Goal: Find specific page/section: Find specific page/section

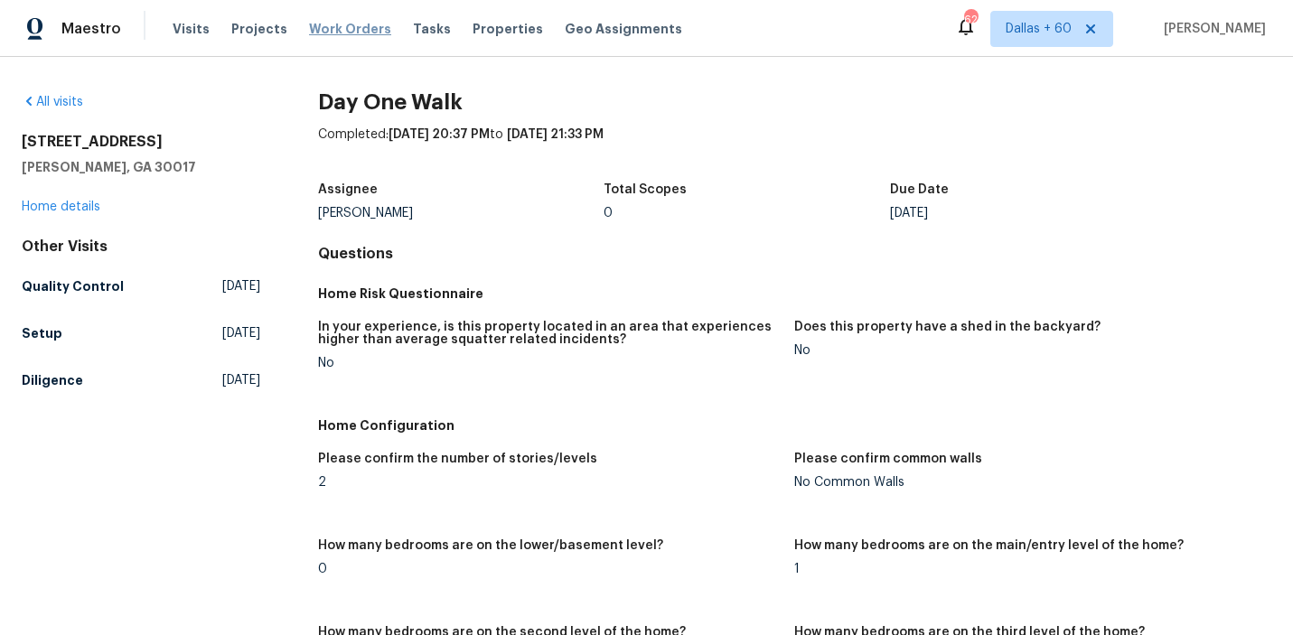
click at [314, 24] on span "Work Orders" at bounding box center [350, 29] width 82 height 18
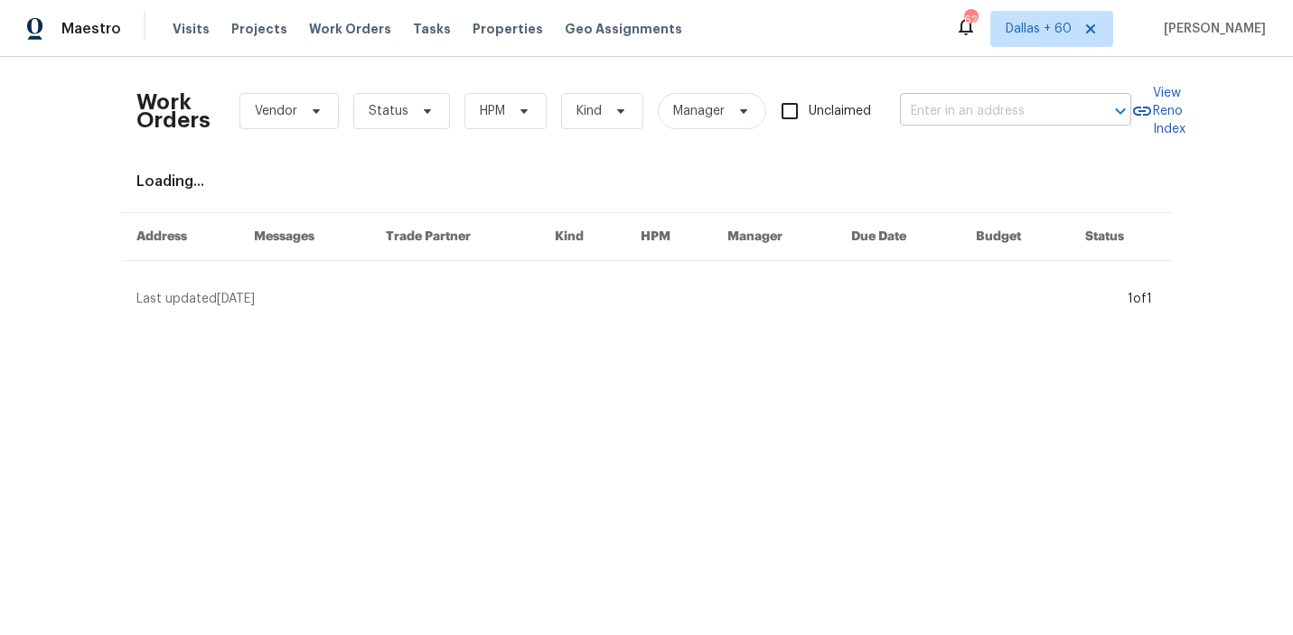
click at [975, 108] on input "text" at bounding box center [990, 112] width 181 height 28
paste input "[STREET_ADDRESS]"
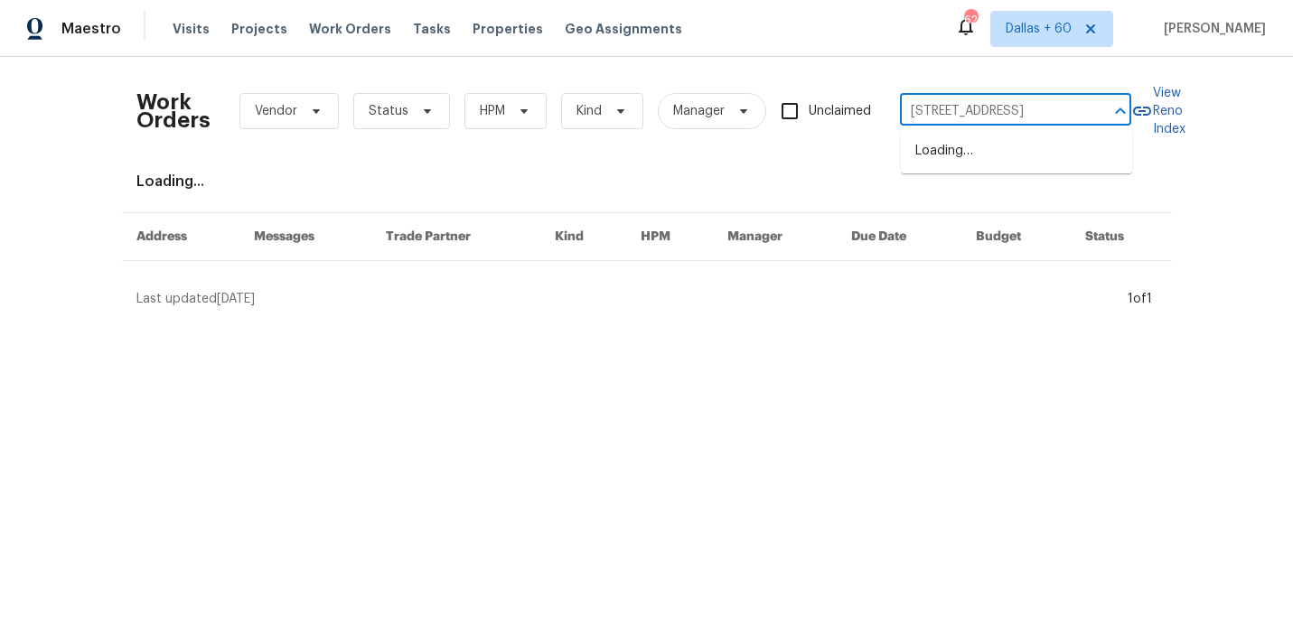
scroll to position [0, 58]
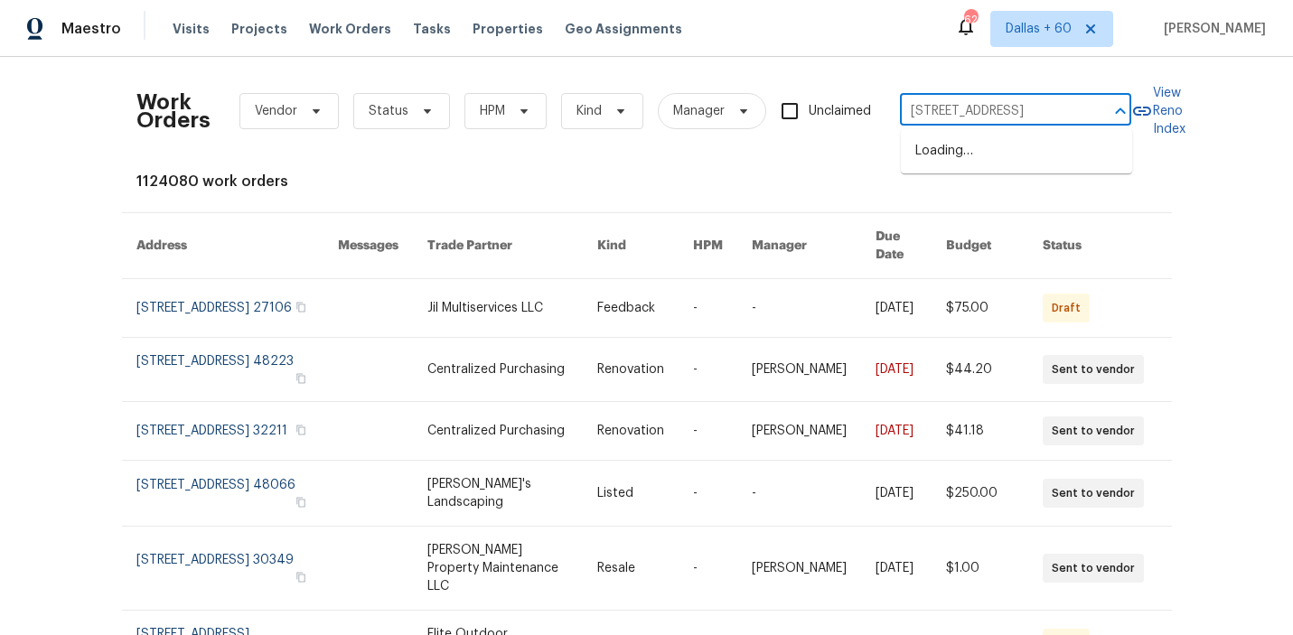
type input "[STREET_ADDRESS]"
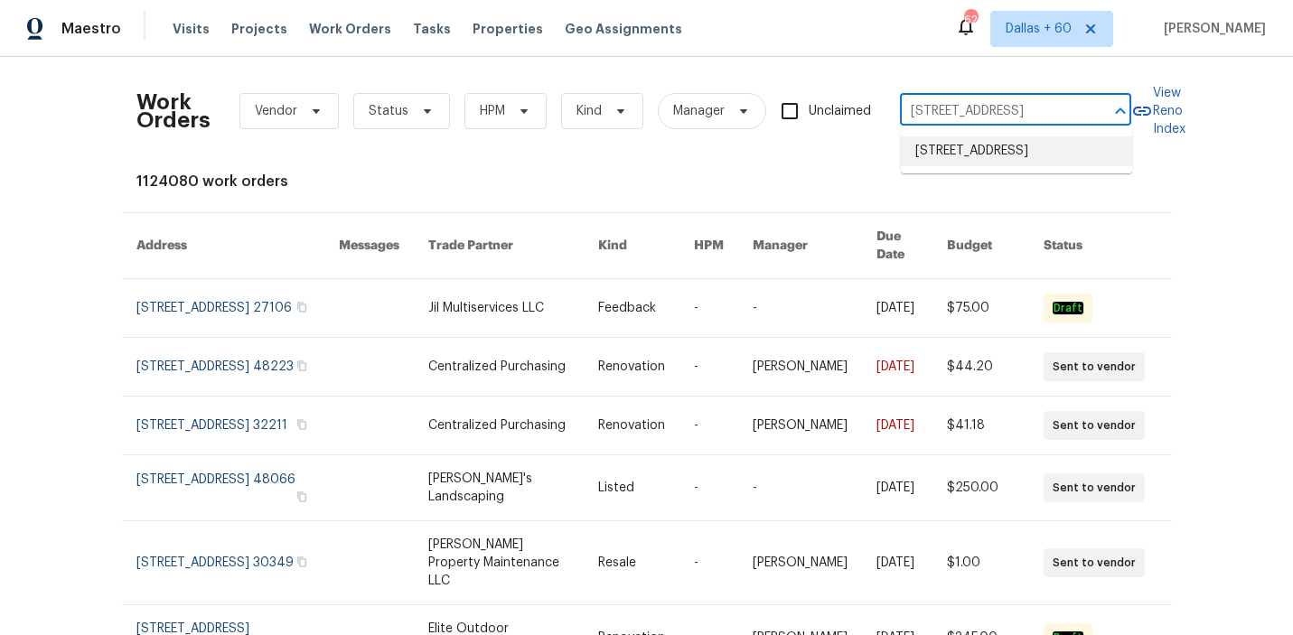
click at [962, 152] on li "[STREET_ADDRESS]" at bounding box center [1016, 151] width 231 height 30
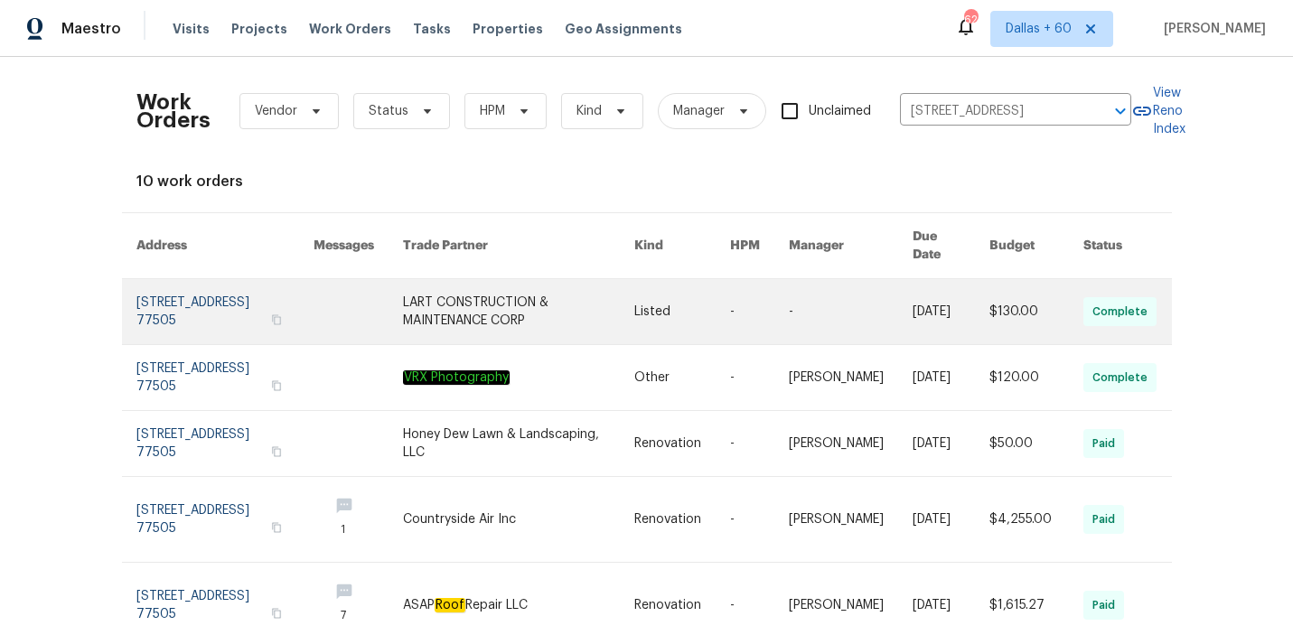
click at [630, 279] on td "Listed" at bounding box center [668, 312] width 96 height 66
click at [386, 279] on link at bounding box center [358, 311] width 89 height 65
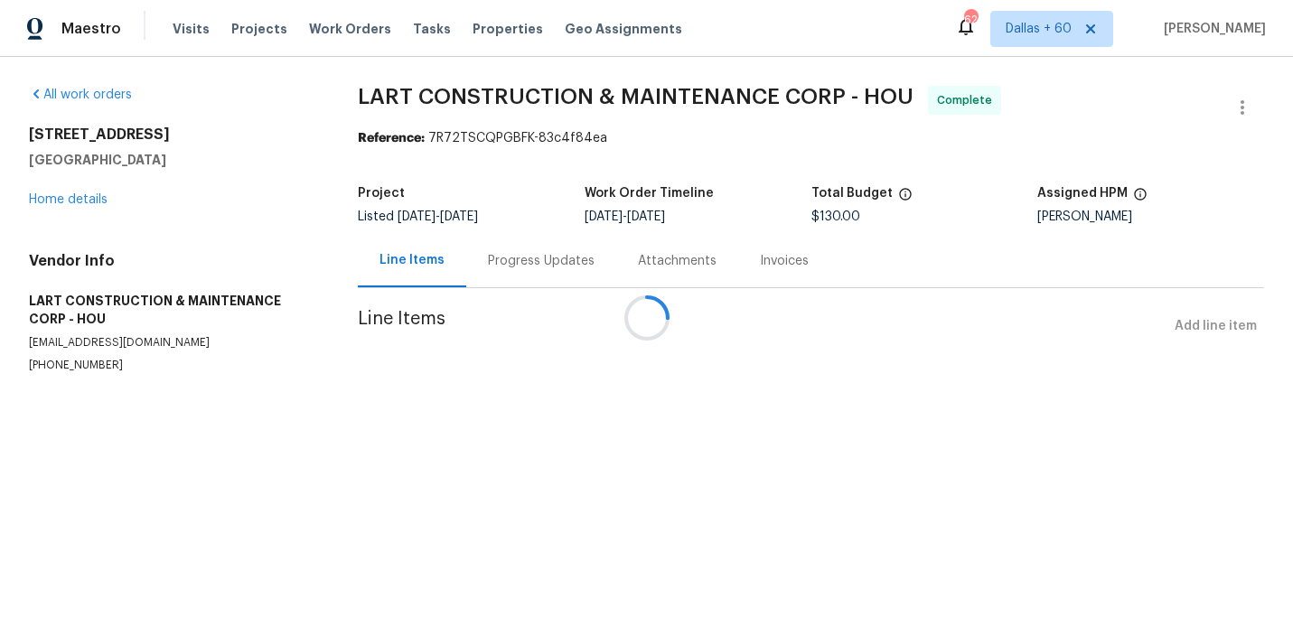
click at [67, 199] on div at bounding box center [646, 317] width 1293 height 635
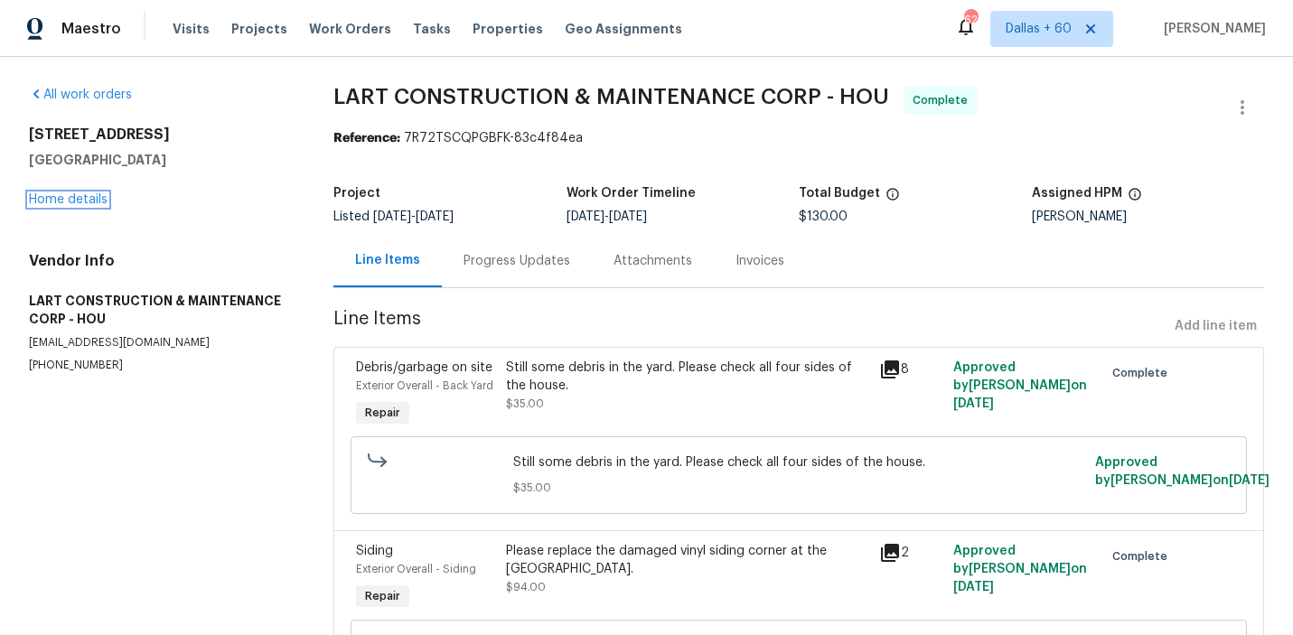
click at [67, 199] on link "Home details" at bounding box center [68, 199] width 79 height 13
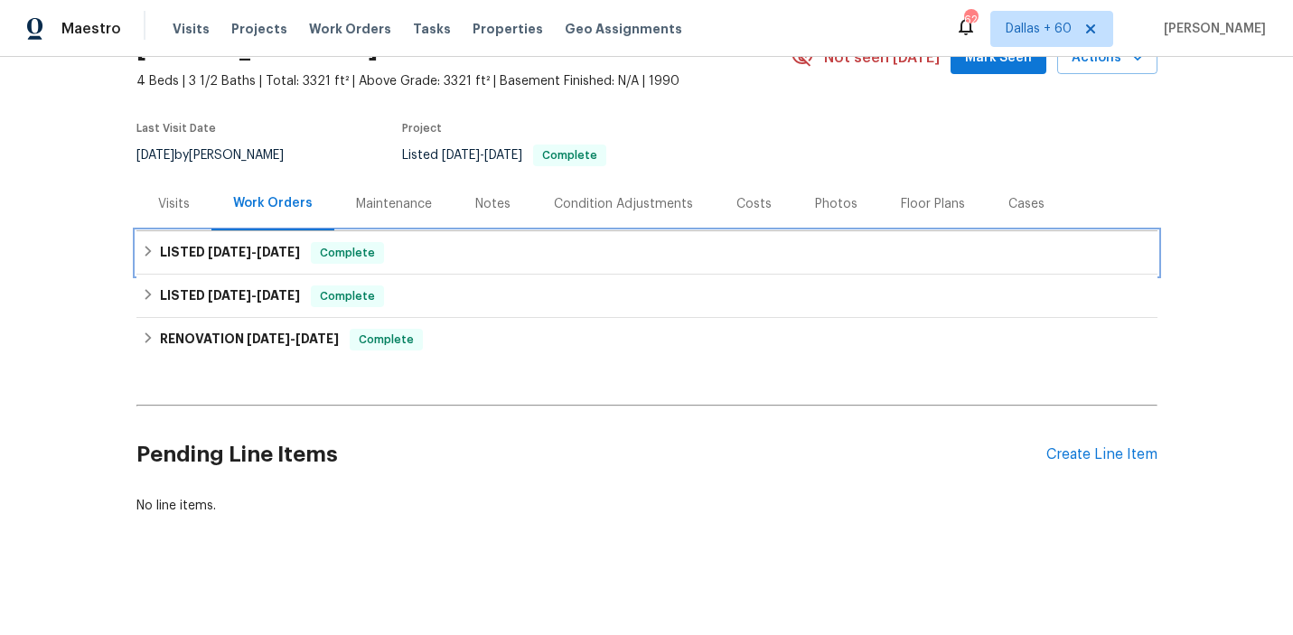
click at [571, 259] on div "LISTED [DATE] - [DATE] Complete" at bounding box center [647, 253] width 1010 height 22
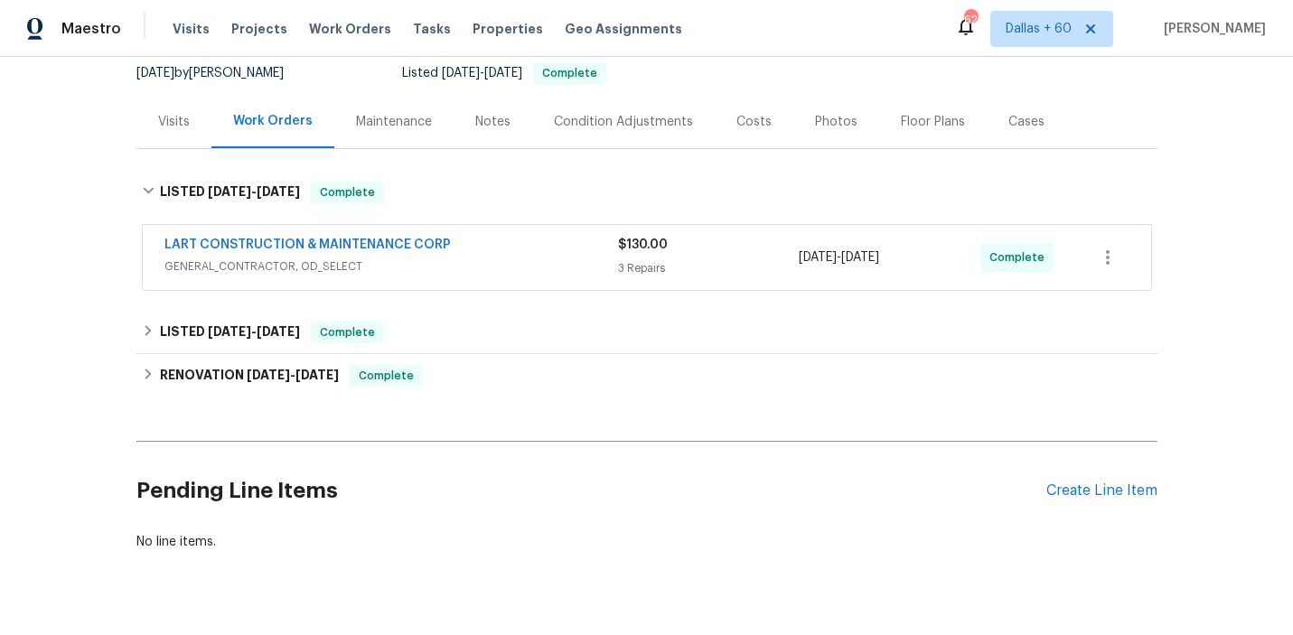
click at [571, 259] on span "GENERAL_CONTRACTOR, OD_SELECT" at bounding box center [391, 266] width 454 height 18
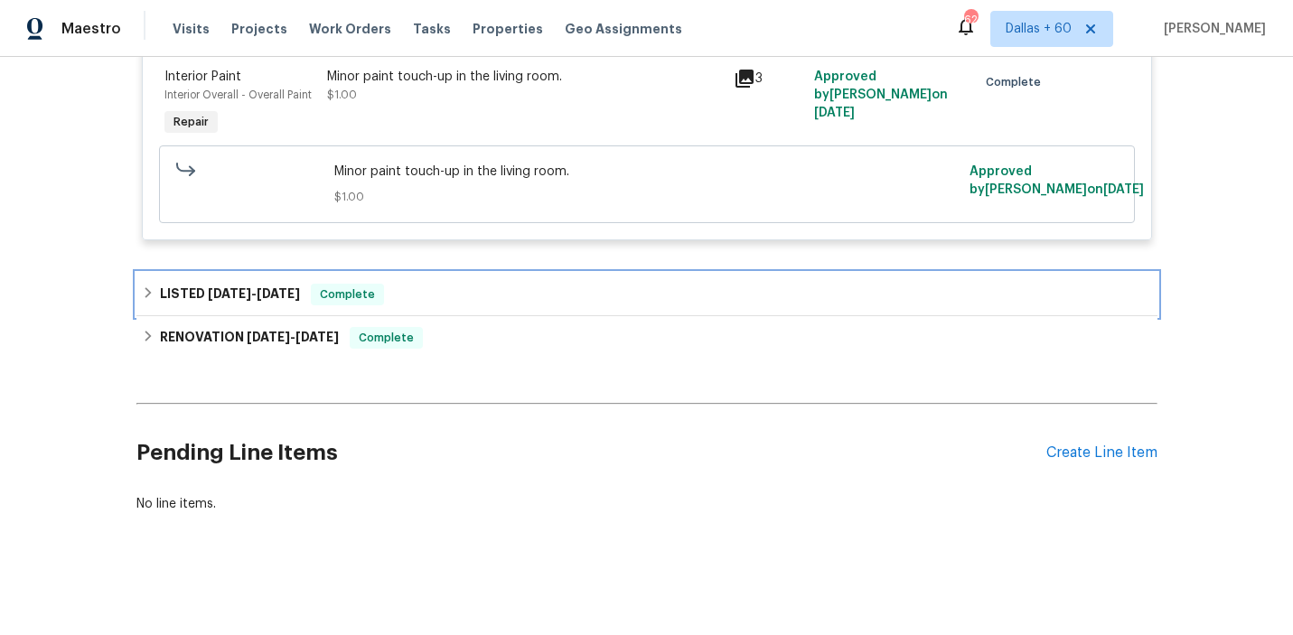
click at [574, 294] on div "LISTED [DATE] - [DATE] Complete" at bounding box center [647, 295] width 1010 height 22
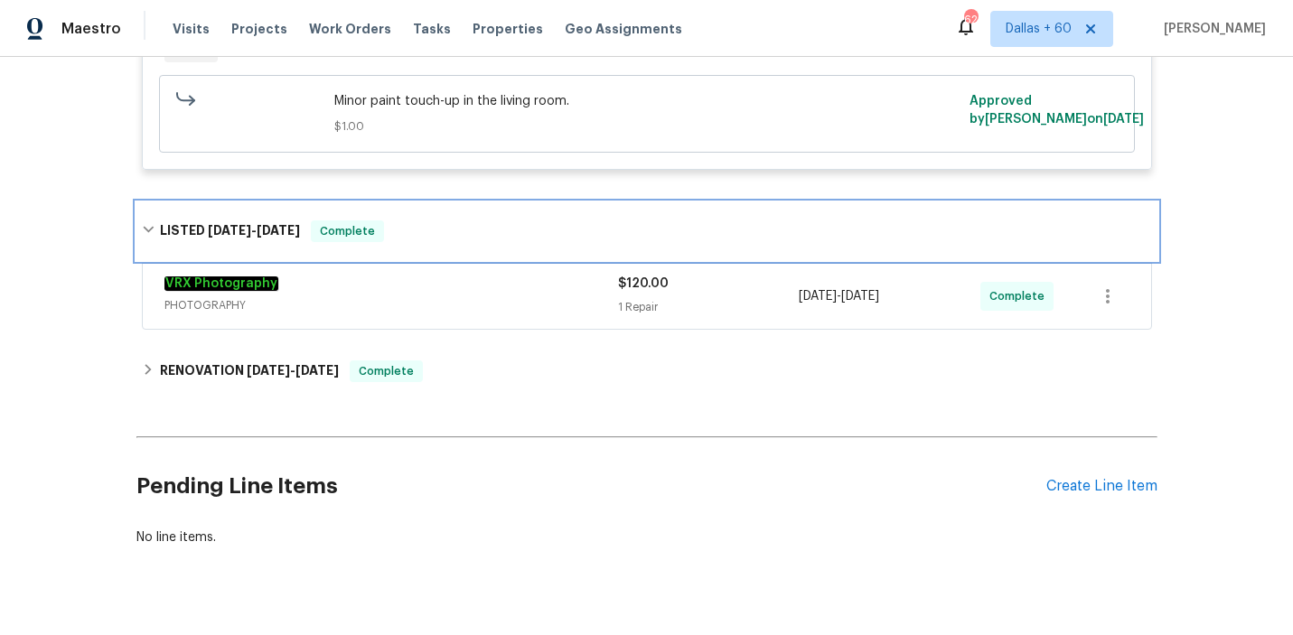
scroll to position [902, 0]
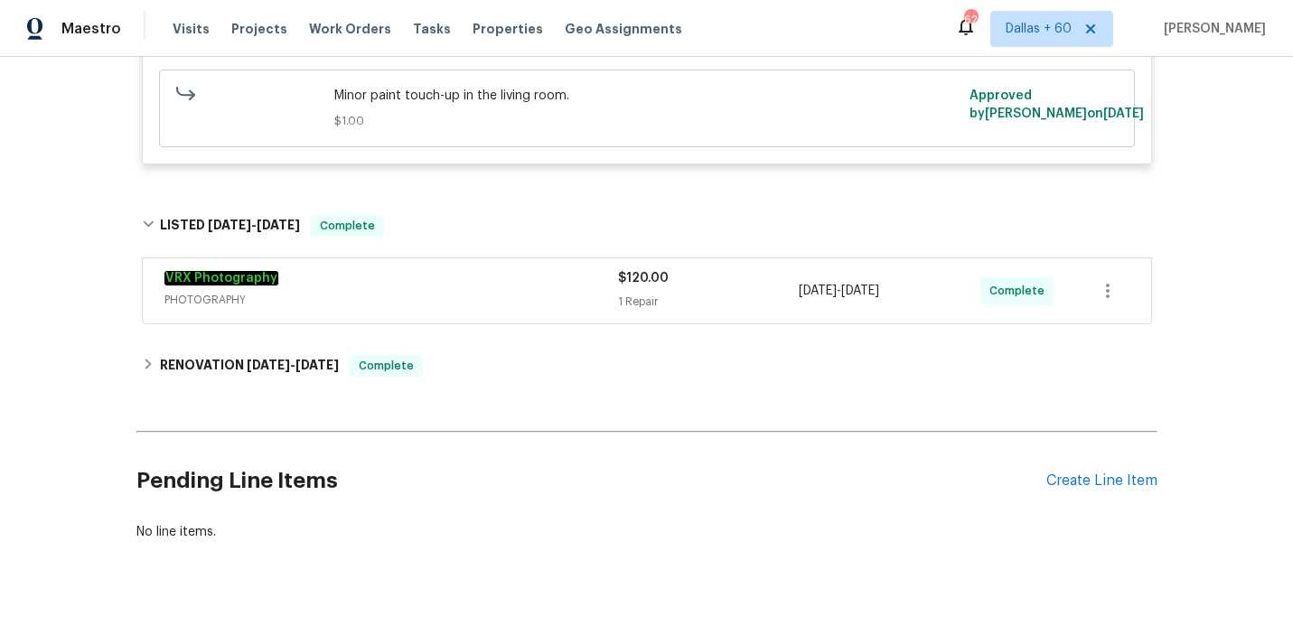
click at [574, 294] on span "PHOTOGRAPHY" at bounding box center [391, 300] width 454 height 18
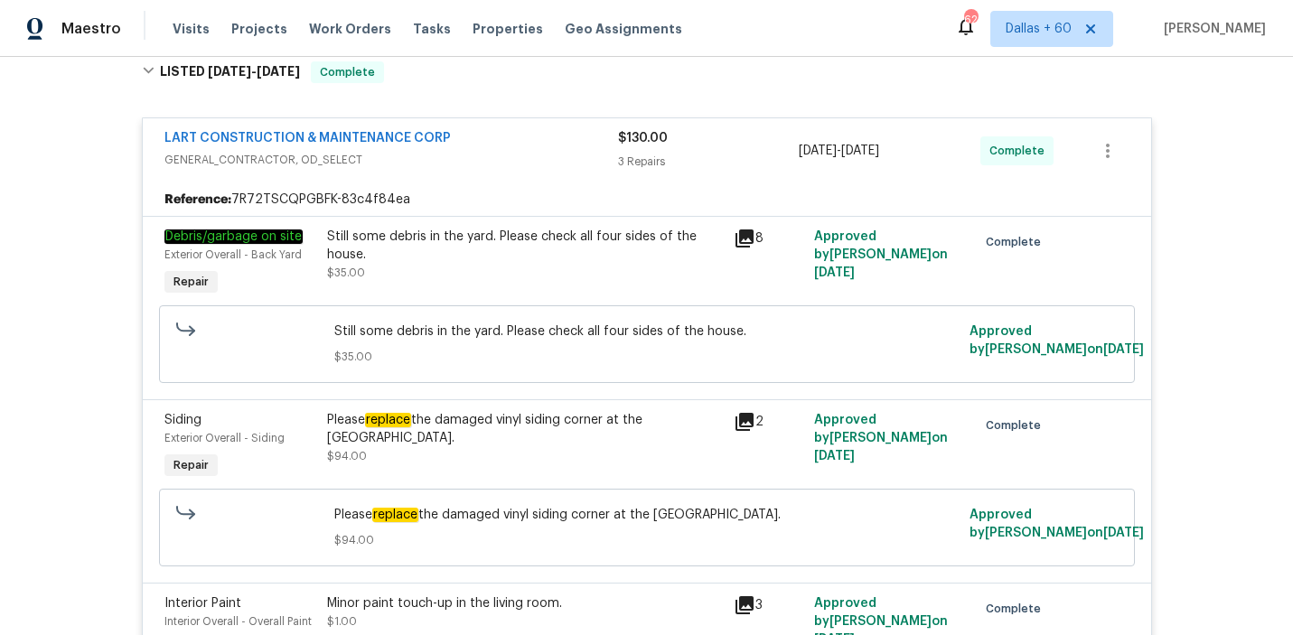
scroll to position [0, 0]
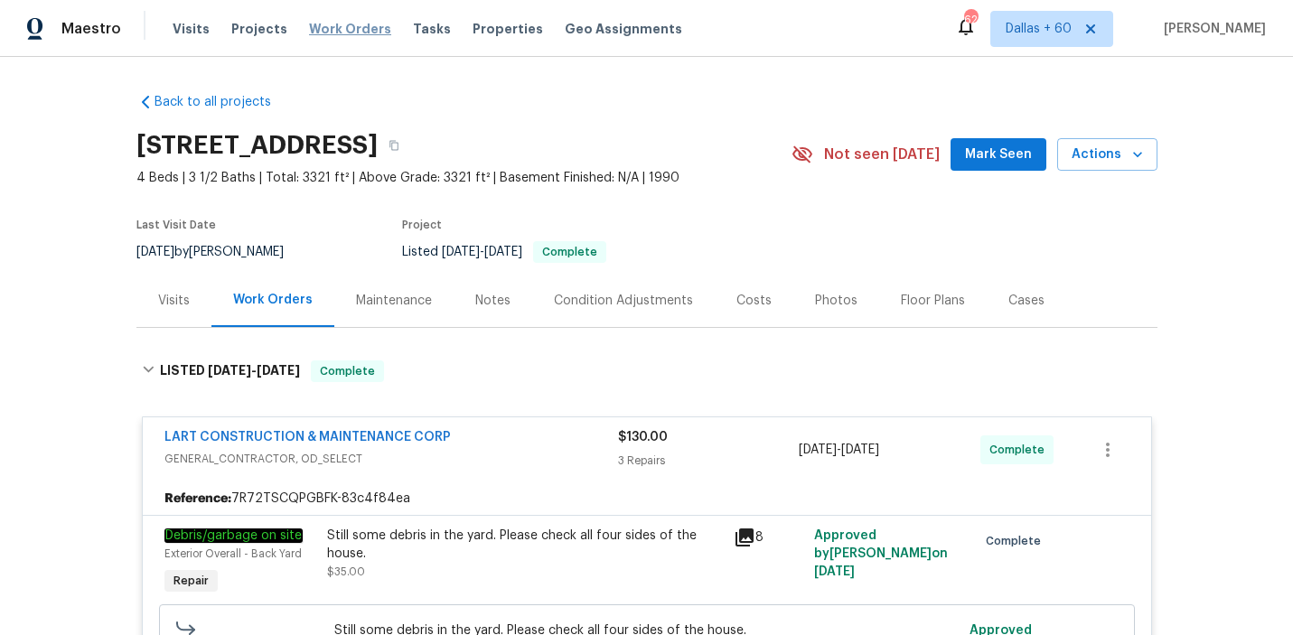
click at [342, 32] on span "Work Orders" at bounding box center [350, 29] width 82 height 18
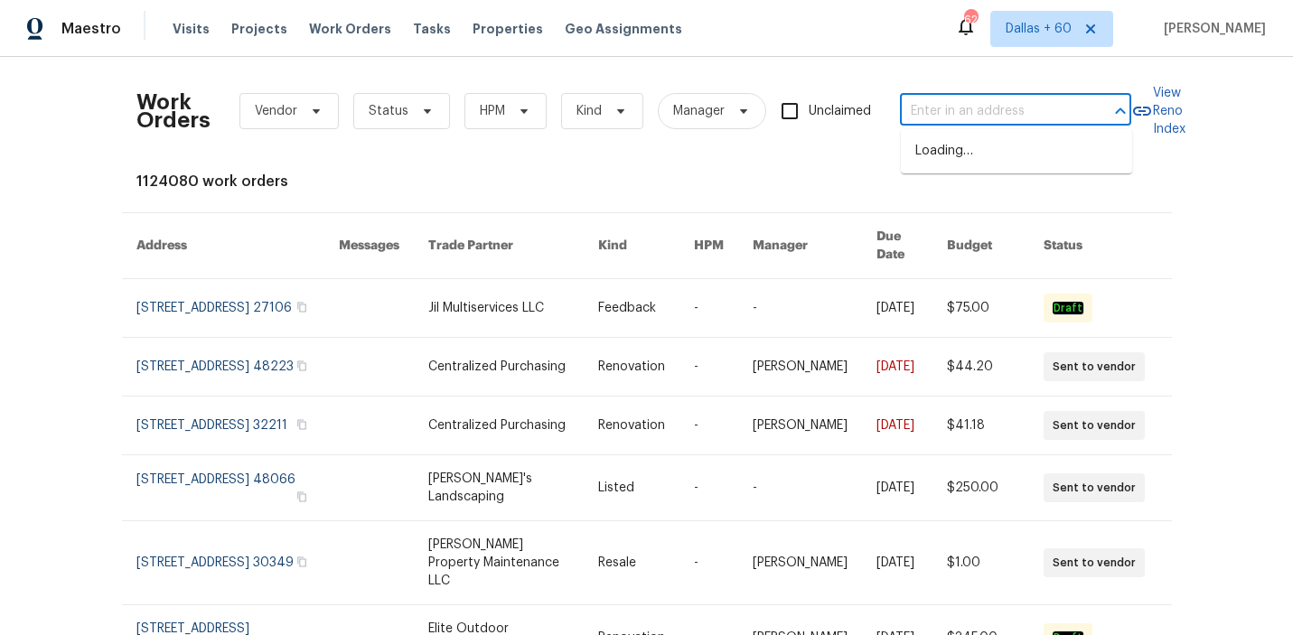
click at [1028, 111] on input "text" at bounding box center [990, 112] width 181 height 28
paste input "[STREET_ADDRESS][PERSON_NAME]"
type input "[STREET_ADDRESS][PERSON_NAME]"
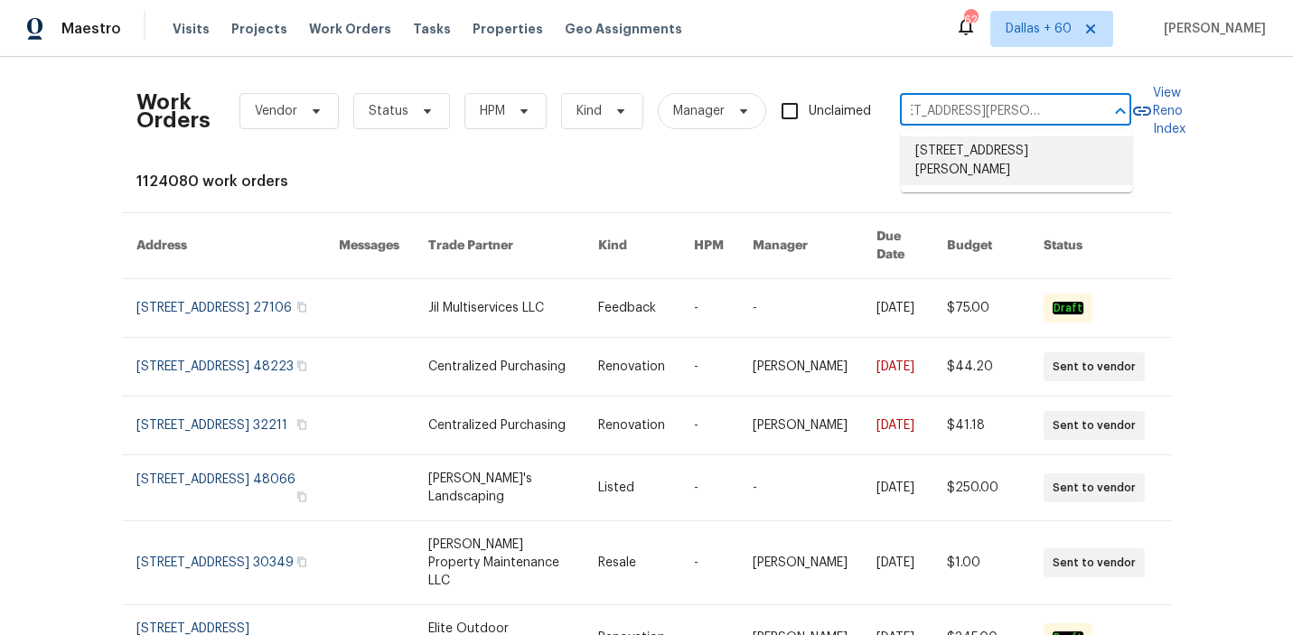
click at [1026, 151] on li "[STREET_ADDRESS][PERSON_NAME]" at bounding box center [1016, 160] width 231 height 49
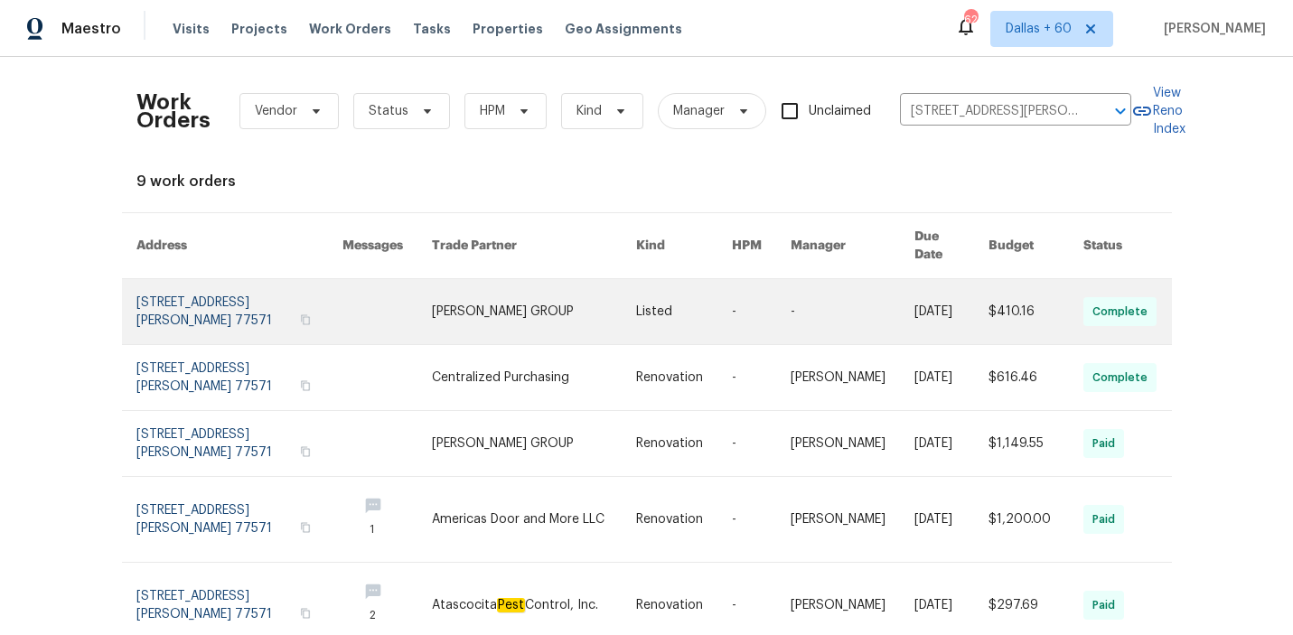
click at [571, 291] on link at bounding box center [534, 311] width 204 height 65
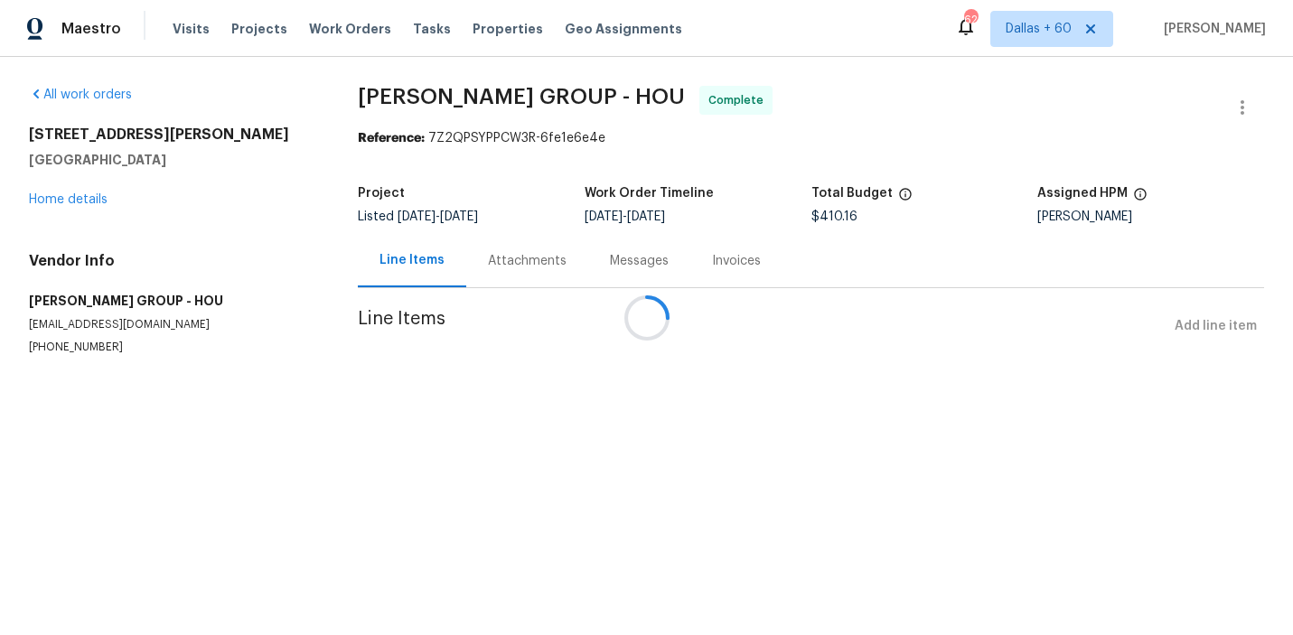
click at [61, 201] on div at bounding box center [646, 317] width 1293 height 635
click at [61, 201] on link "Home details" at bounding box center [68, 199] width 79 height 13
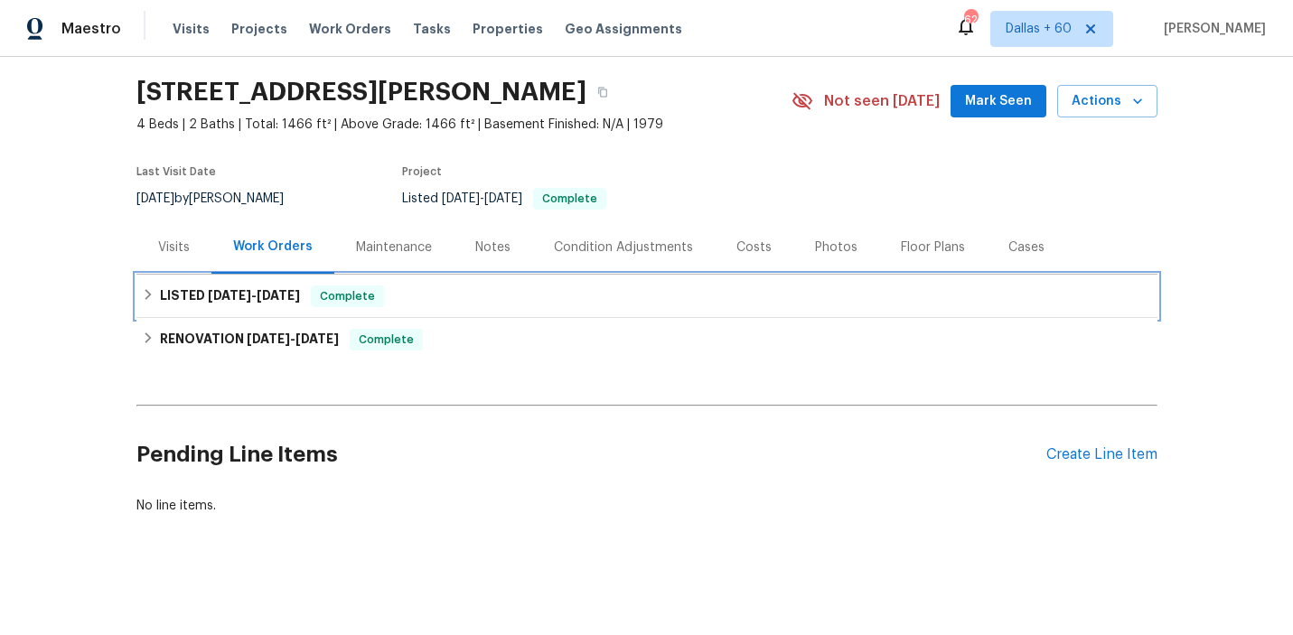
click at [540, 282] on div "LISTED [DATE] - [DATE] Complete" at bounding box center [646, 296] width 1021 height 43
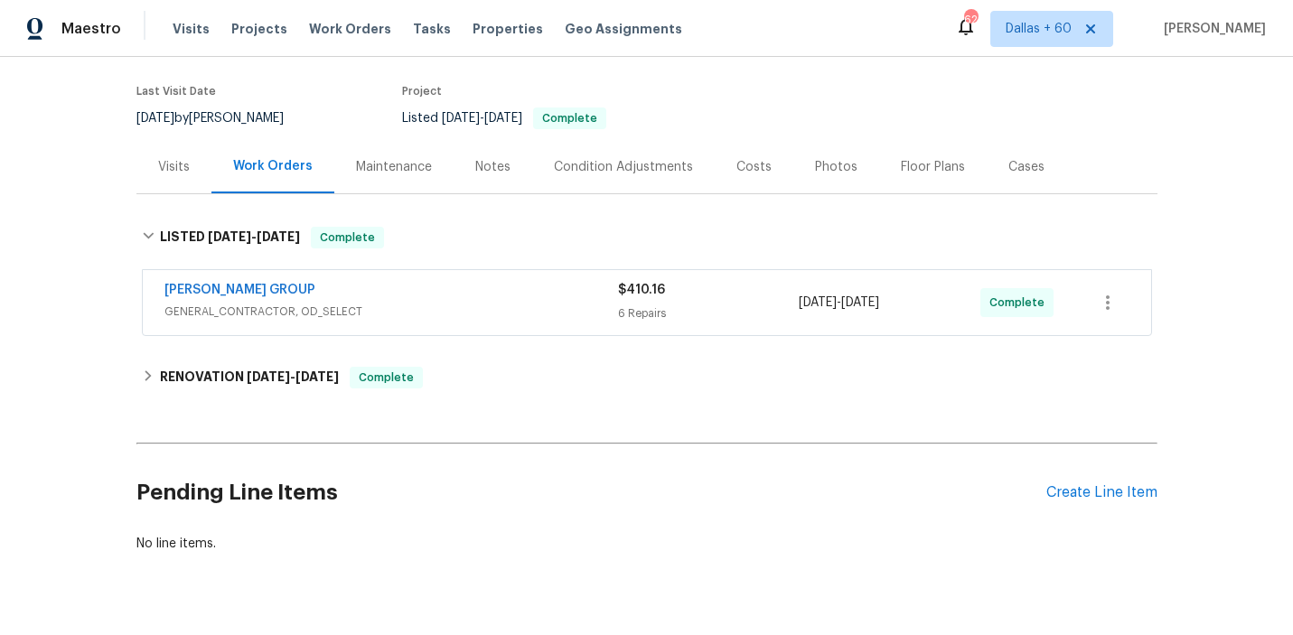
click at [540, 282] on div "[PERSON_NAME] GROUP" at bounding box center [391, 292] width 454 height 22
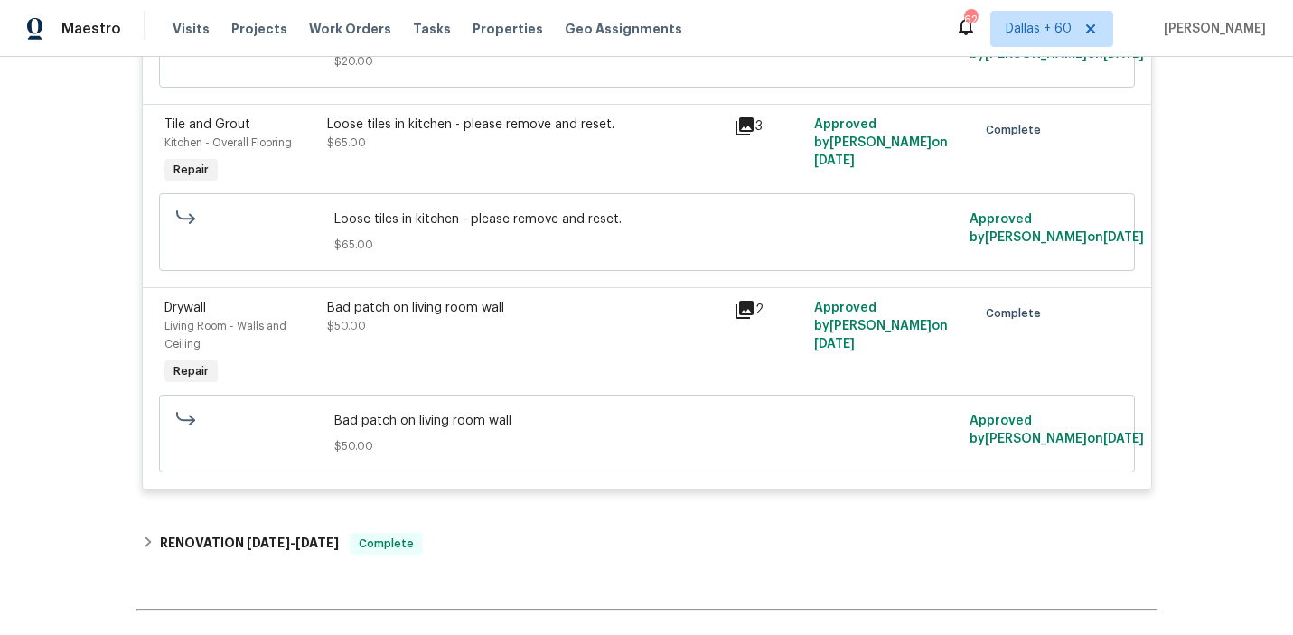
scroll to position [1192, 0]
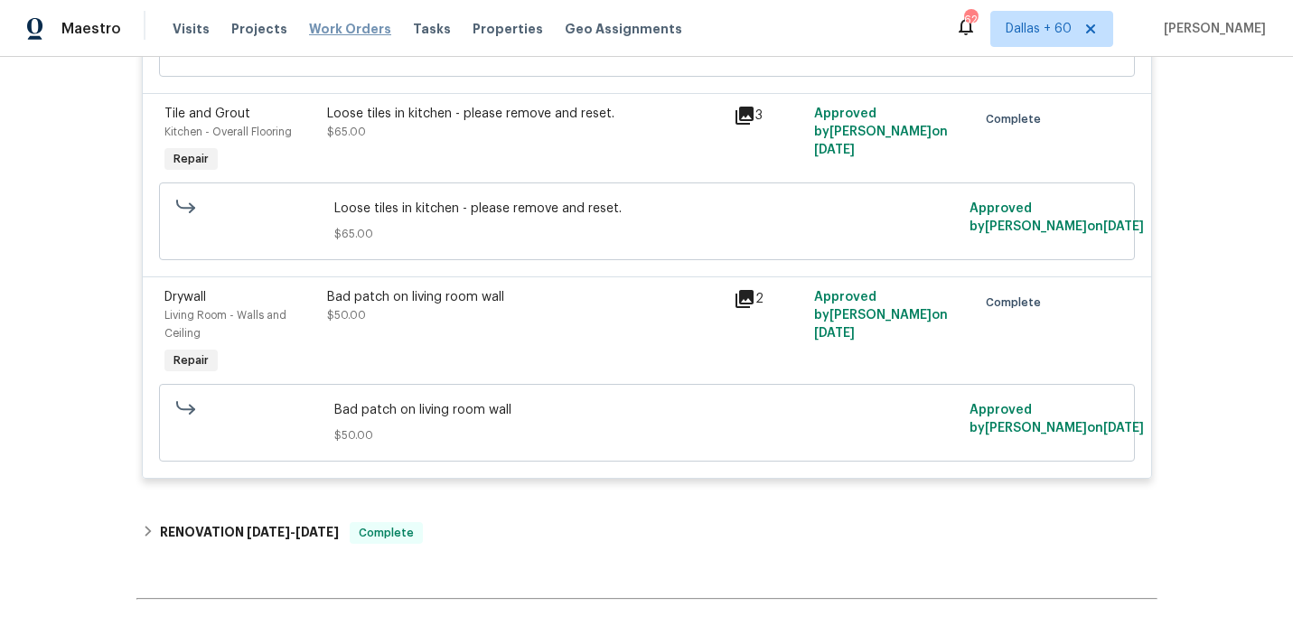
click at [333, 27] on span "Work Orders" at bounding box center [350, 29] width 82 height 18
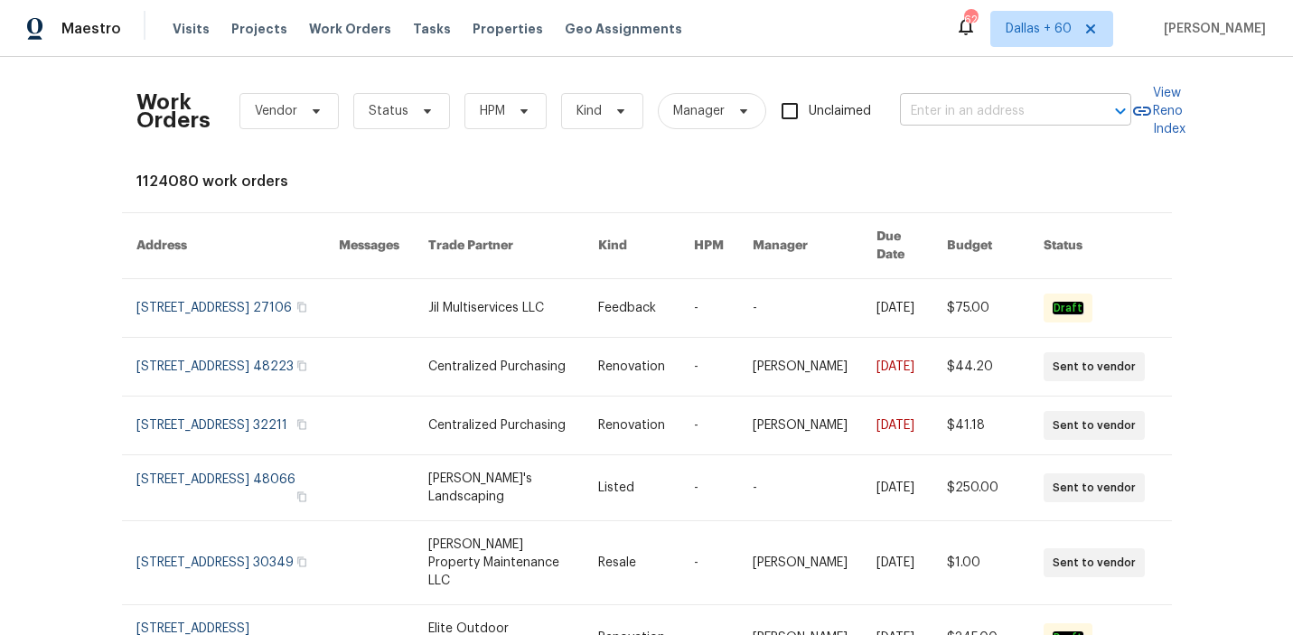
click at [1001, 98] on input "text" at bounding box center [990, 112] width 181 height 28
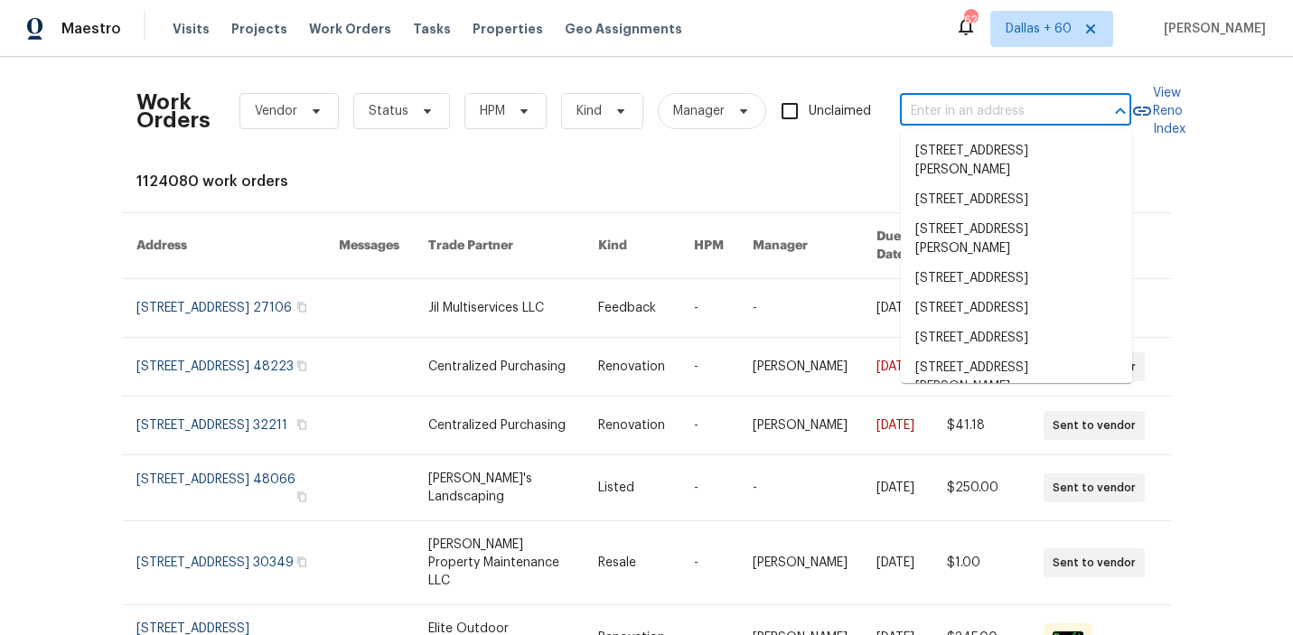
paste input "[STREET_ADDRESS]"
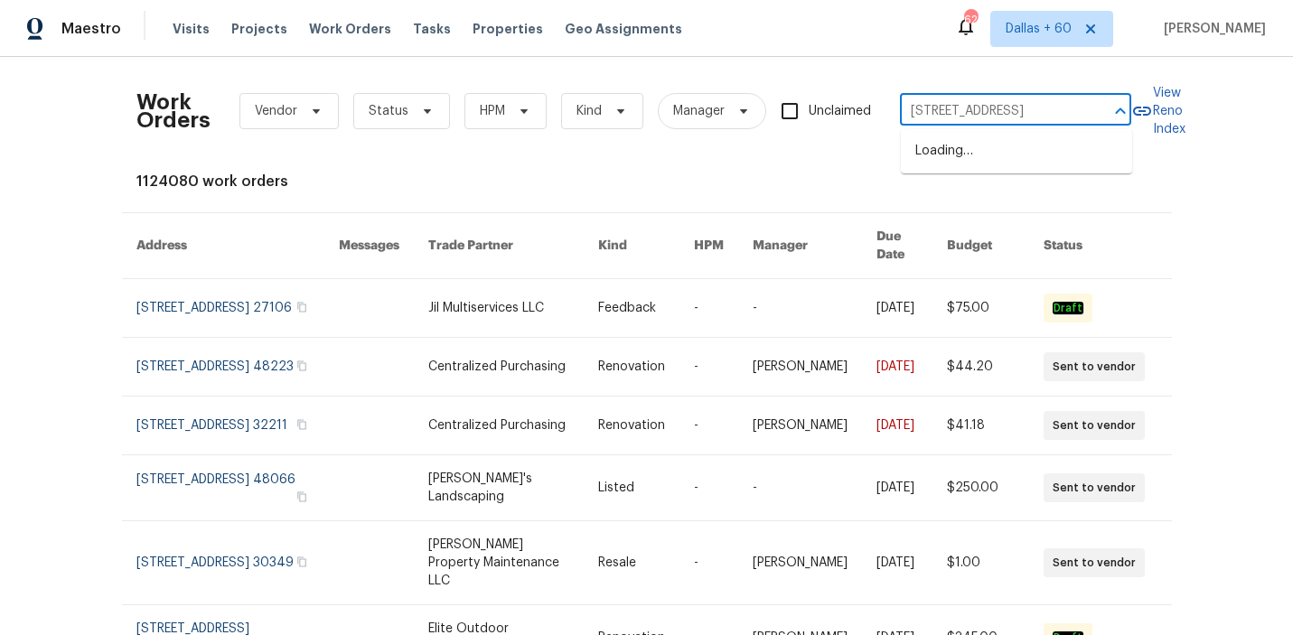
type input "[STREET_ADDRESS]"
click at [1011, 154] on li "[STREET_ADDRESS]" at bounding box center [1016, 151] width 231 height 30
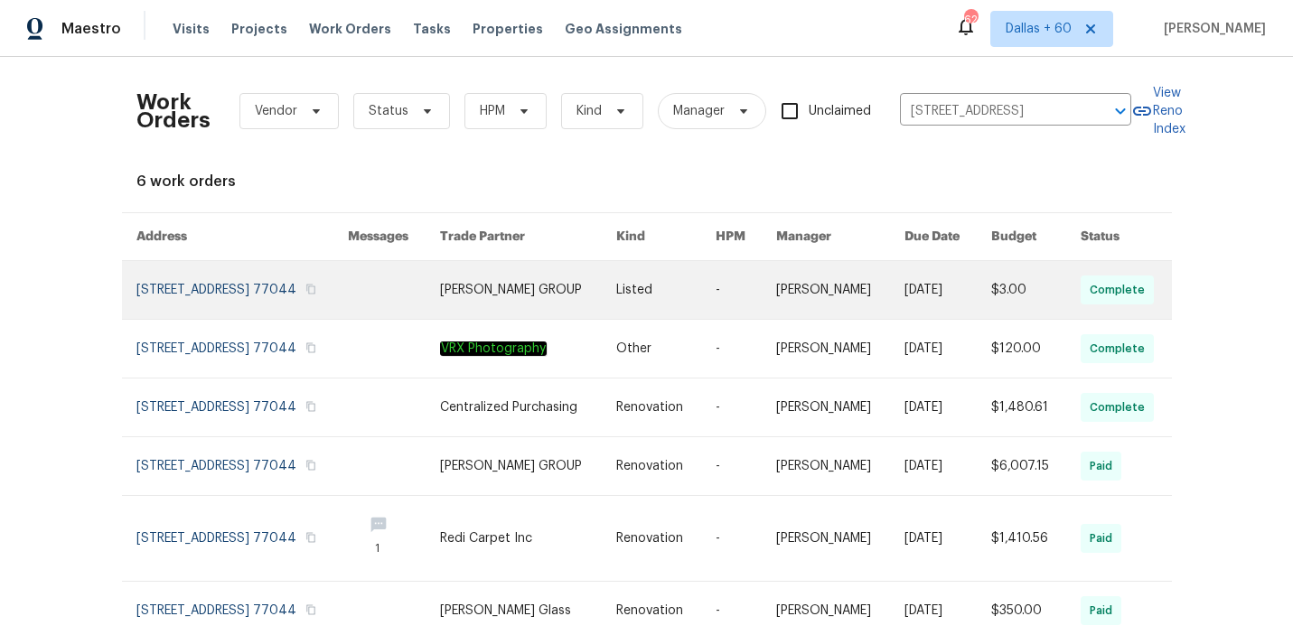
click at [532, 283] on link at bounding box center [528, 290] width 176 height 58
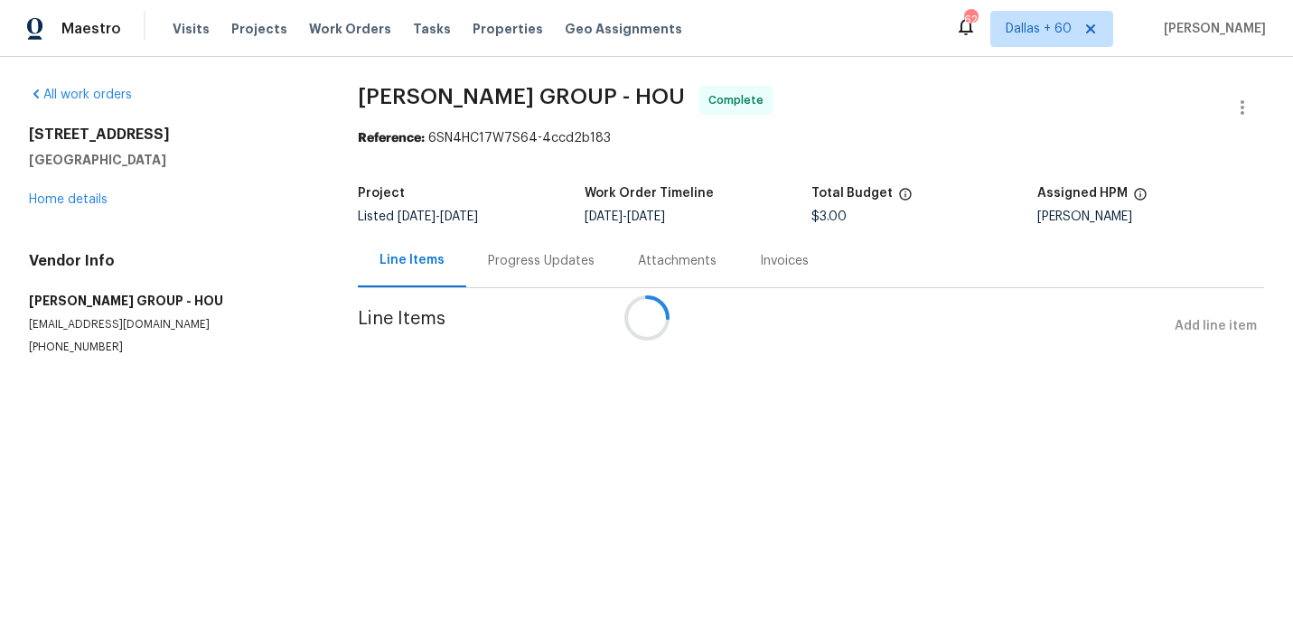
click at [76, 197] on div at bounding box center [646, 317] width 1293 height 635
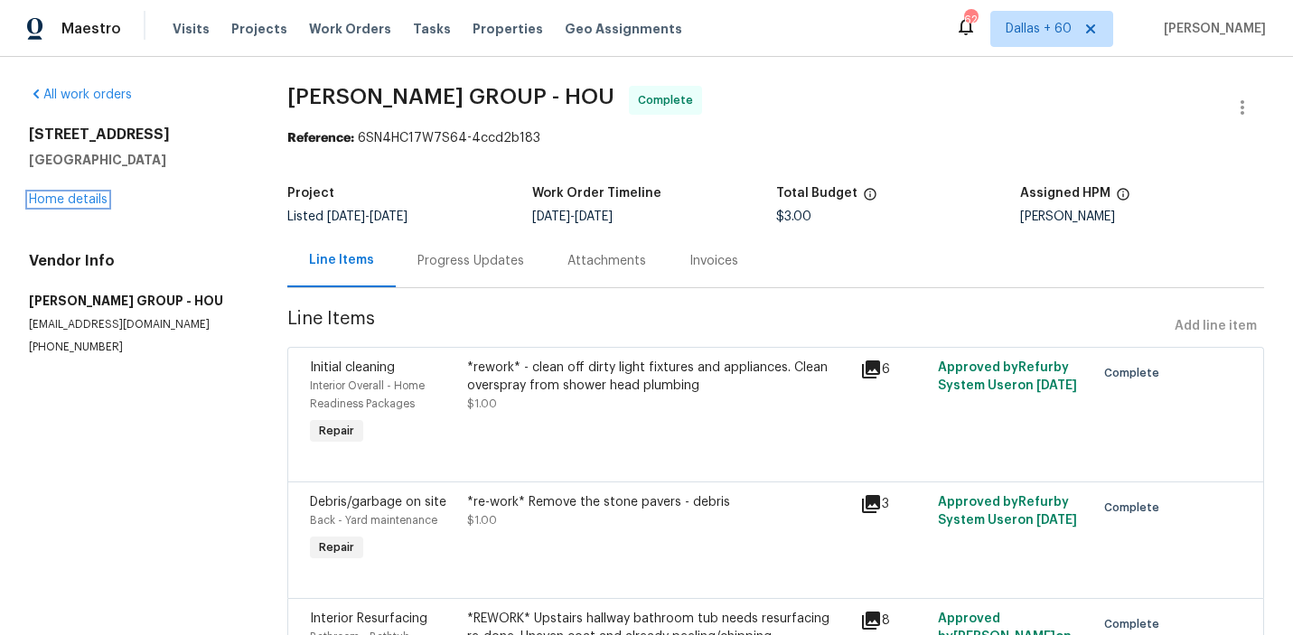
click at [76, 197] on link "Home details" at bounding box center [68, 199] width 79 height 13
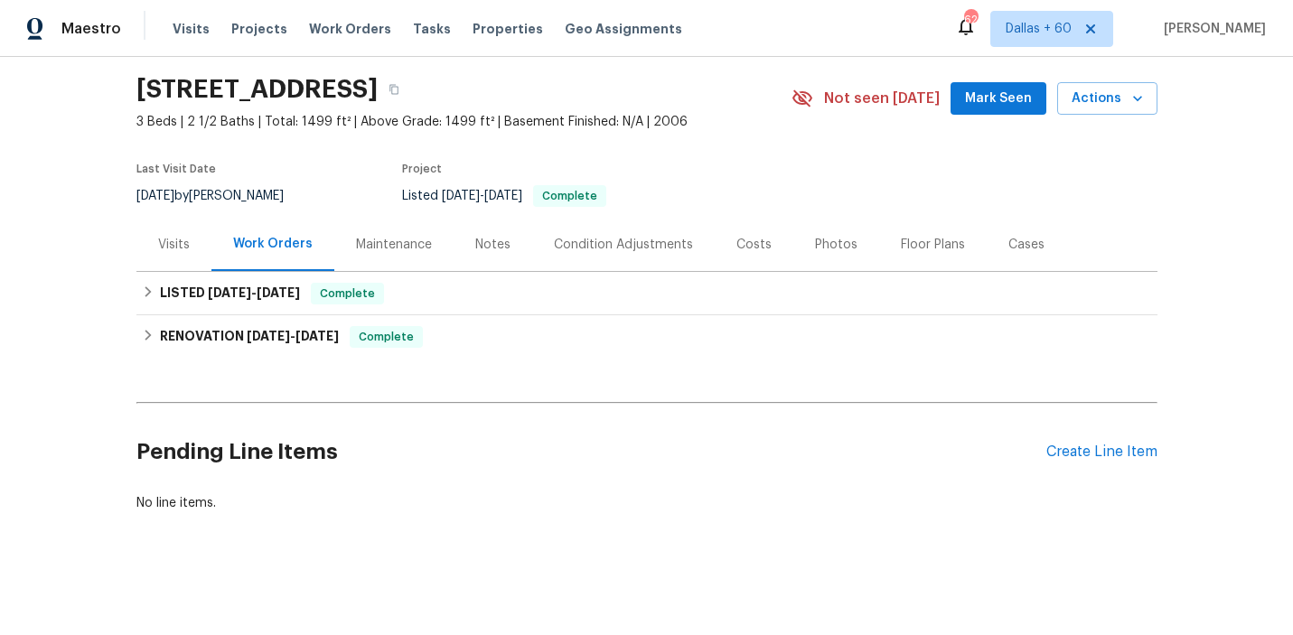
scroll to position [53, 0]
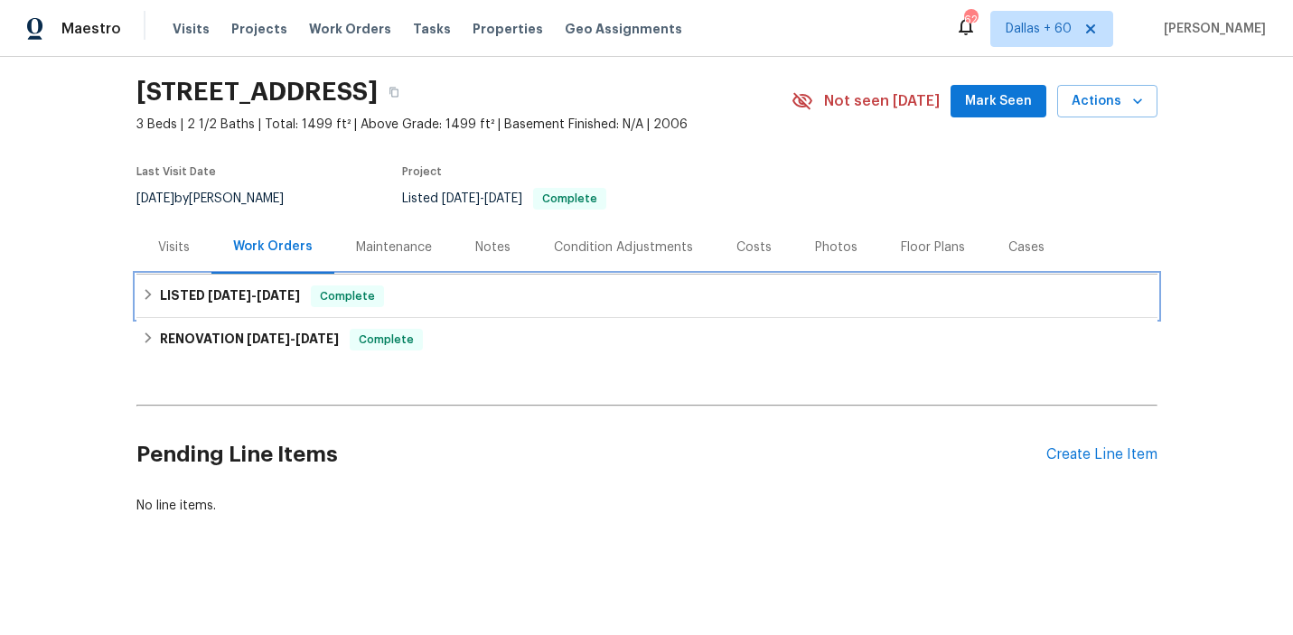
click at [566, 286] on div "LISTED [DATE] - [DATE] Complete" at bounding box center [647, 297] width 1010 height 22
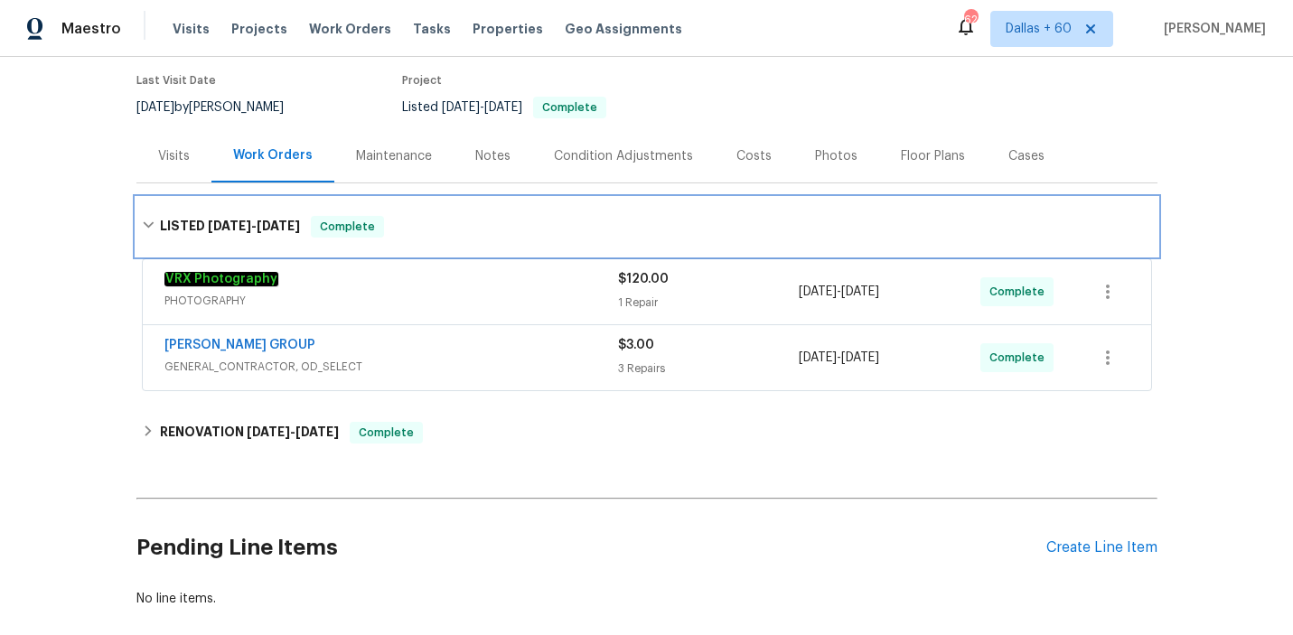
scroll to position [151, 0]
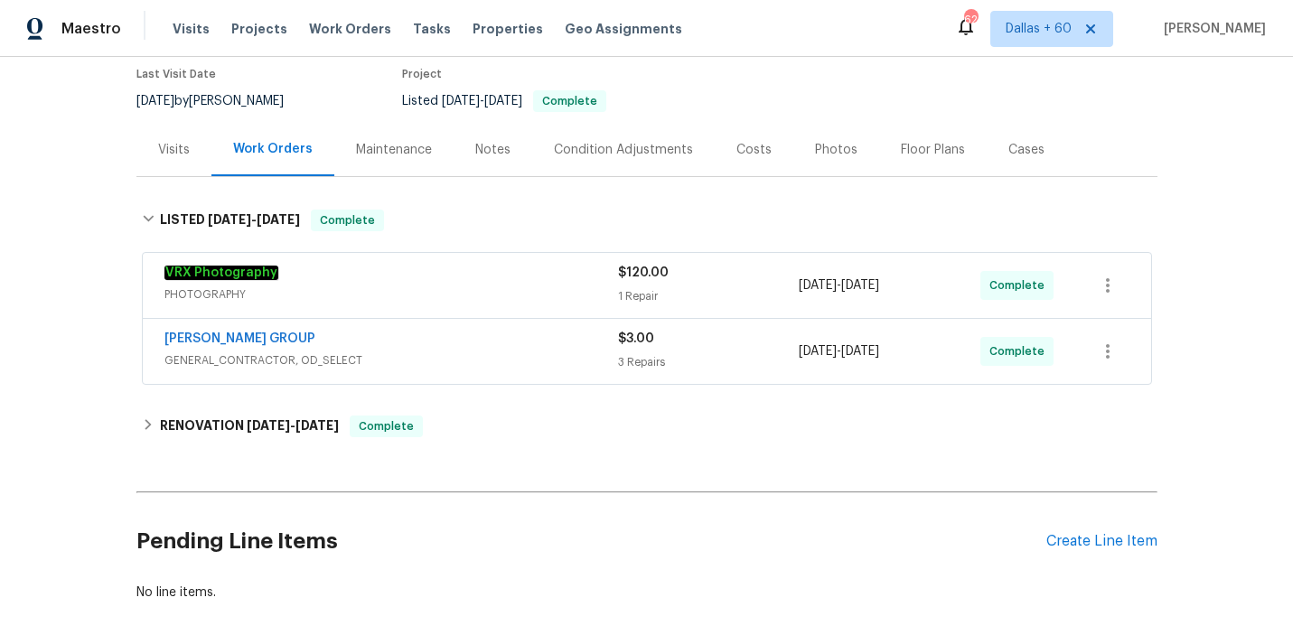
click at [547, 353] on span "GENERAL_CONTRACTOR, OD_SELECT" at bounding box center [391, 360] width 454 height 18
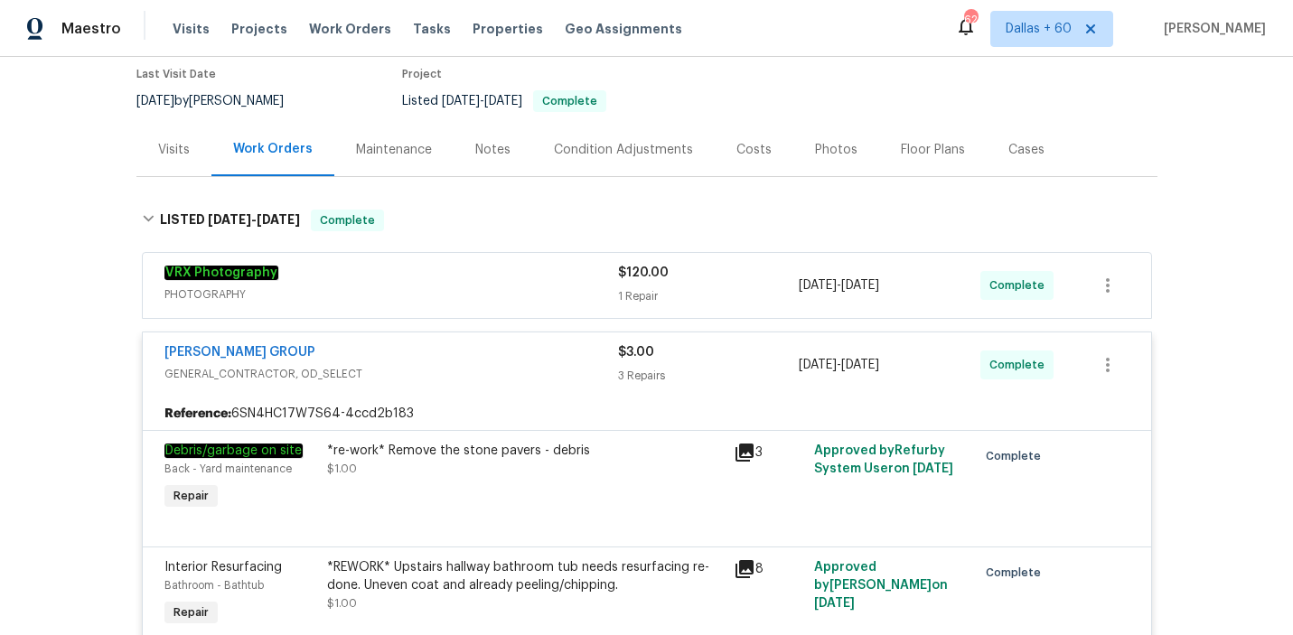
click at [487, 274] on div "VRX Photography" at bounding box center [391, 275] width 454 height 22
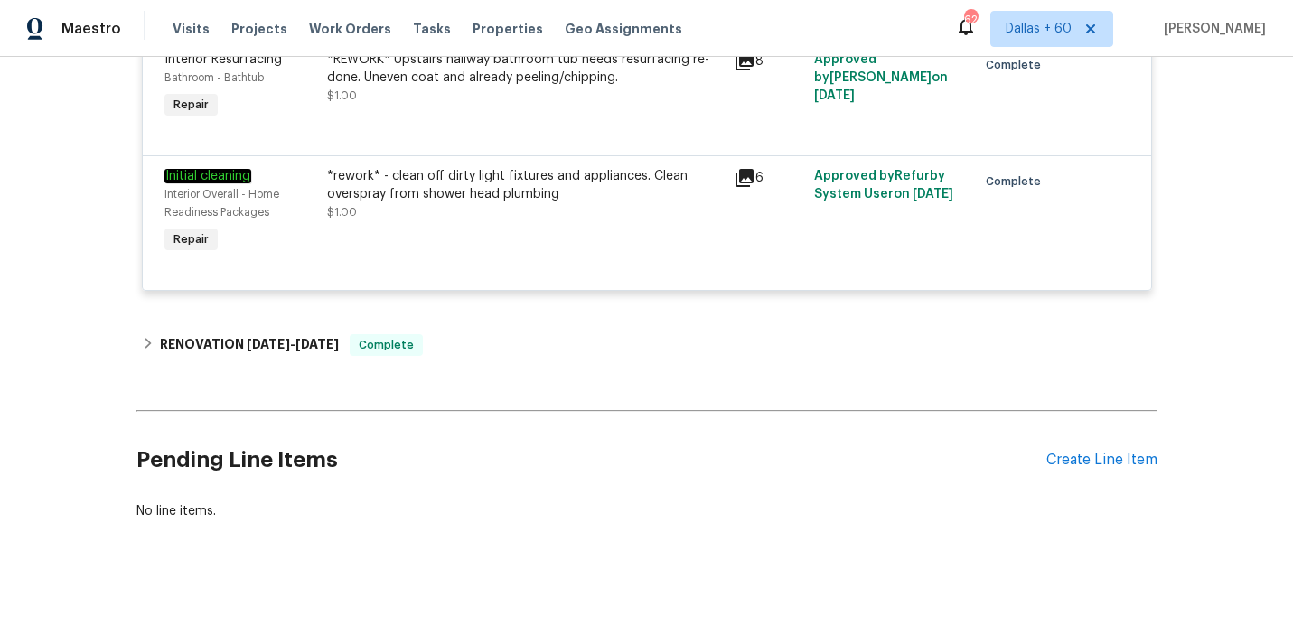
scroll to position [0, 0]
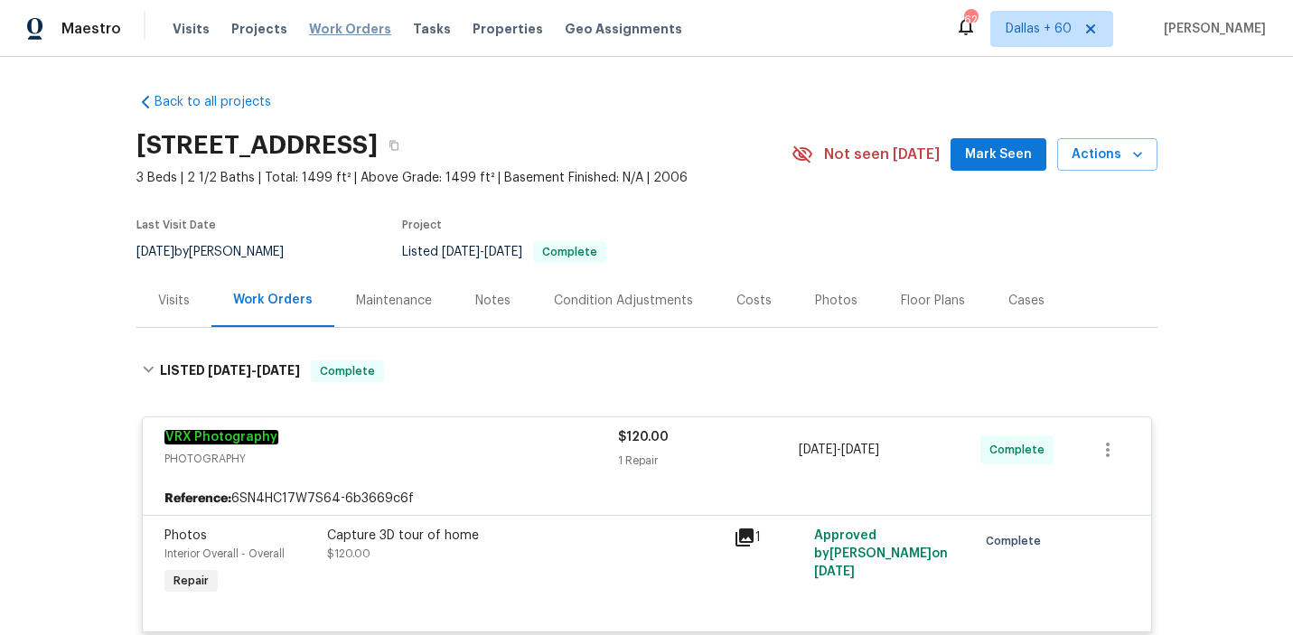
click at [359, 33] on span "Work Orders" at bounding box center [350, 29] width 82 height 18
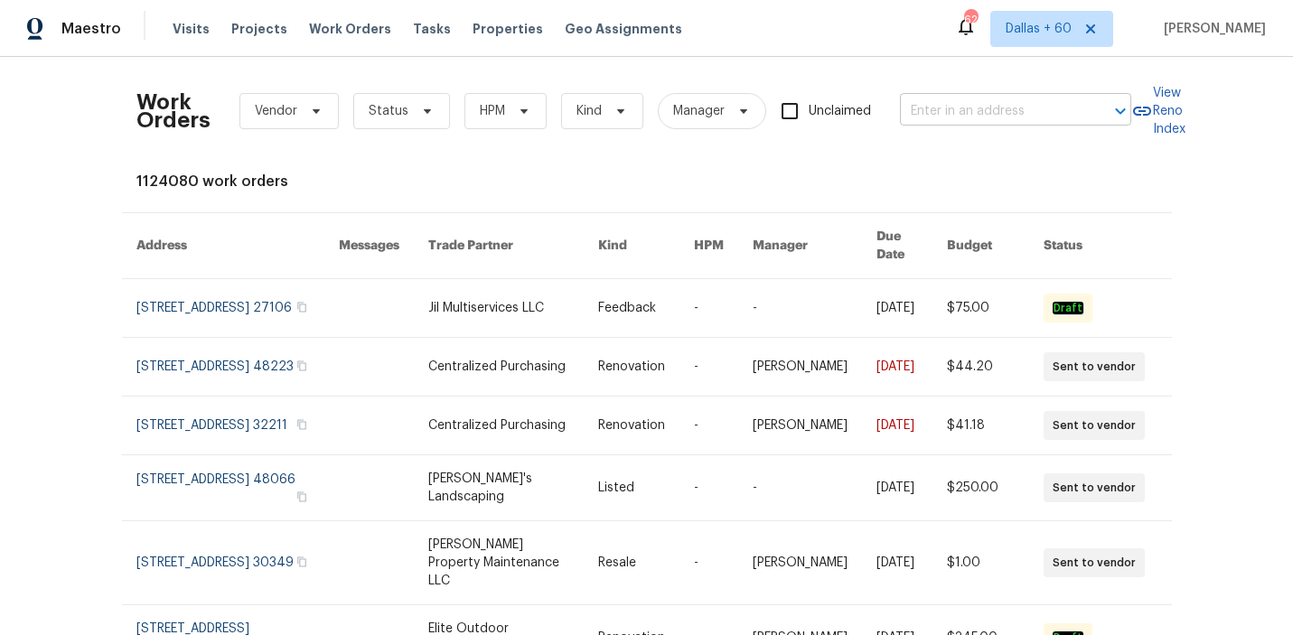
click at [956, 105] on input "text" at bounding box center [990, 112] width 181 height 28
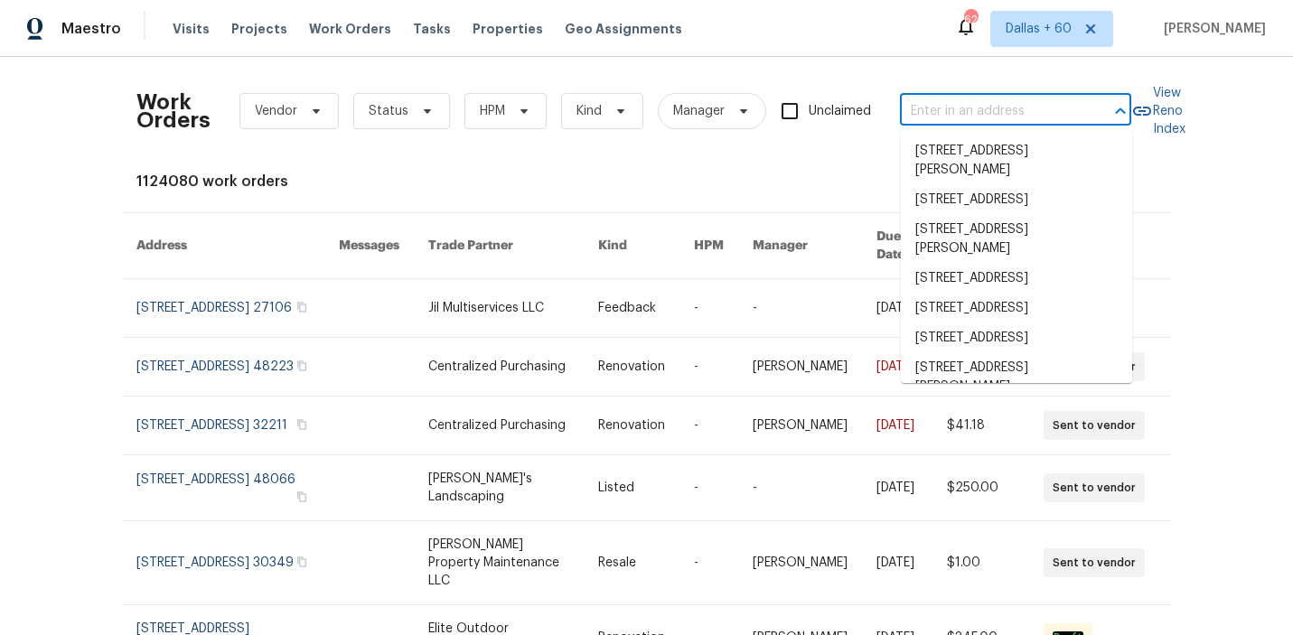
paste input "[STREET_ADDRESS][PERSON_NAME]"
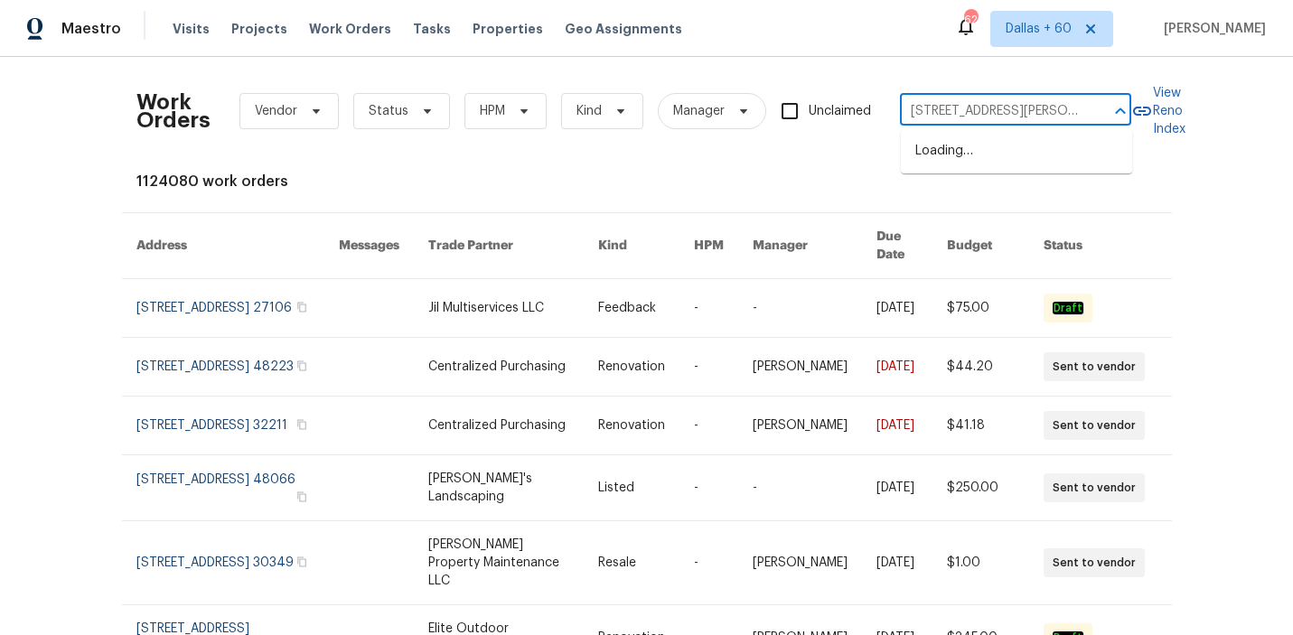
scroll to position [0, 57]
type input "[STREET_ADDRESS][PERSON_NAME]"
click at [967, 159] on li "[STREET_ADDRESS]" at bounding box center [1016, 151] width 231 height 30
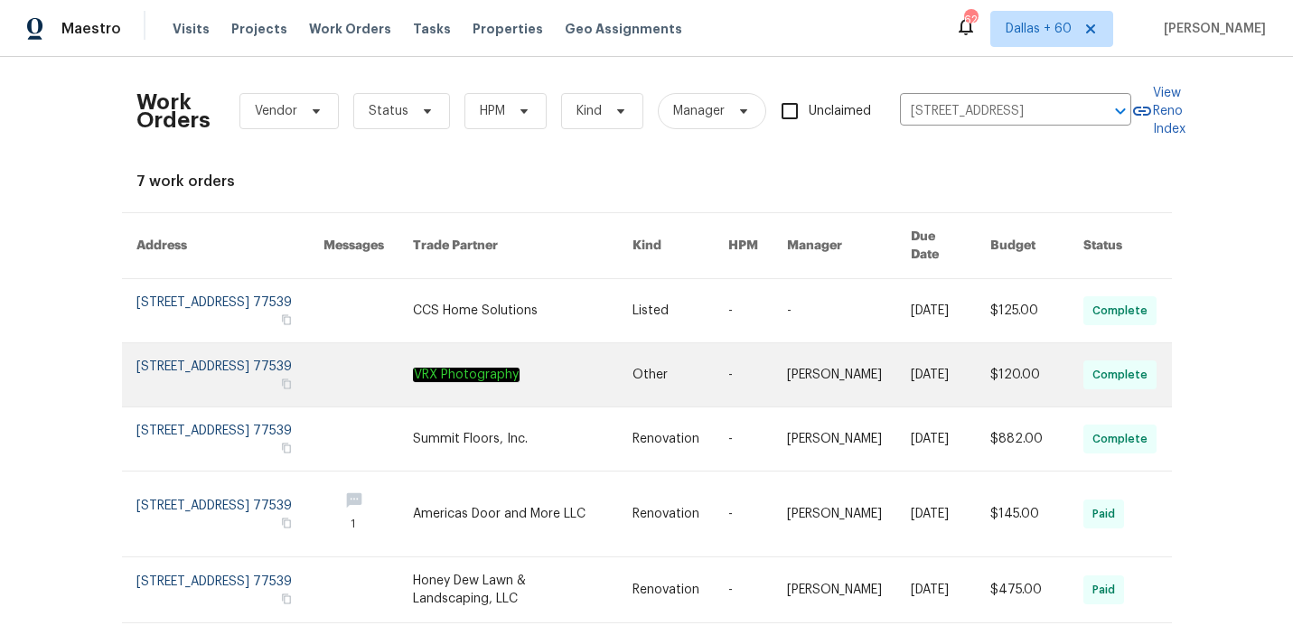
click at [555, 343] on link at bounding box center [522, 374] width 219 height 63
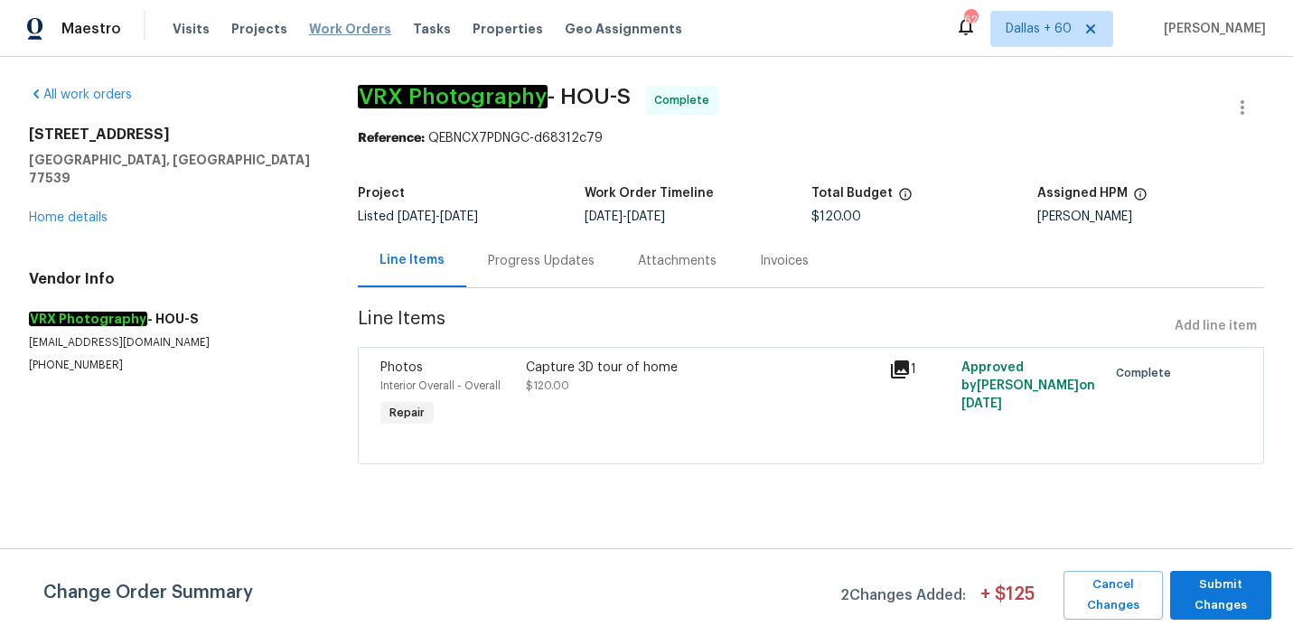
click at [353, 30] on span "Work Orders" at bounding box center [350, 29] width 82 height 18
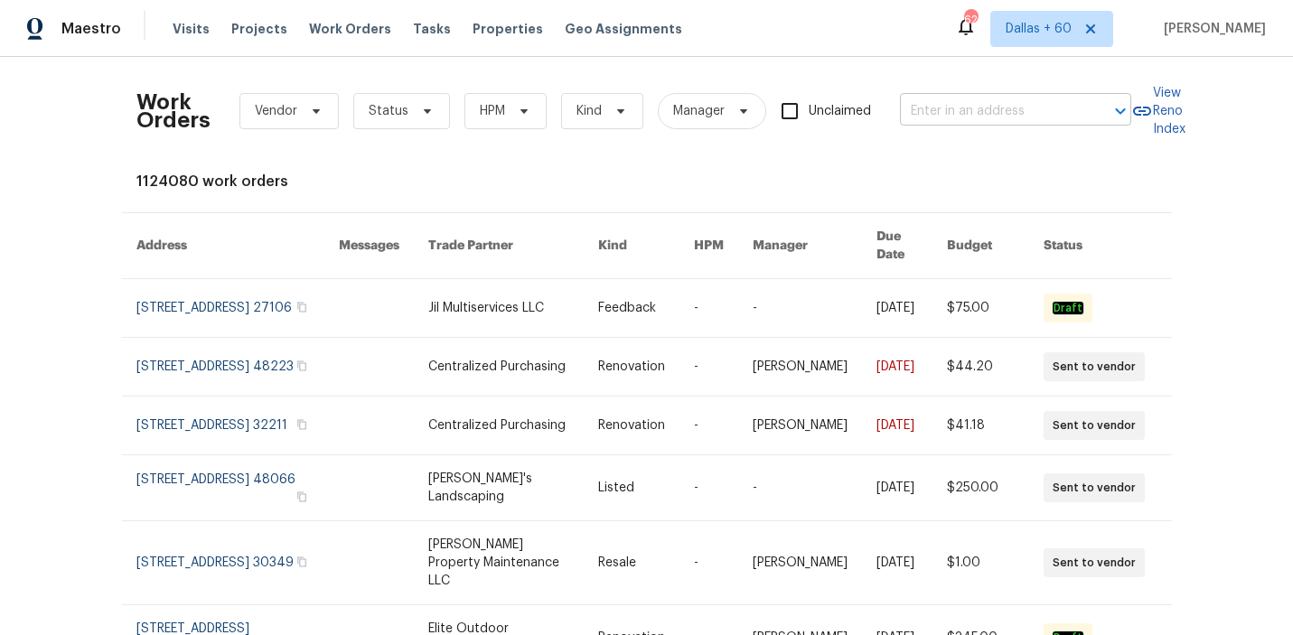
click at [979, 108] on input "text" at bounding box center [990, 112] width 181 height 28
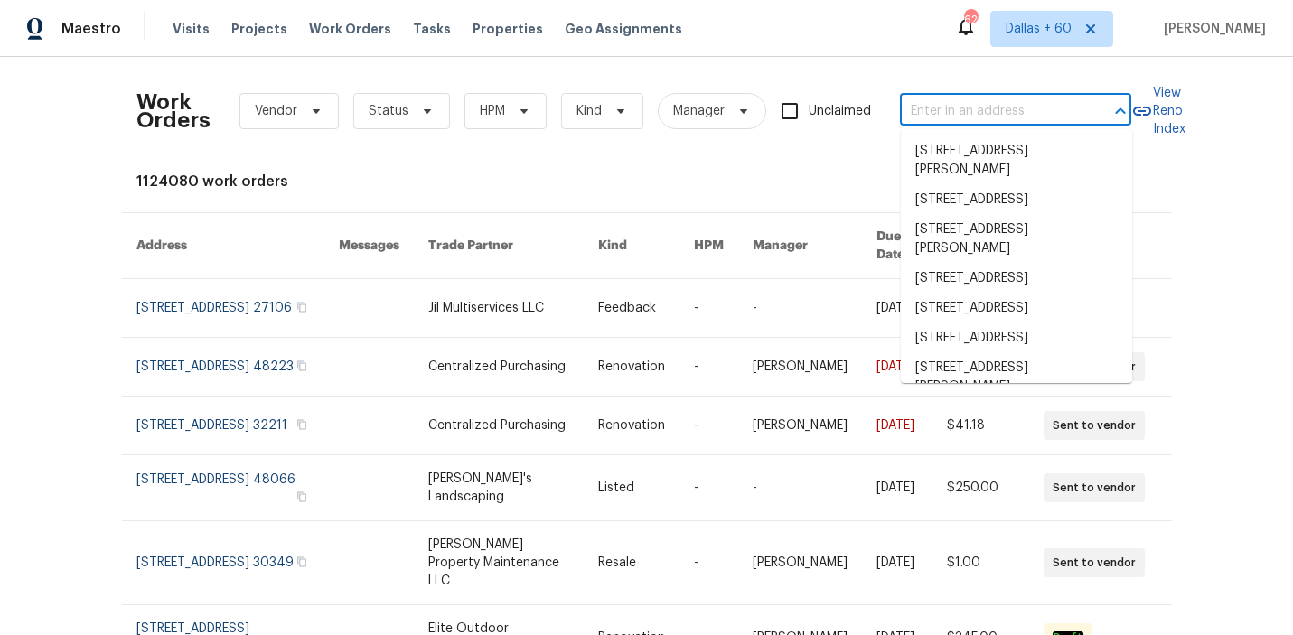
paste input "[STREET_ADDRESS][PERSON_NAME]"
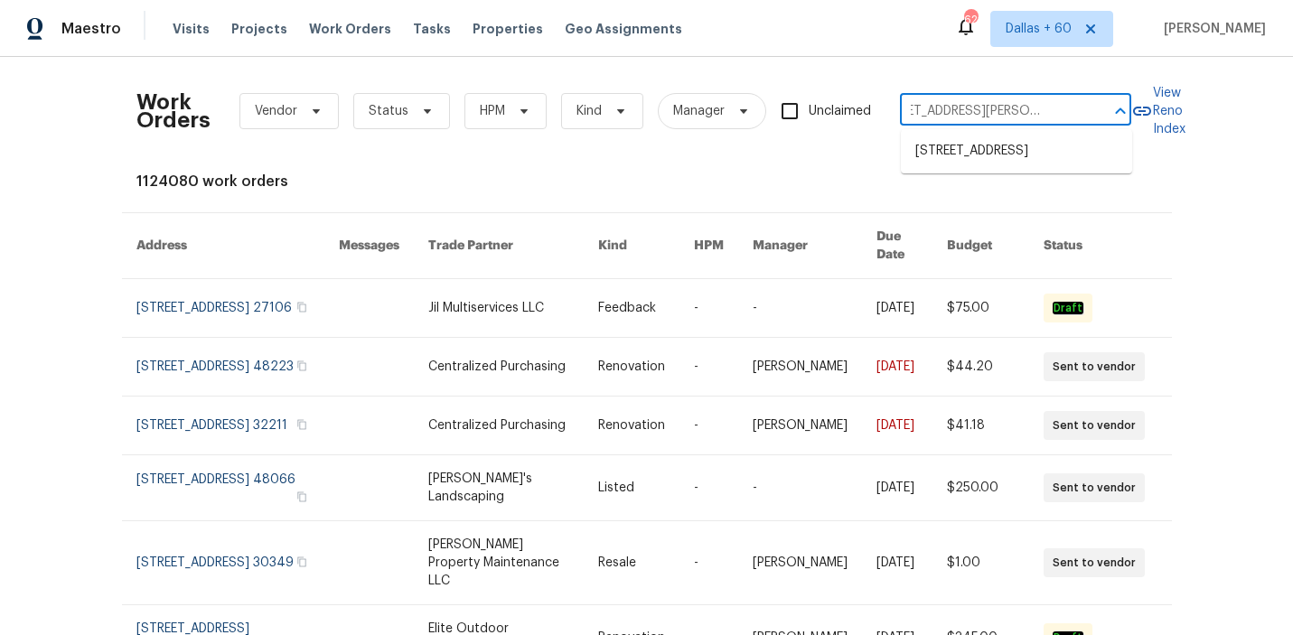
type input "[STREET_ADDRESS][PERSON_NAME]"
click at [983, 166] on li "[STREET_ADDRESS]" at bounding box center [1016, 151] width 231 height 30
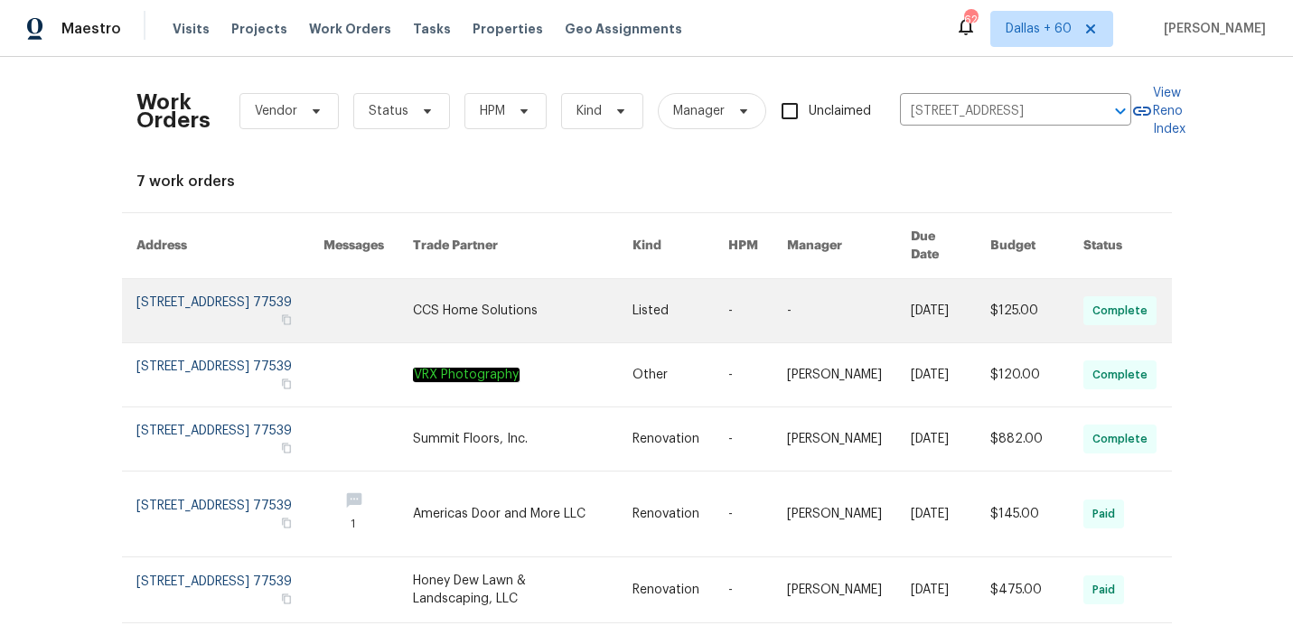
click at [405, 297] on link at bounding box center [367, 310] width 89 height 63
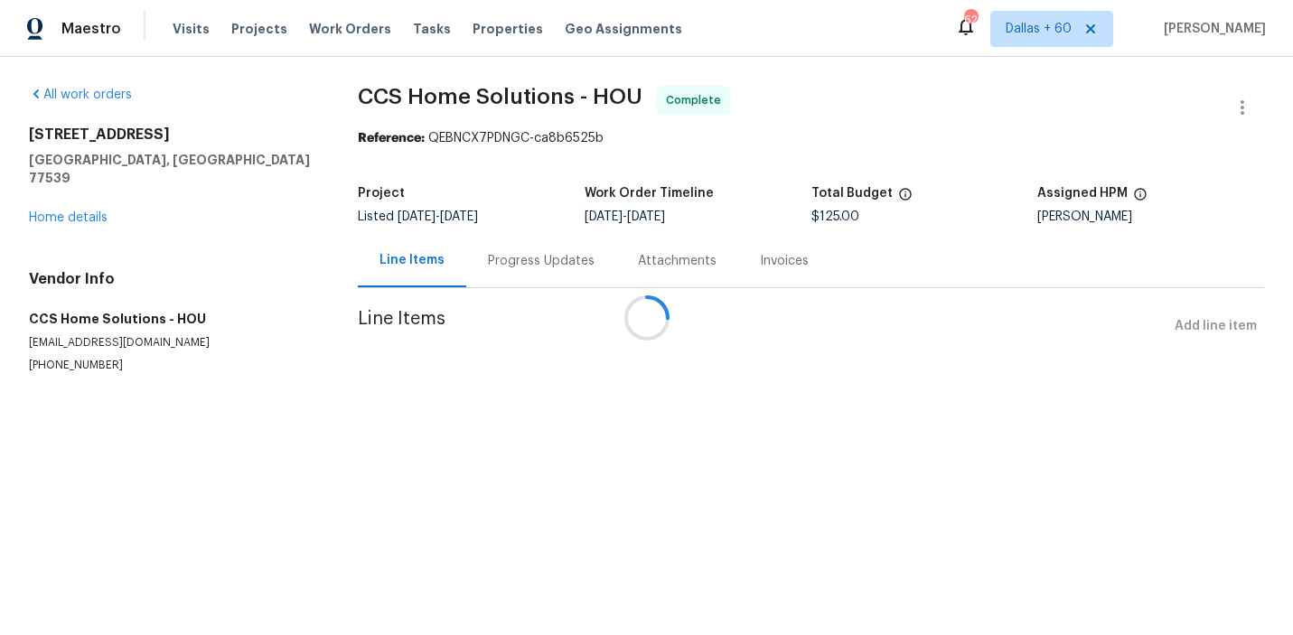
click at [66, 196] on div at bounding box center [646, 317] width 1293 height 635
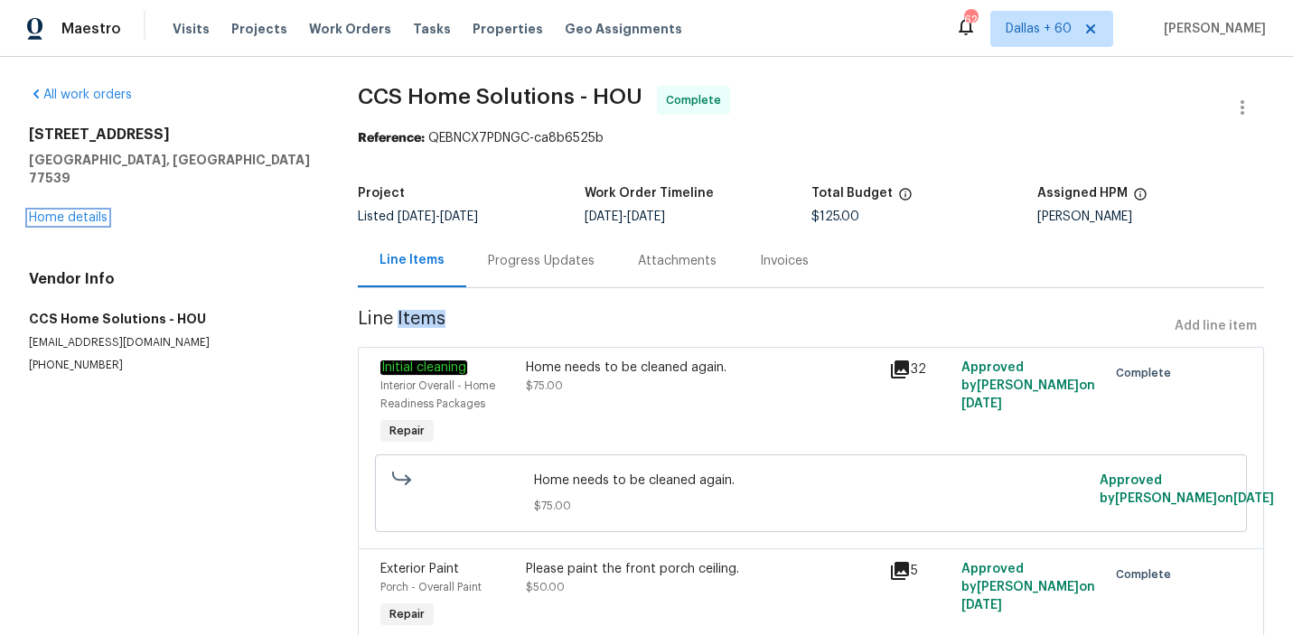
click at [66, 211] on link "Home details" at bounding box center [68, 217] width 79 height 13
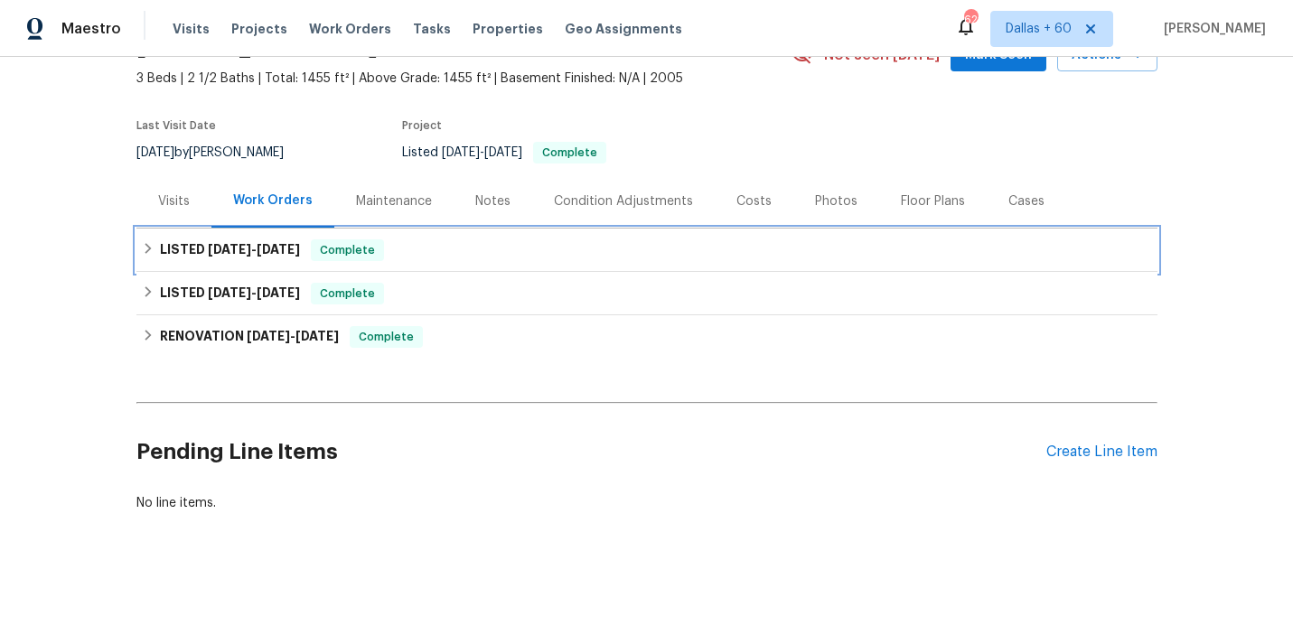
click at [527, 252] on div "LISTED [DATE] - [DATE] Complete" at bounding box center [647, 250] width 1010 height 22
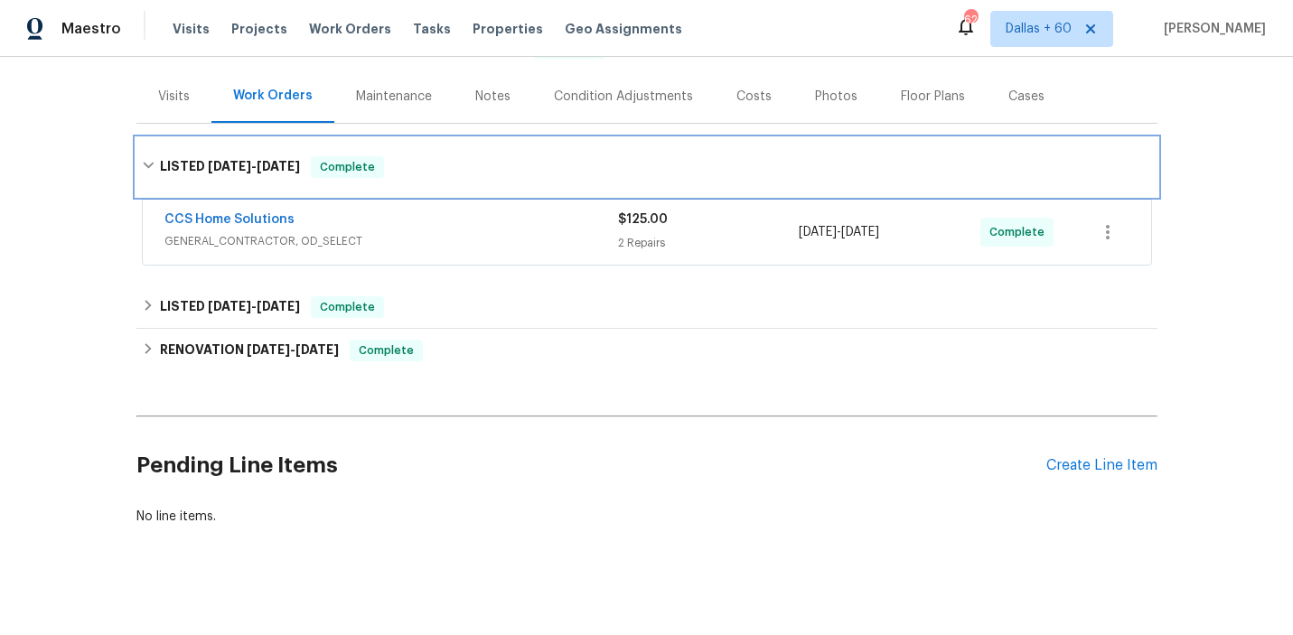
scroll to position [217, 0]
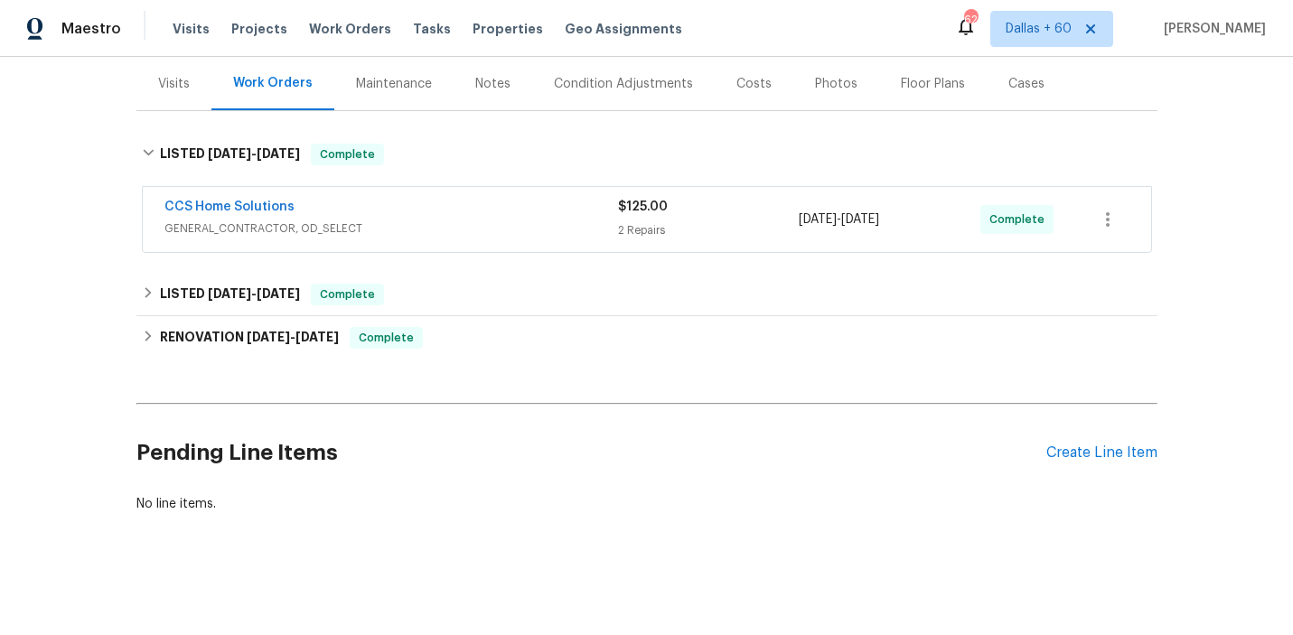
click at [527, 224] on span "GENERAL_CONTRACTOR, OD_SELECT" at bounding box center [391, 229] width 454 height 18
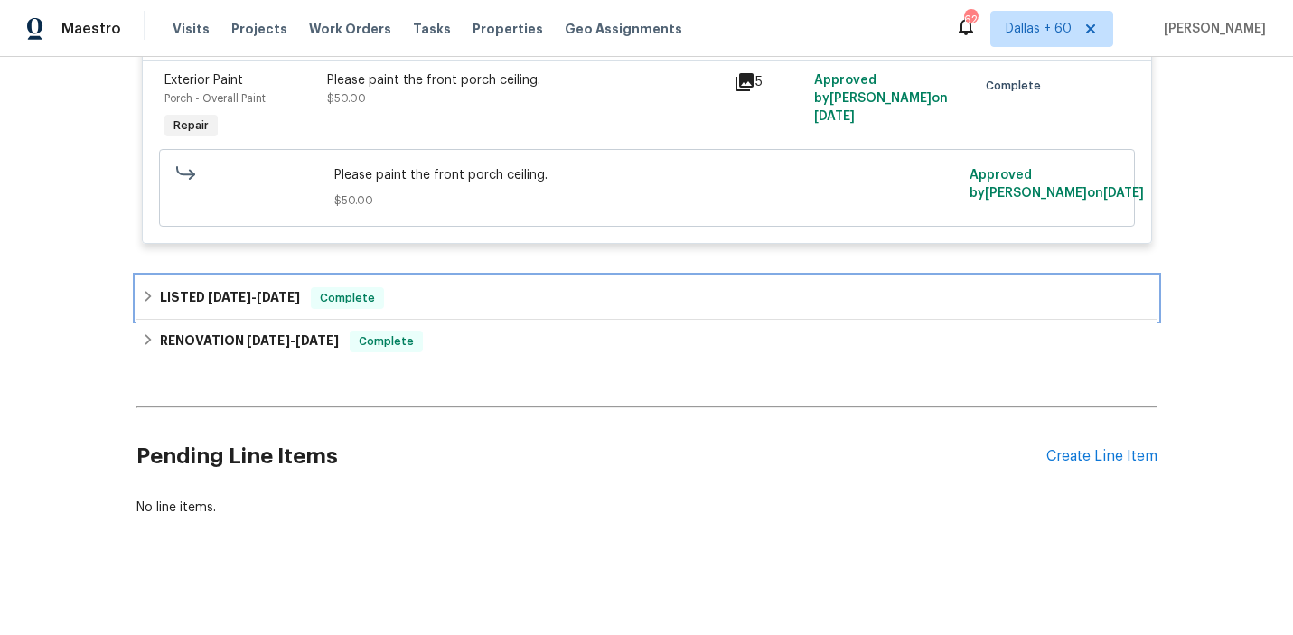
click at [501, 280] on div "LISTED [DATE] - [DATE] Complete" at bounding box center [646, 297] width 1021 height 43
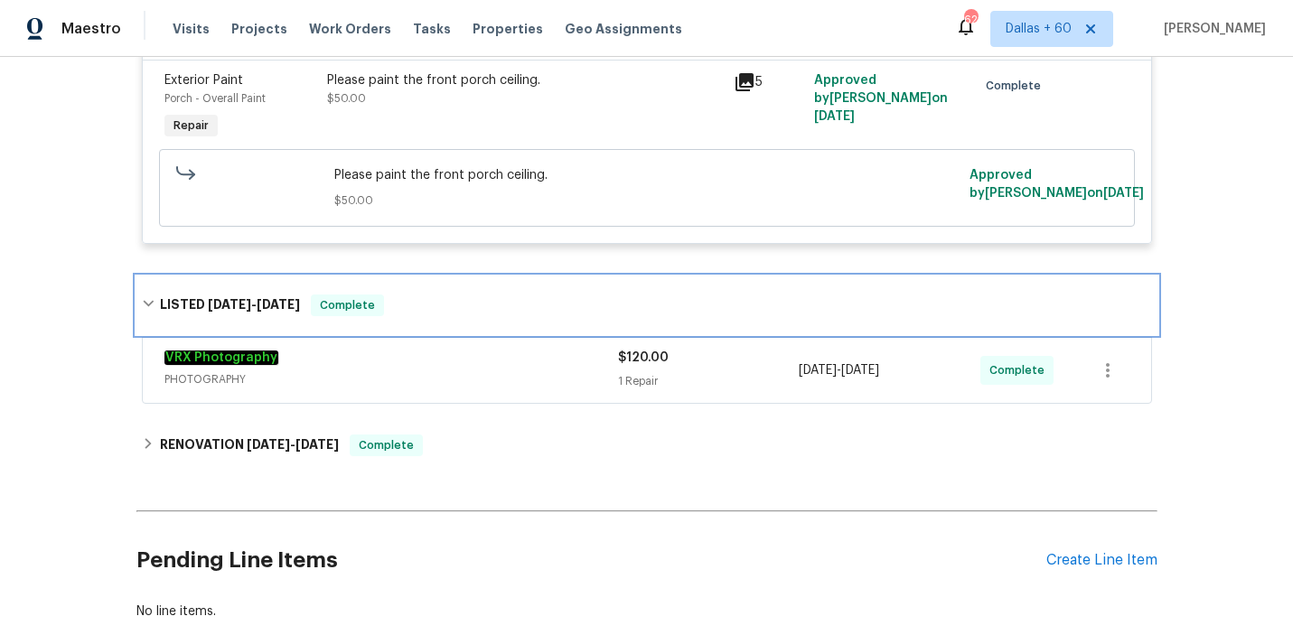
scroll to position [760, 0]
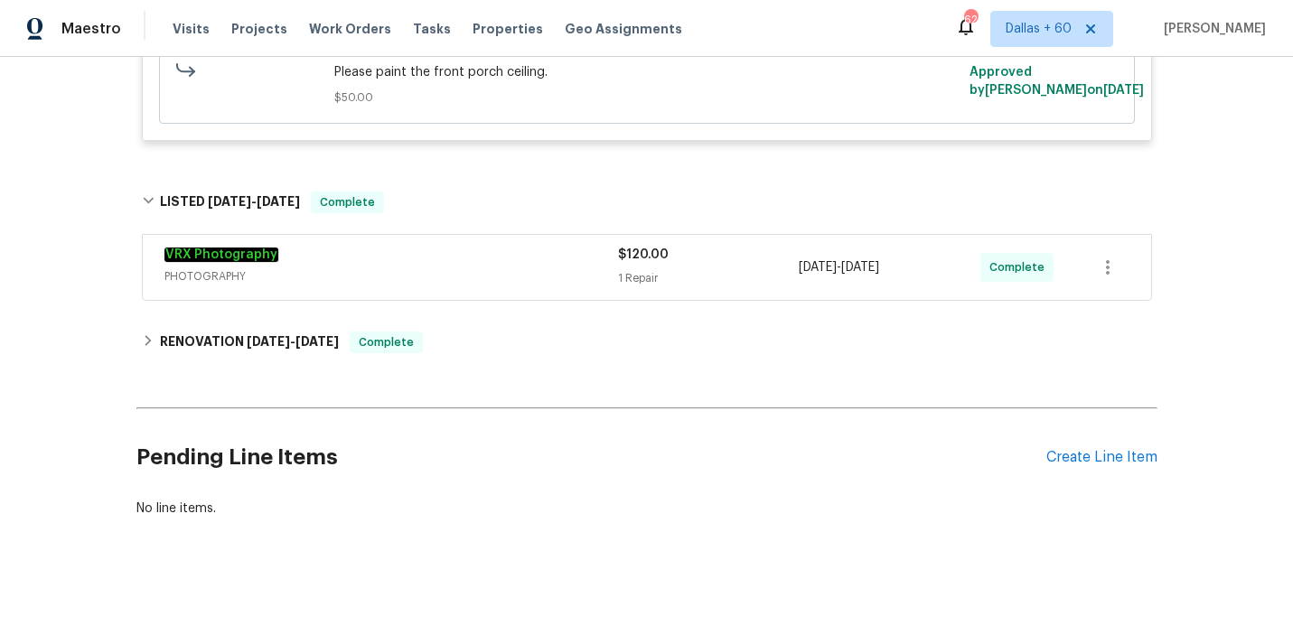
click at [501, 280] on span "PHOTOGRAPHY" at bounding box center [391, 276] width 454 height 18
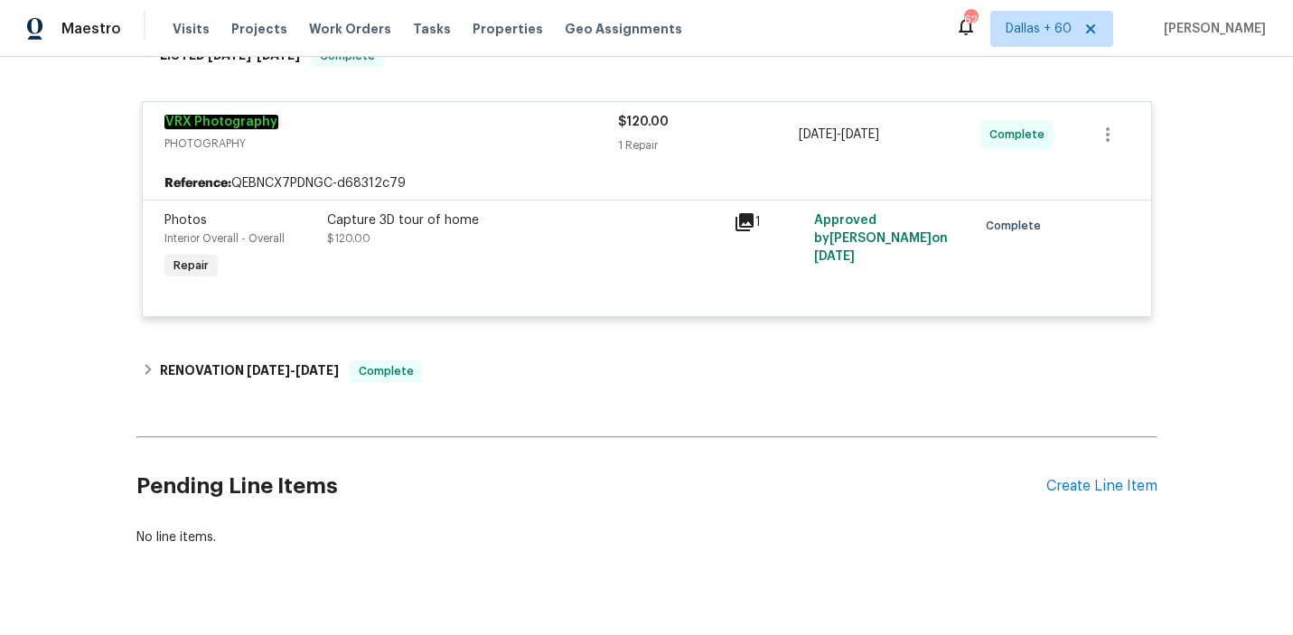
scroll to position [0, 0]
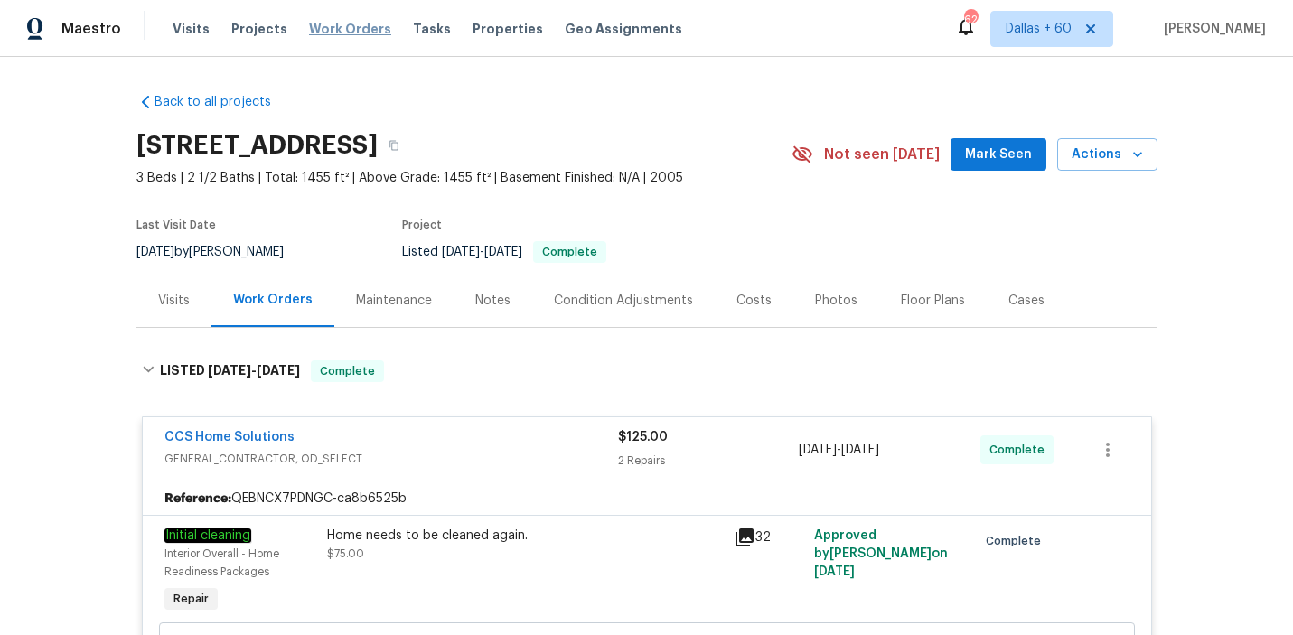
click at [332, 28] on span "Work Orders" at bounding box center [350, 29] width 82 height 18
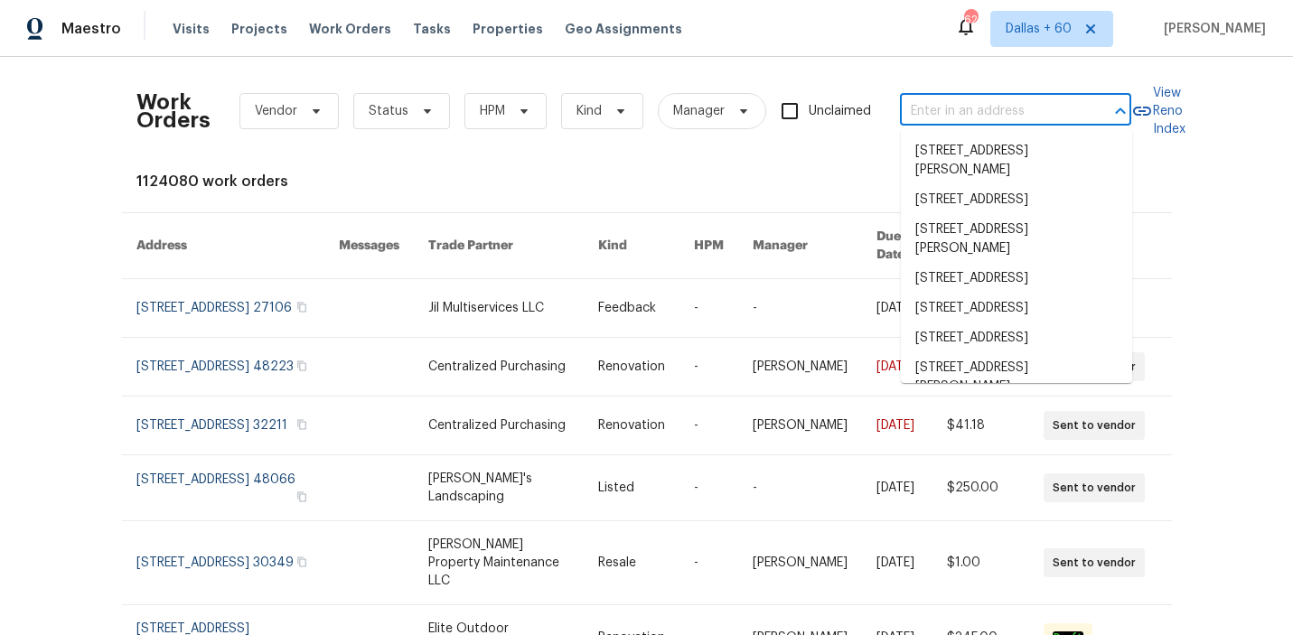
click at [970, 110] on input "text" at bounding box center [990, 112] width 181 height 28
paste input "[STREET_ADDRESS]"
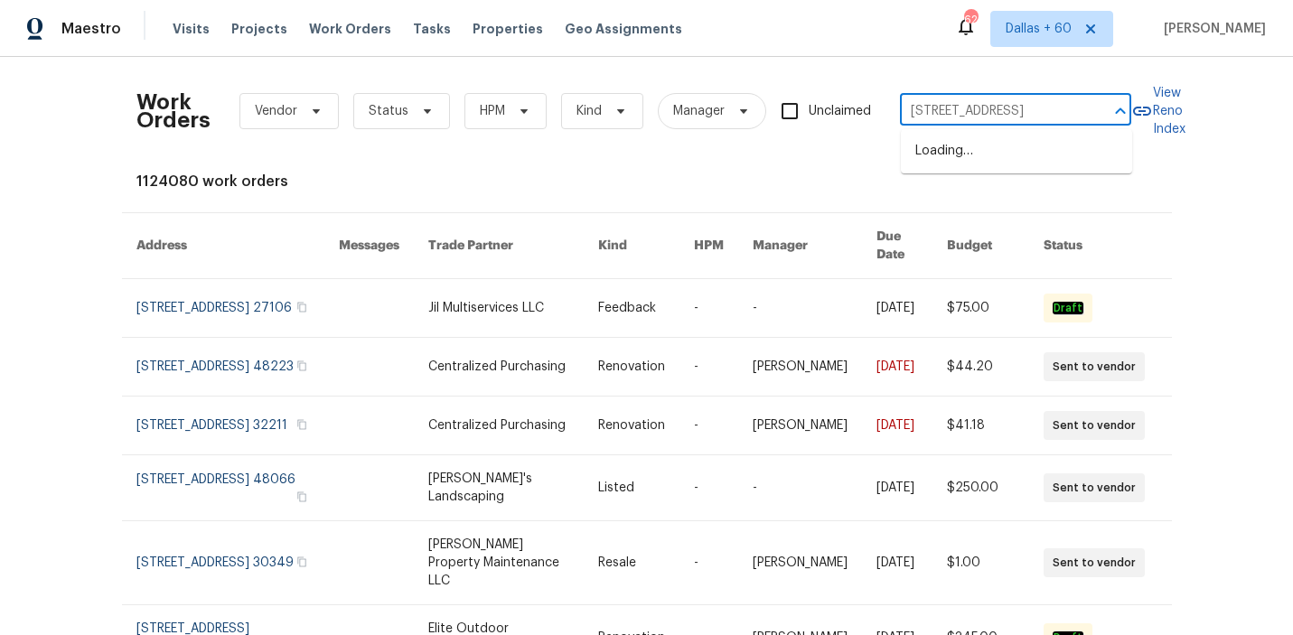
scroll to position [0, 8]
type input "[STREET_ADDRESS]"
click at [996, 151] on li "[STREET_ADDRESS]" at bounding box center [1016, 151] width 231 height 30
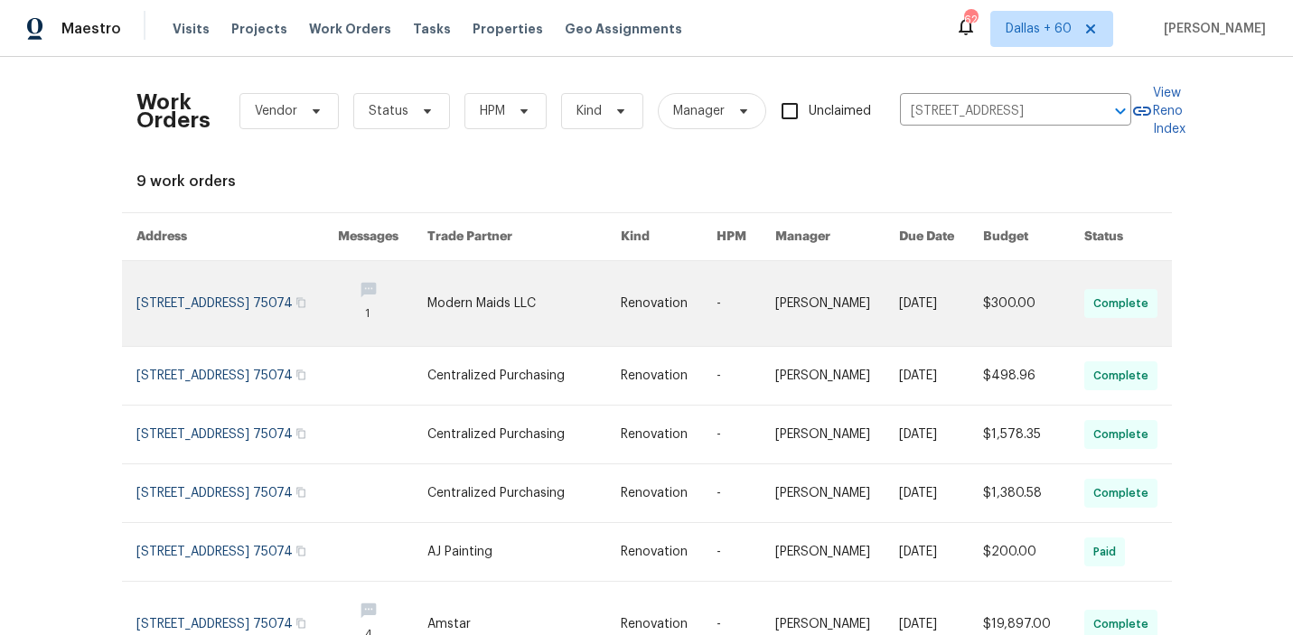
click at [569, 304] on link at bounding box center [523, 303] width 193 height 85
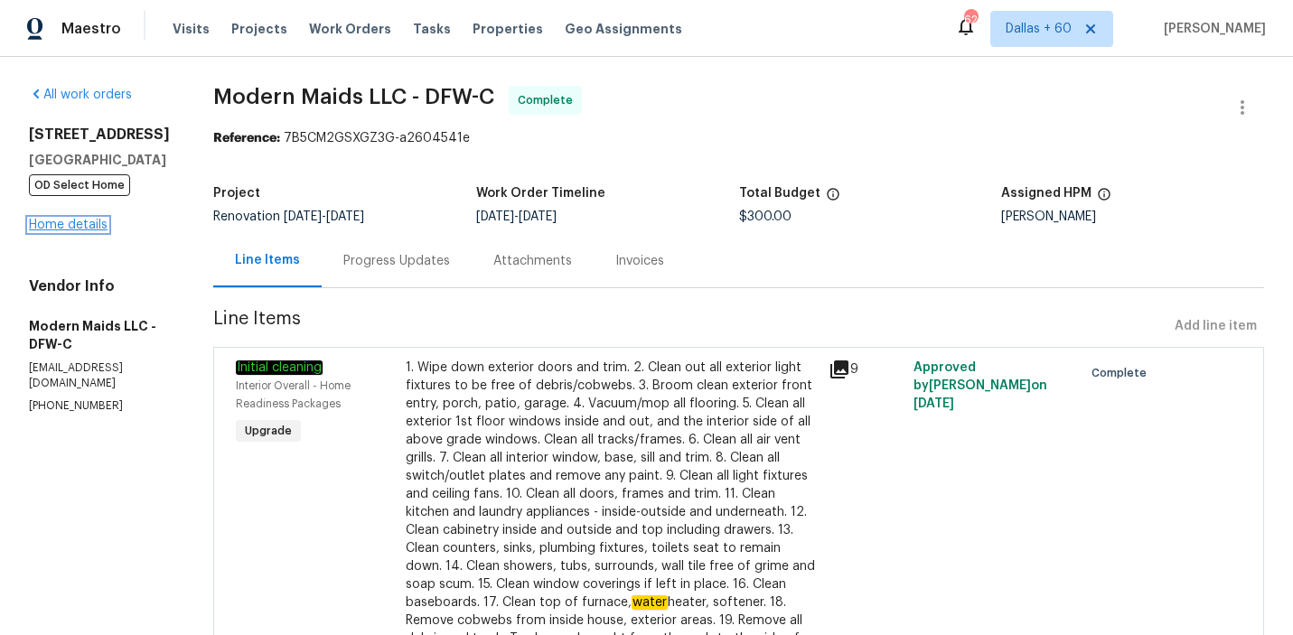
click at [73, 223] on link "Home details" at bounding box center [68, 225] width 79 height 13
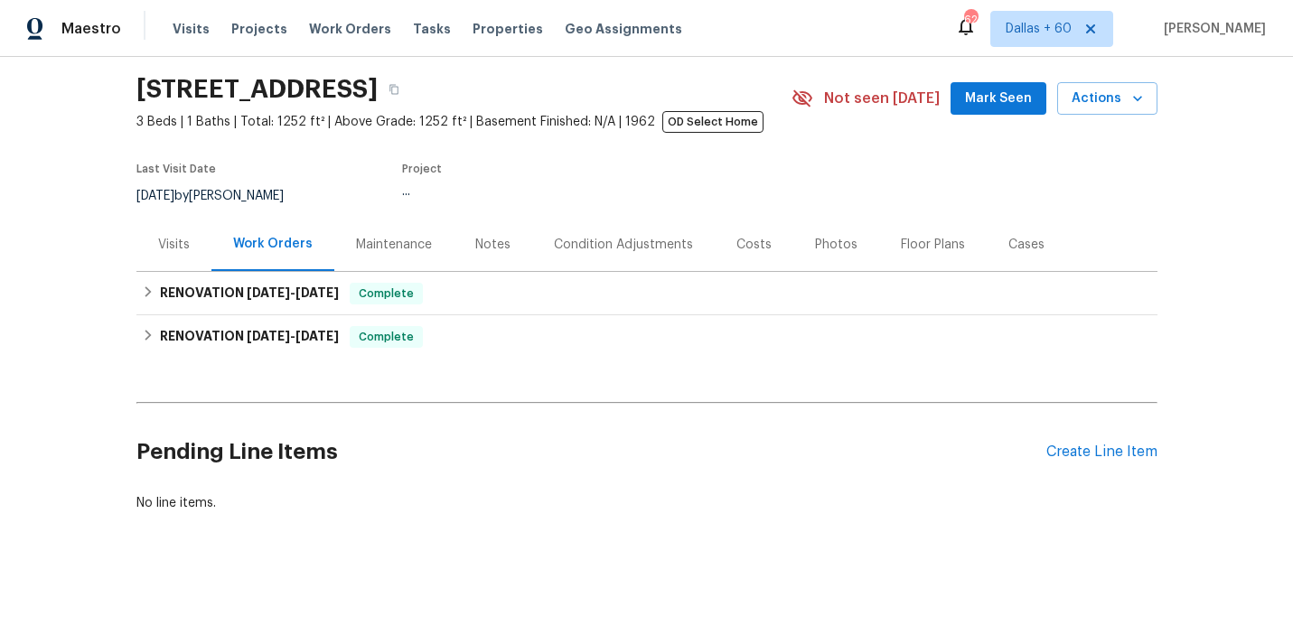
scroll to position [54, 0]
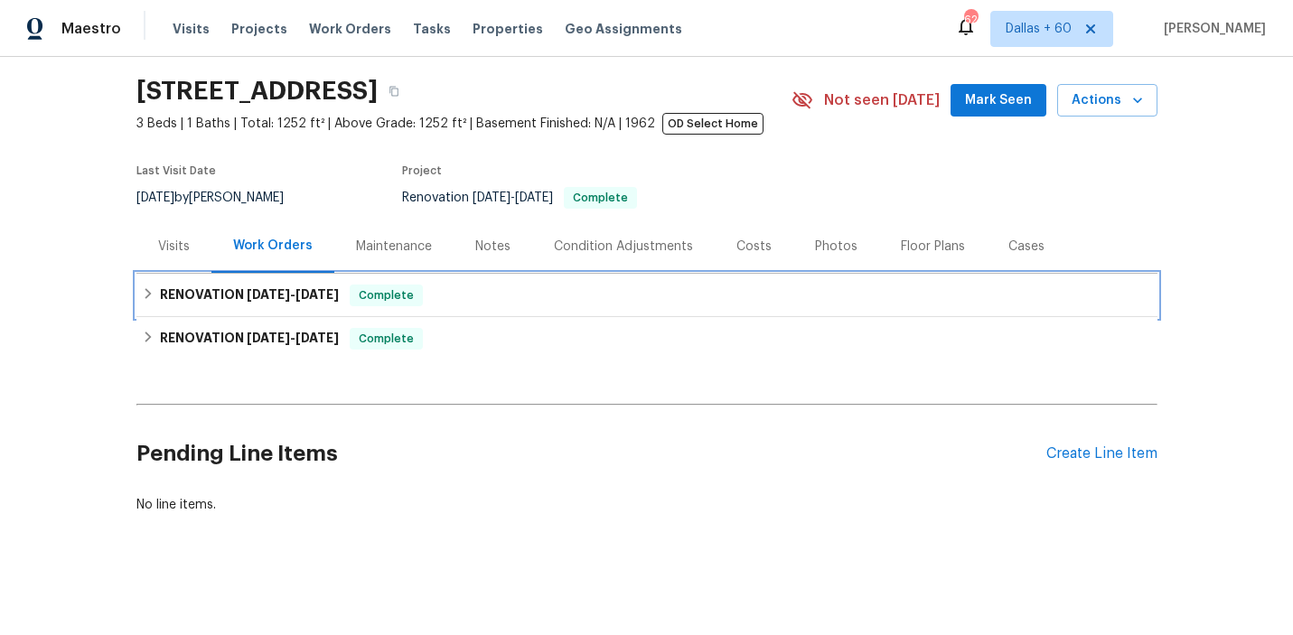
click at [553, 295] on div "RENOVATION [DATE] - [DATE] Complete" at bounding box center [647, 296] width 1010 height 22
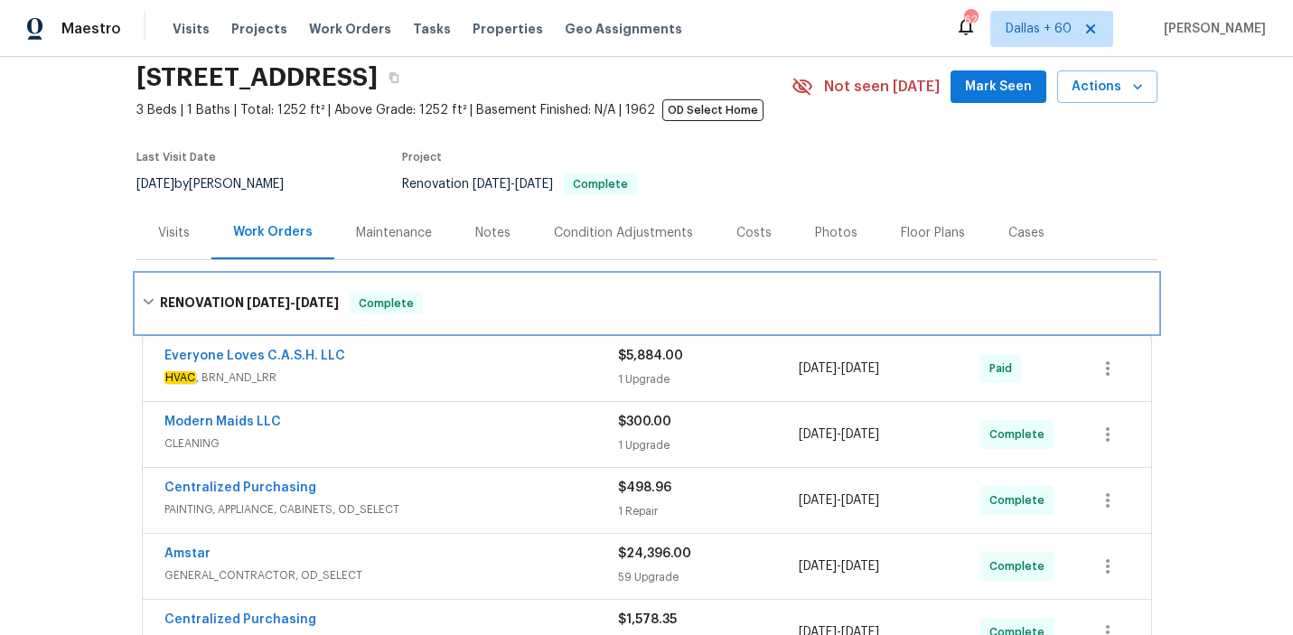
scroll to position [64, 0]
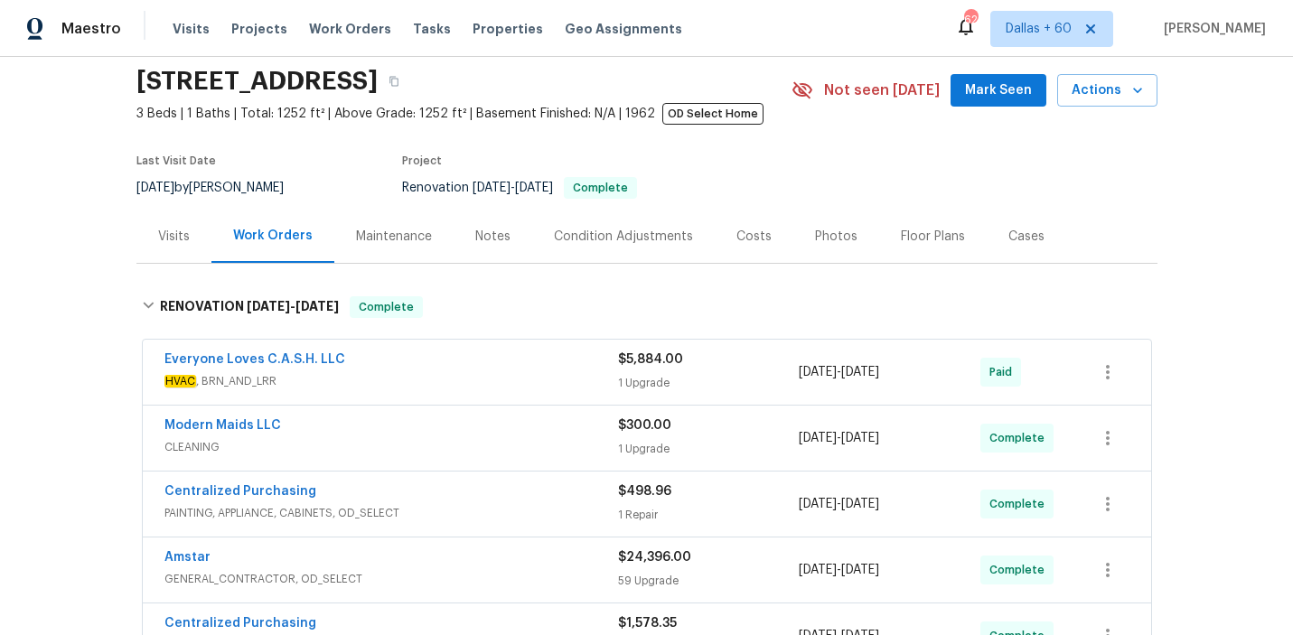
click at [524, 379] on span "HVAC , BRN_AND_LRR" at bounding box center [391, 381] width 454 height 18
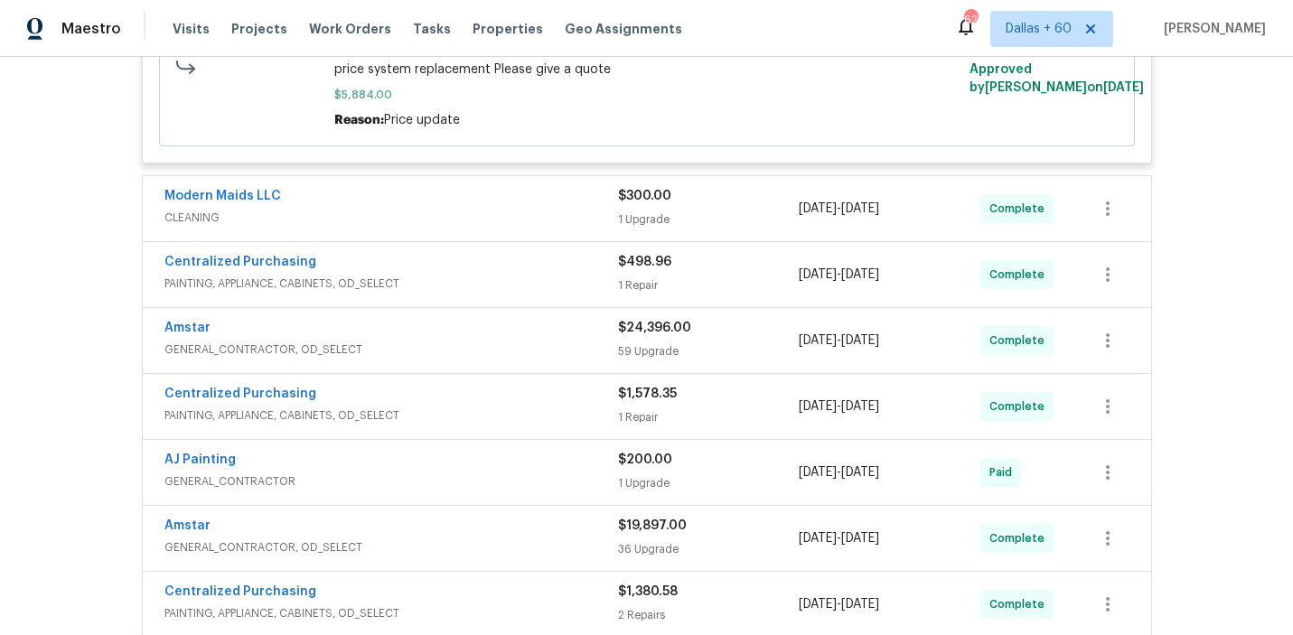
scroll to position [557, 0]
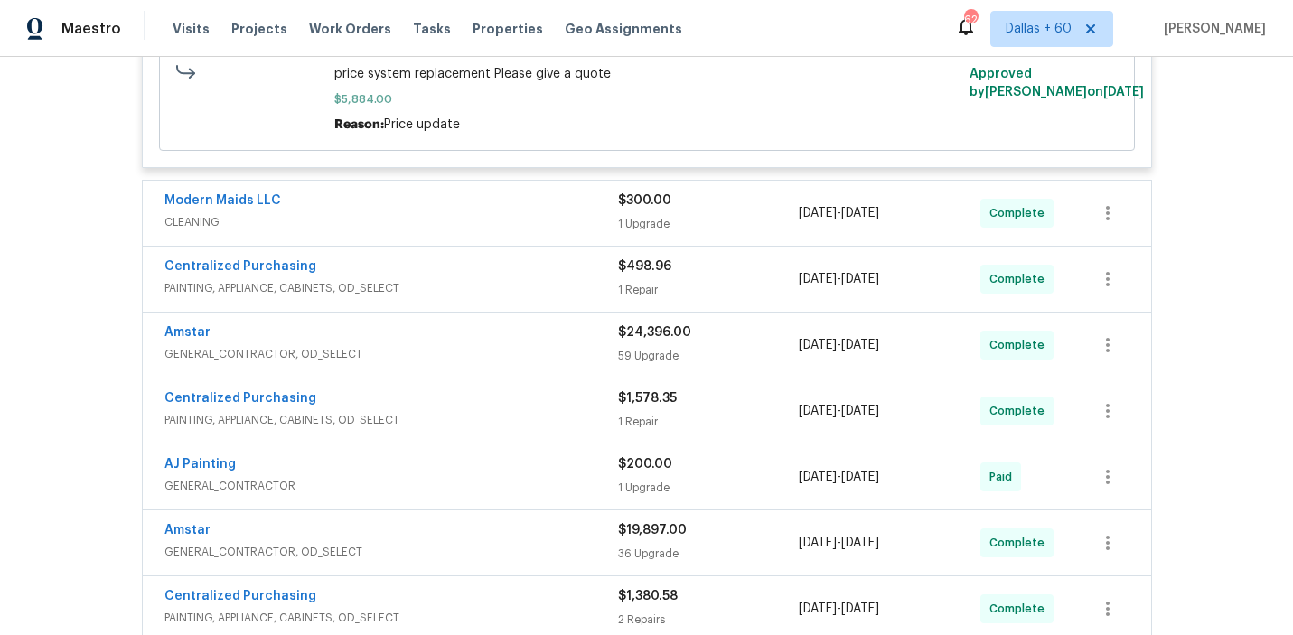
click at [538, 214] on span "CLEANING" at bounding box center [391, 222] width 454 height 18
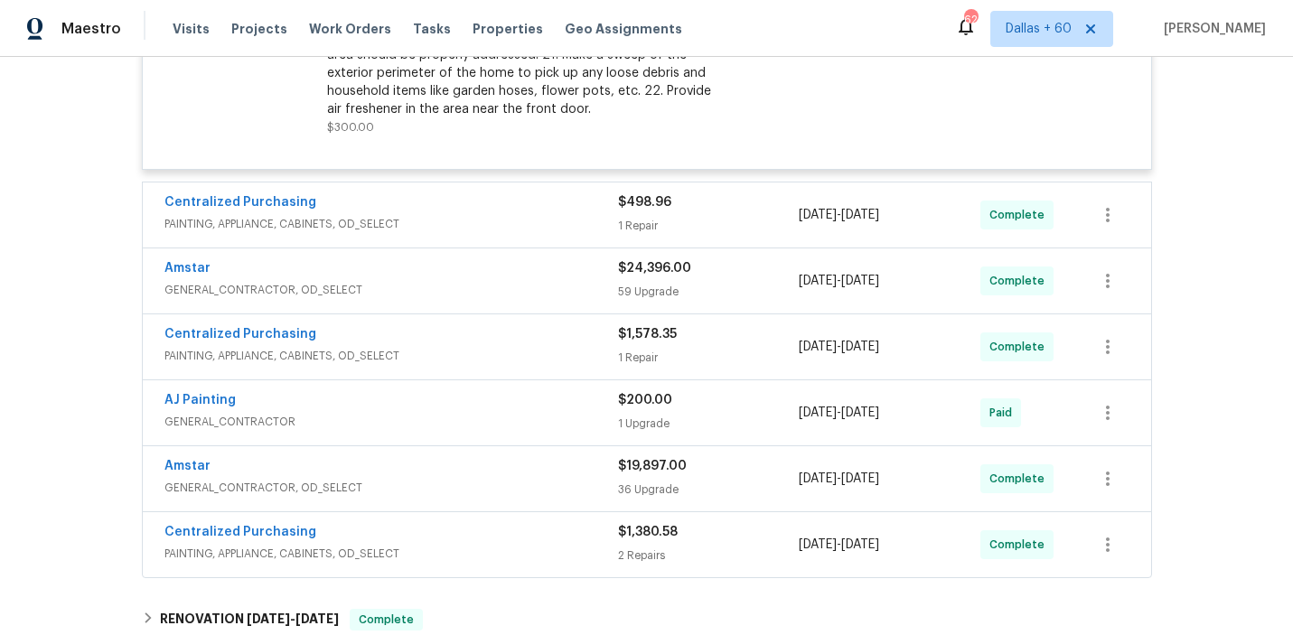
scroll to position [1106, 0]
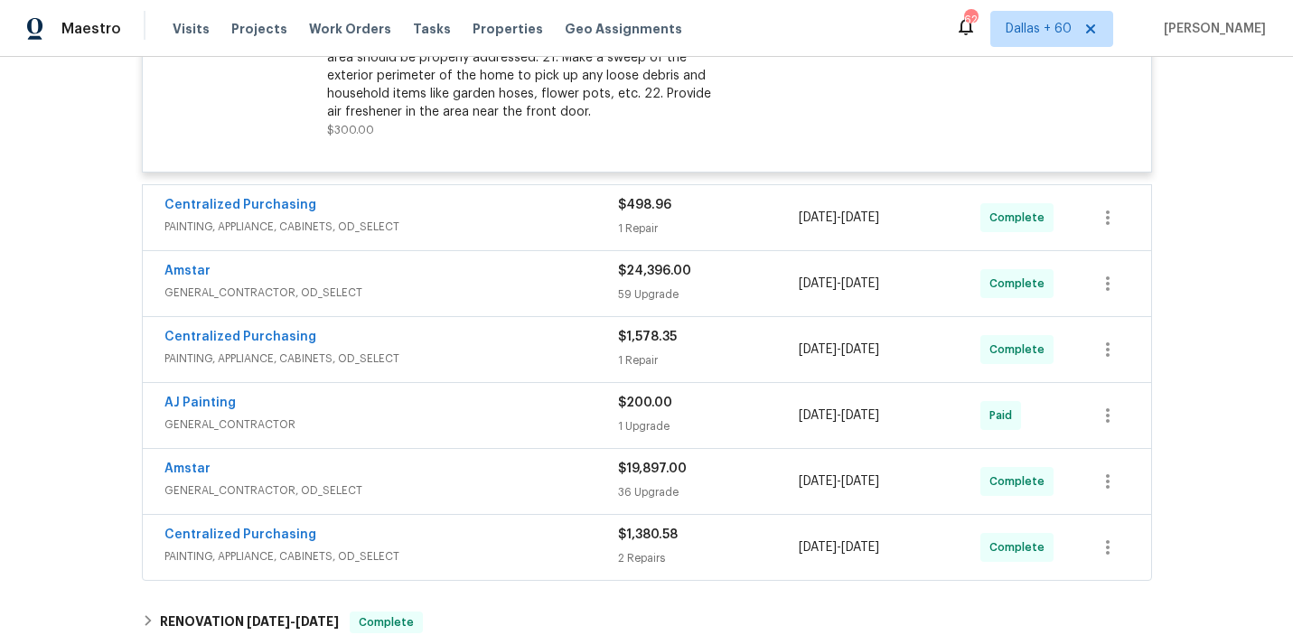
click at [537, 288] on span "GENERAL_CONTRACTOR, OD_SELECT" at bounding box center [391, 293] width 454 height 18
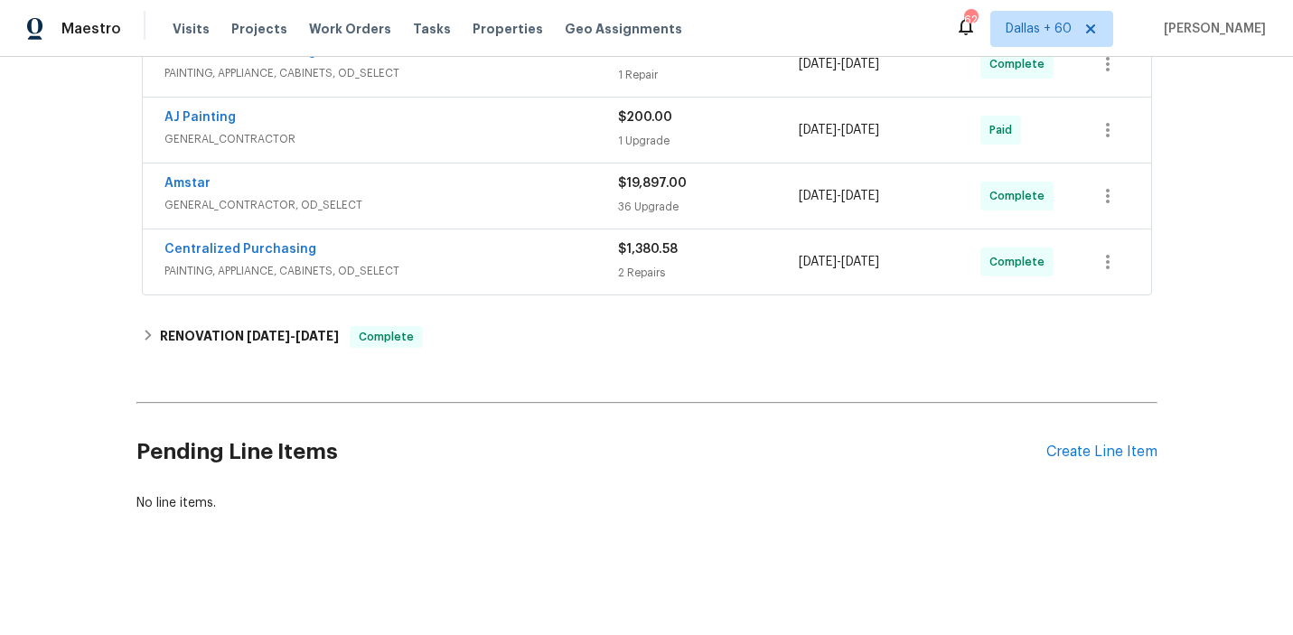
scroll to position [8408, 0]
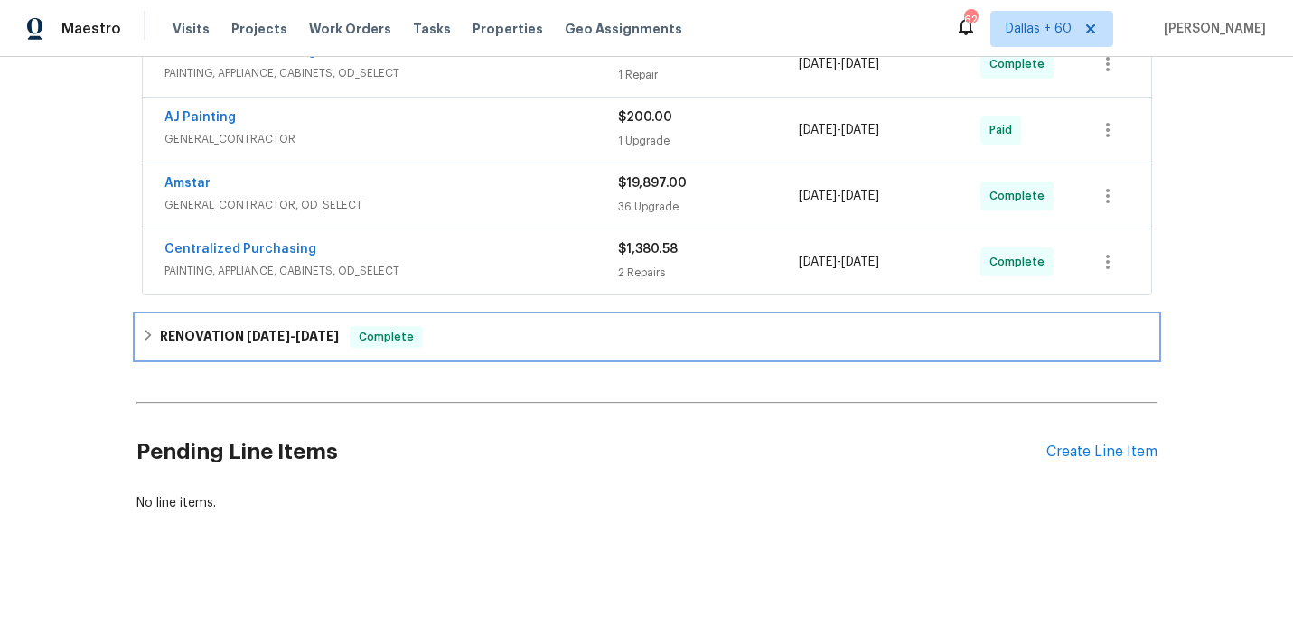
click at [510, 319] on div "RENOVATION [DATE] - [DATE] Complete" at bounding box center [646, 336] width 1021 height 43
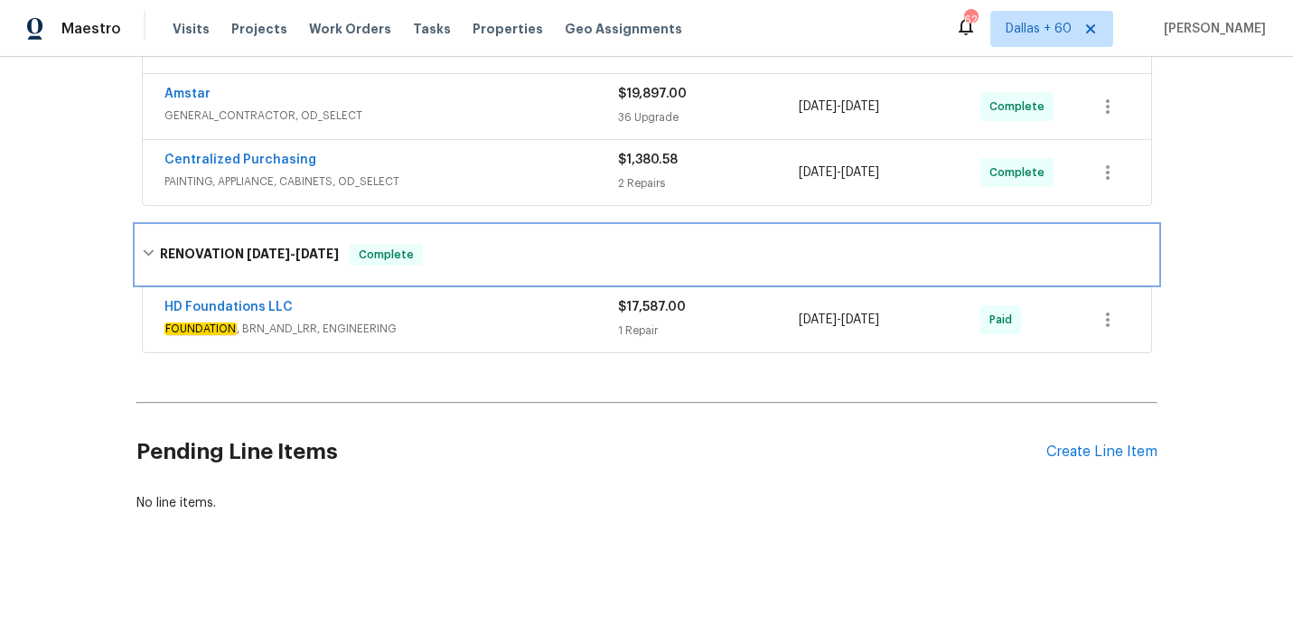
scroll to position [8497, 0]
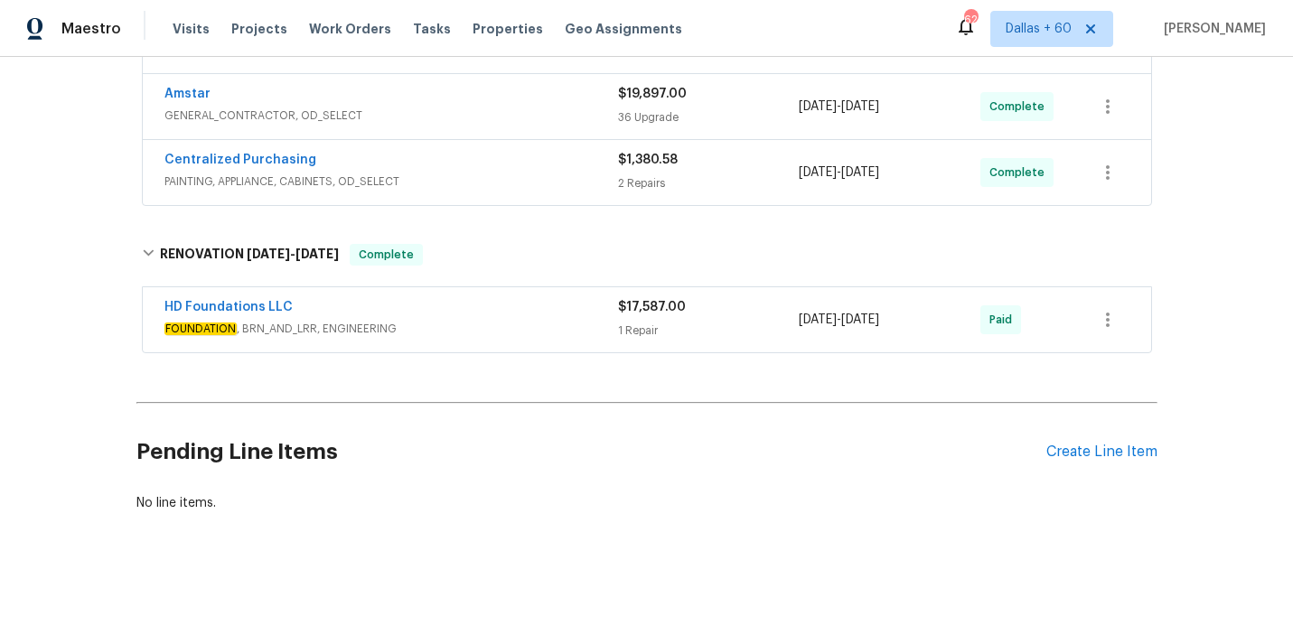
click at [545, 307] on div "HD Foundations LLC" at bounding box center [391, 309] width 454 height 22
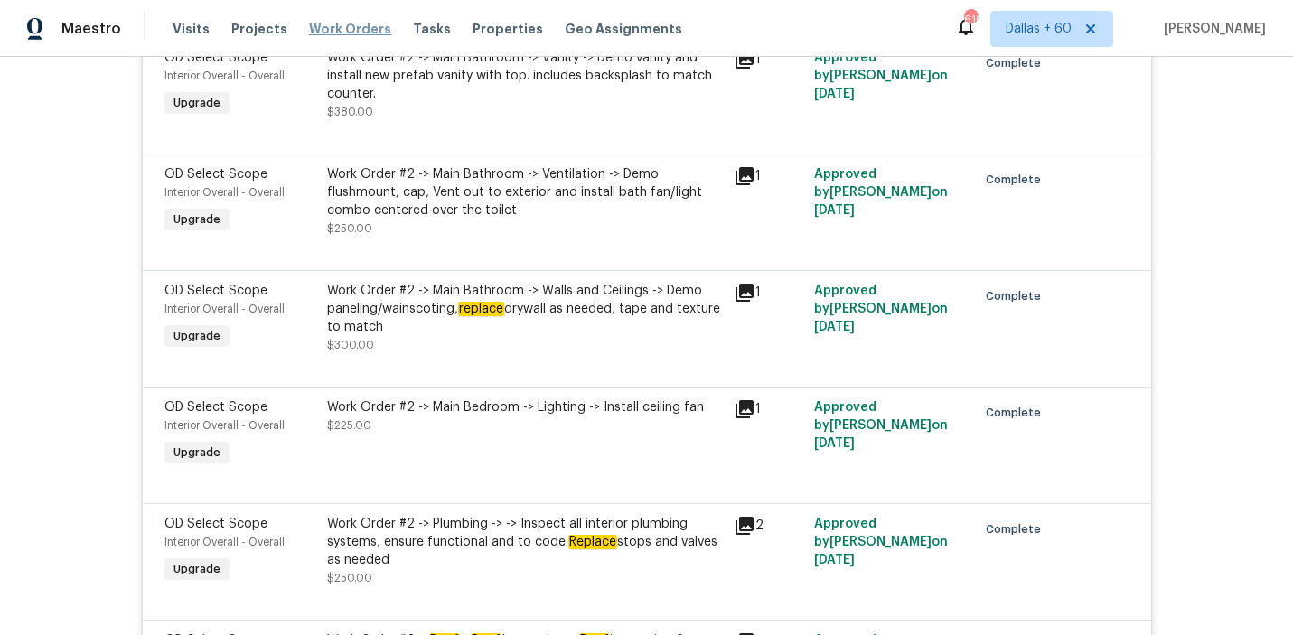
scroll to position [7280, 0]
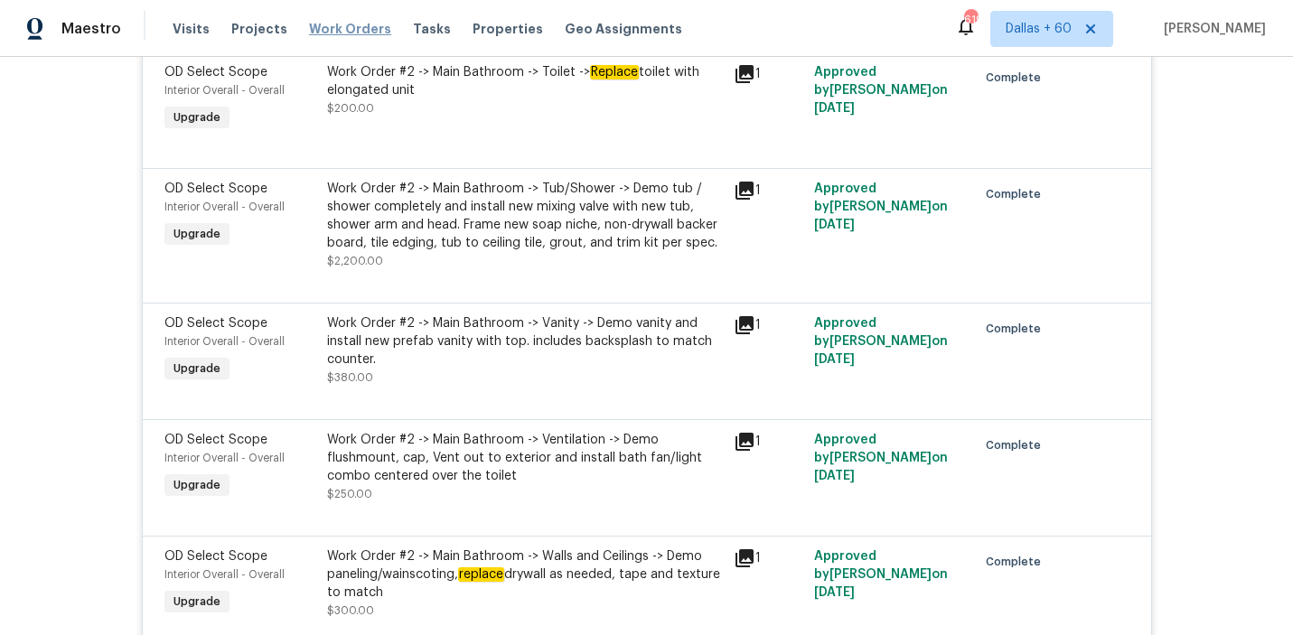
click at [357, 33] on span "Work Orders" at bounding box center [350, 29] width 82 height 18
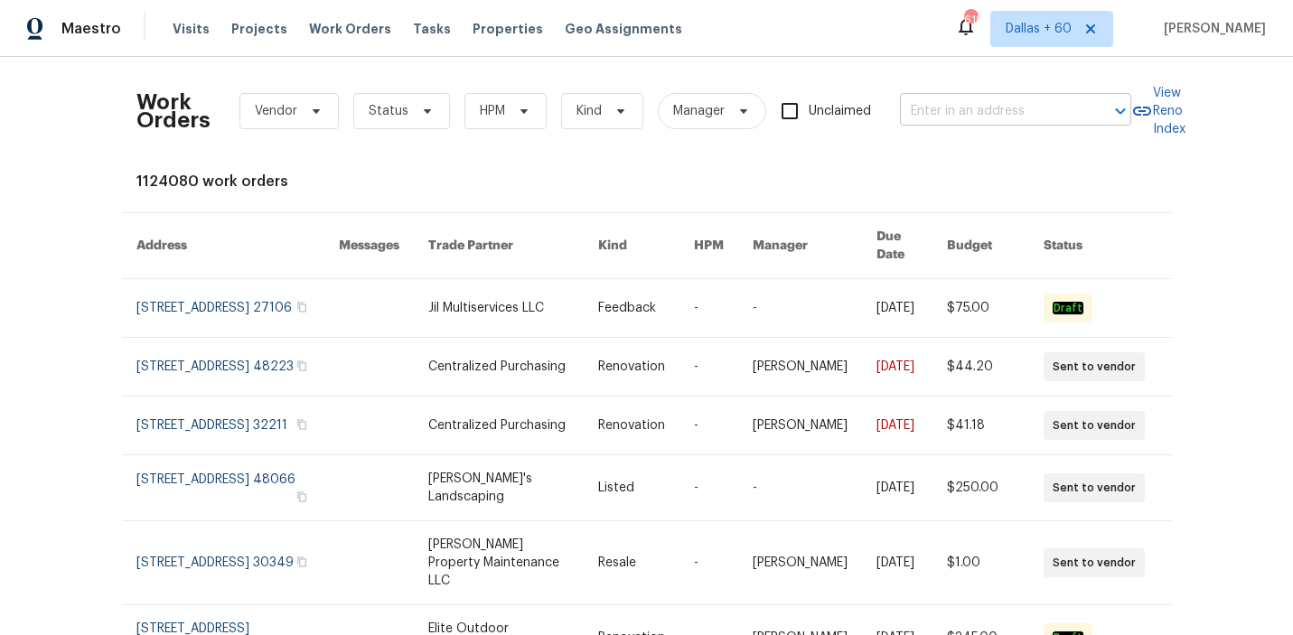
click at [990, 121] on input "text" at bounding box center [990, 112] width 181 height 28
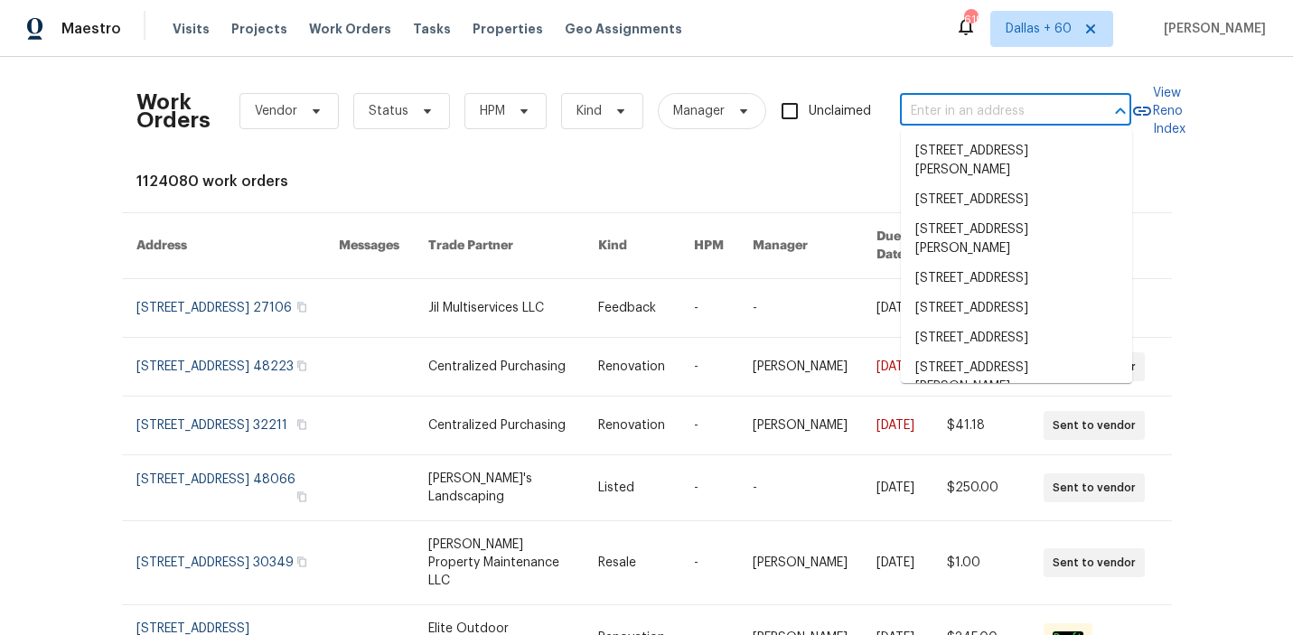
paste input "[STREET_ADDRESS][PERSON_NAME]"
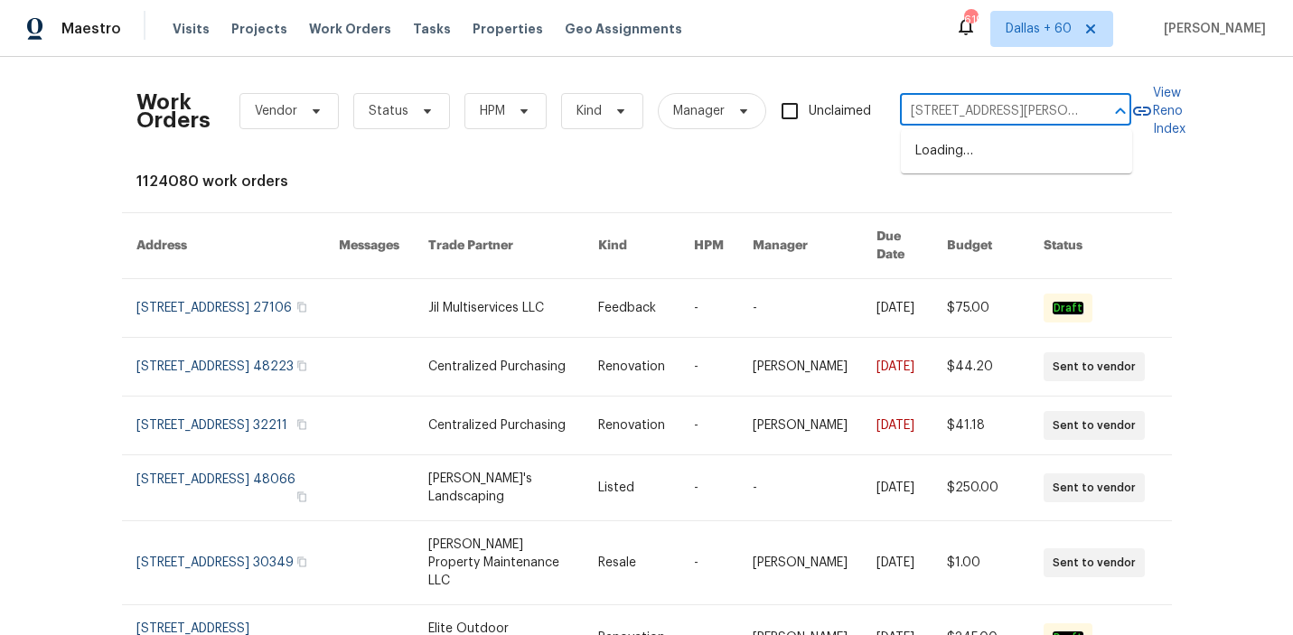
scroll to position [0, 81]
type input "[STREET_ADDRESS][PERSON_NAME]"
click at [1017, 155] on li "[STREET_ADDRESS]" at bounding box center [1016, 151] width 231 height 30
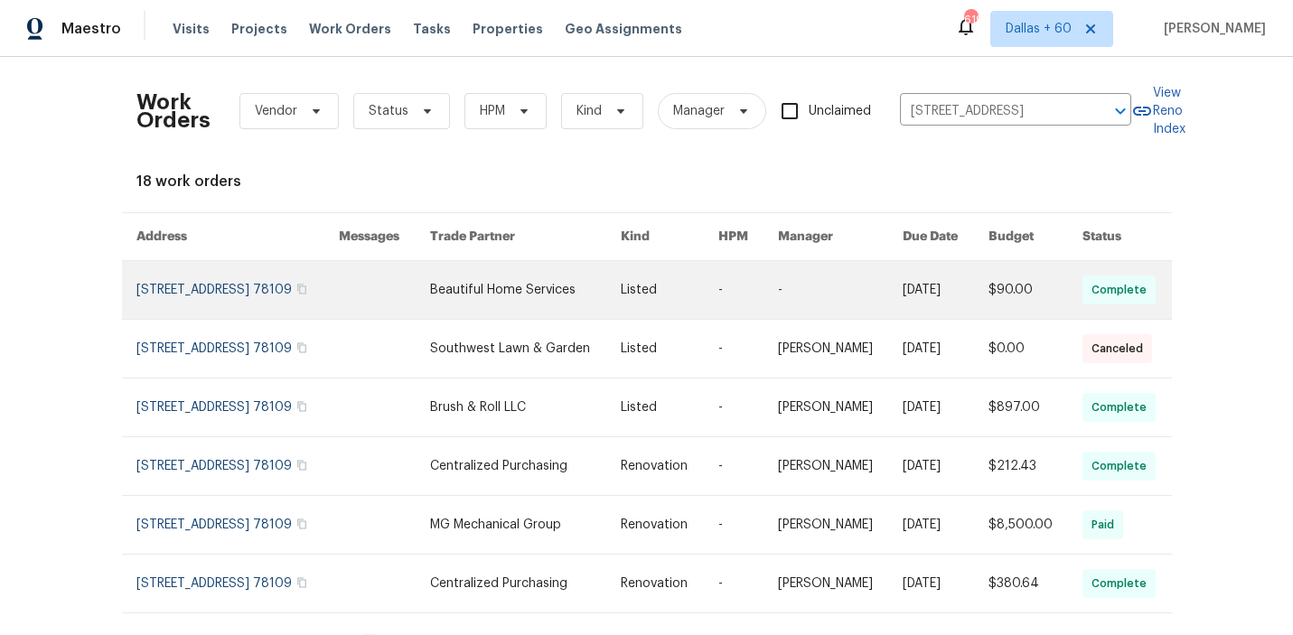
click at [676, 289] on link at bounding box center [669, 290] width 97 height 58
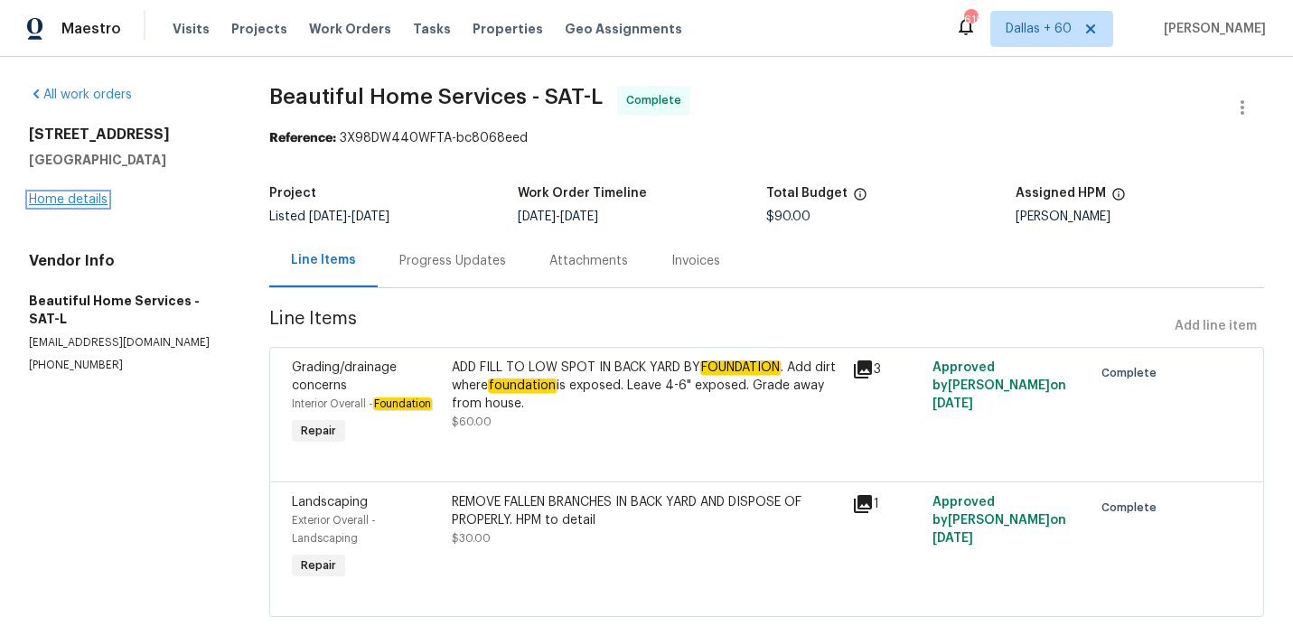
click at [62, 200] on link "Home details" at bounding box center [68, 199] width 79 height 13
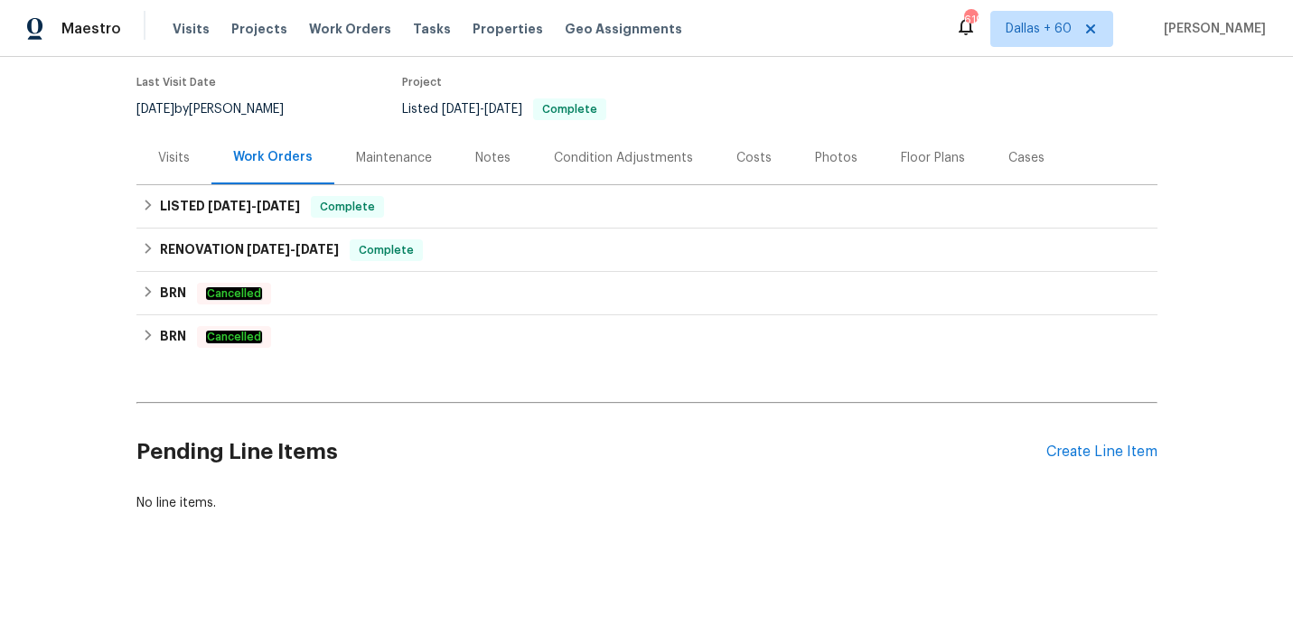
scroll to position [142, 0]
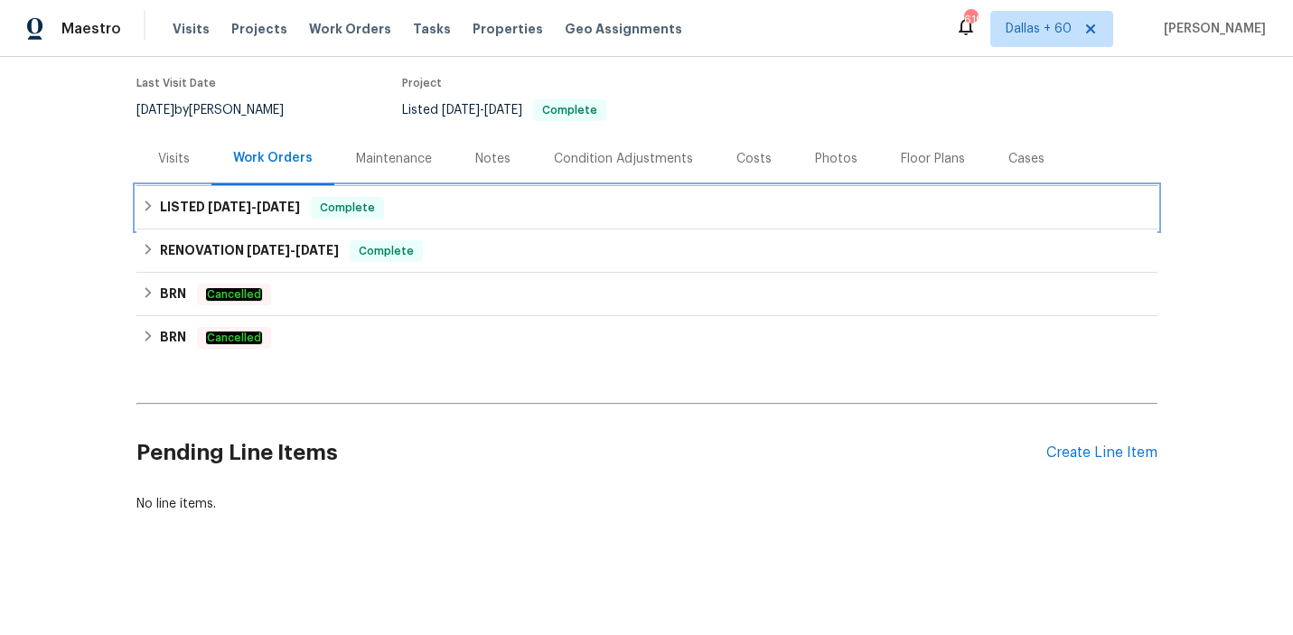
click at [525, 212] on div "LISTED [DATE] - [DATE] Complete" at bounding box center [647, 208] width 1010 height 22
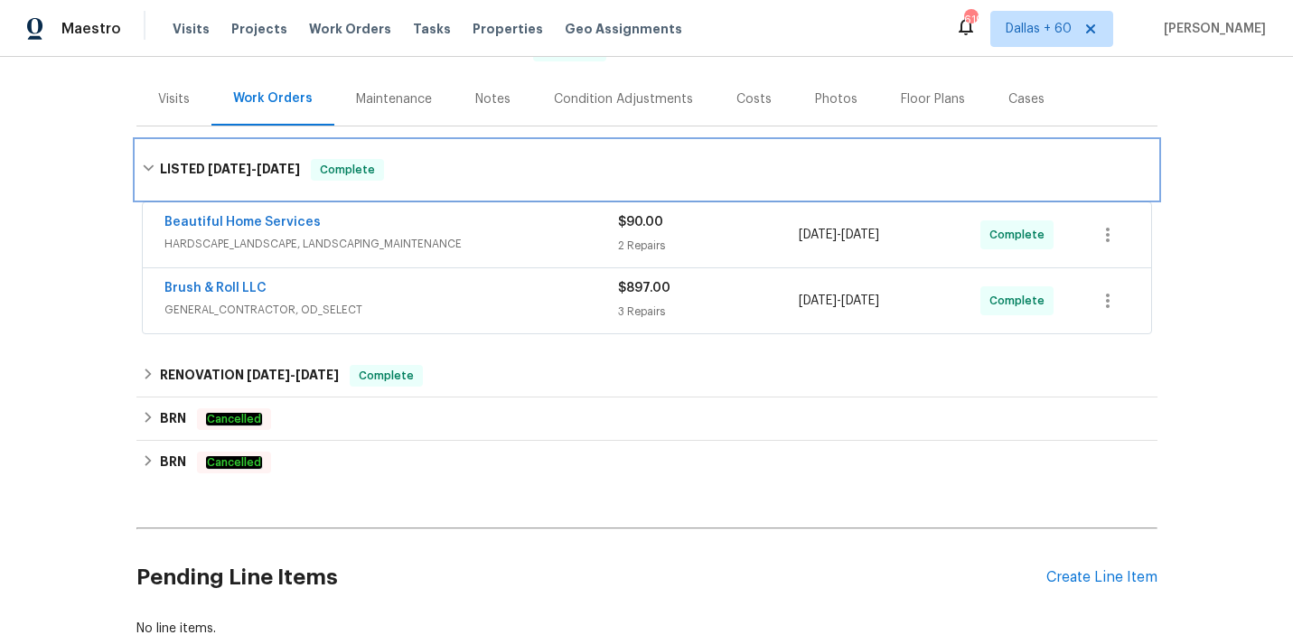
scroll to position [229, 0]
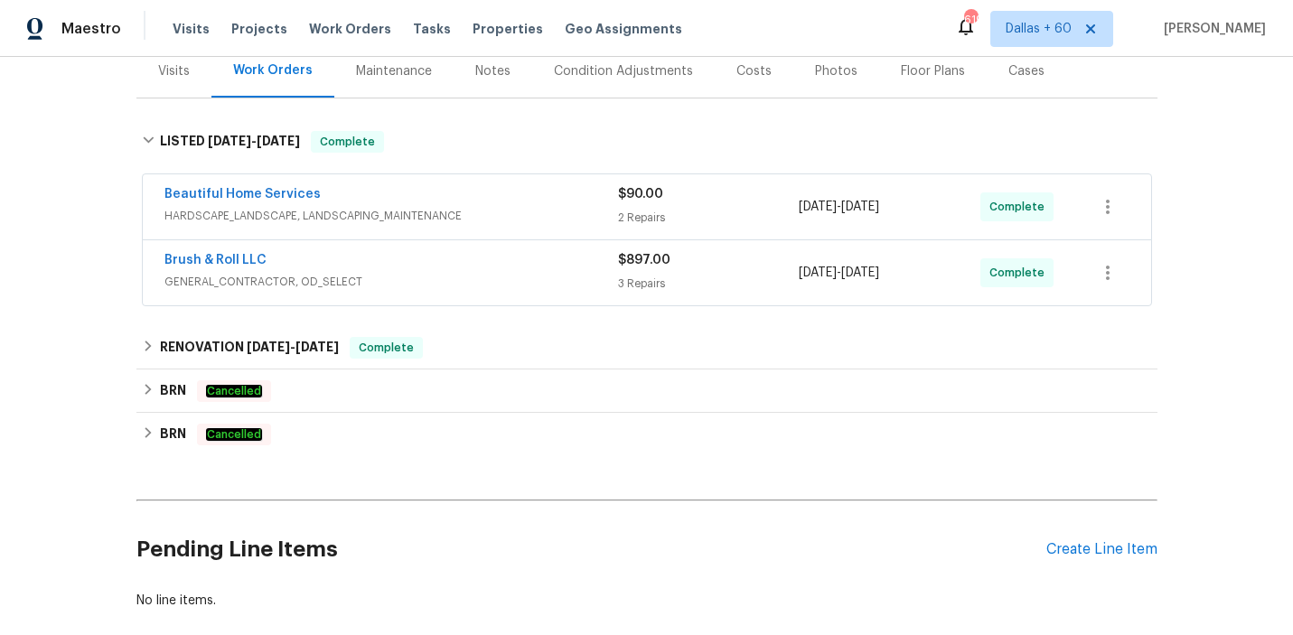
click at [546, 275] on span "GENERAL_CONTRACTOR, OD_SELECT" at bounding box center [391, 282] width 454 height 18
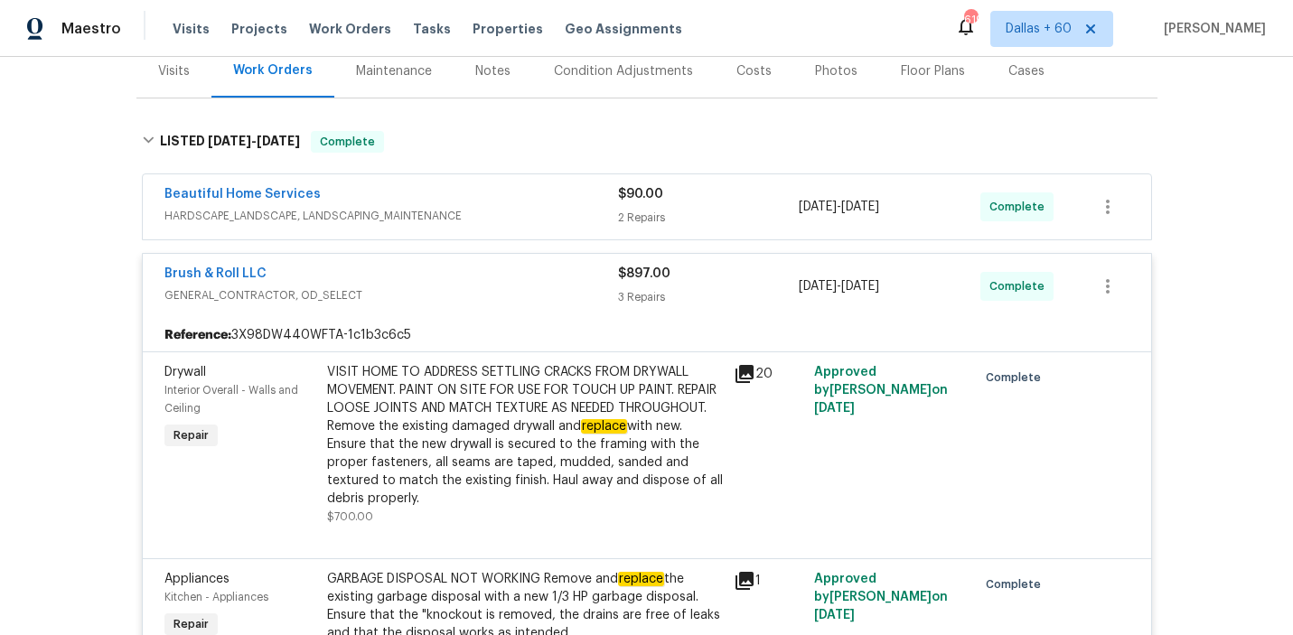
click at [544, 201] on div "Beautiful Home Services" at bounding box center [391, 196] width 454 height 22
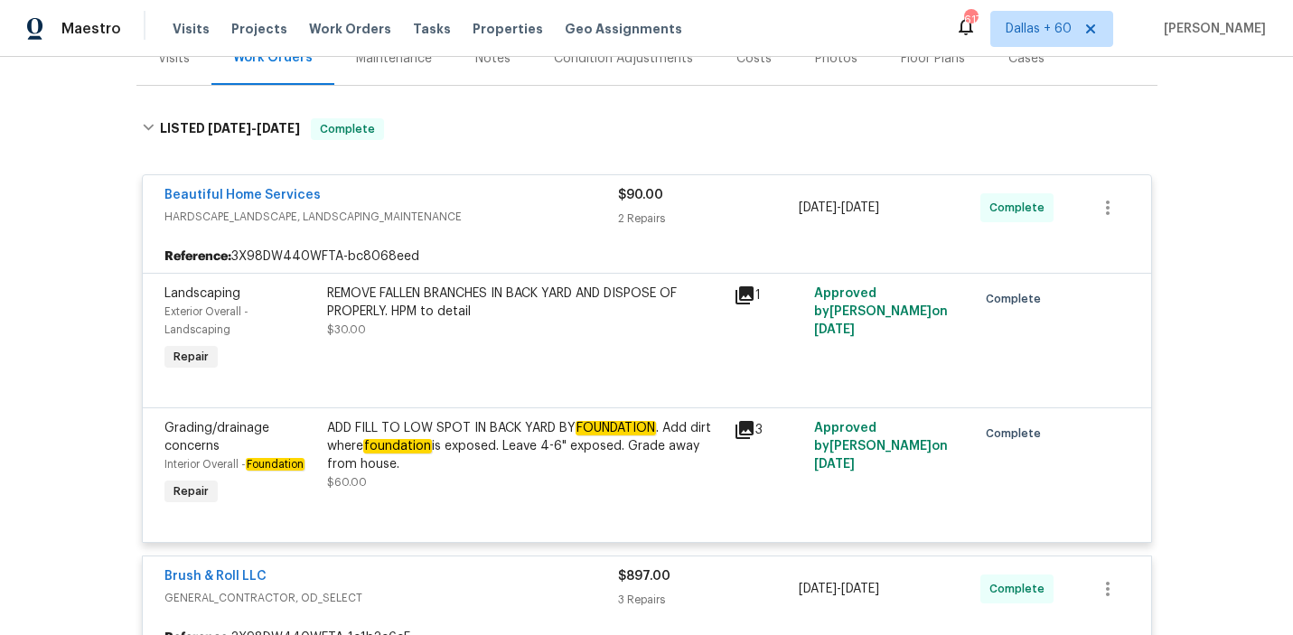
scroll to position [245, 0]
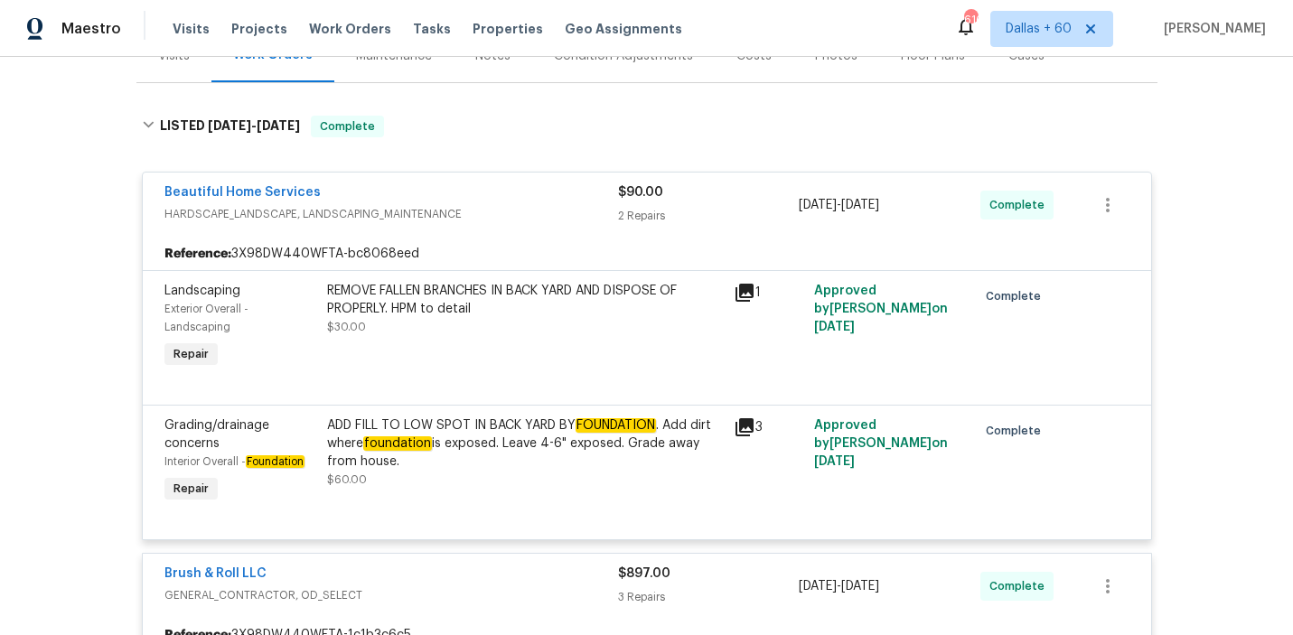
click at [510, 454] on div "ADD FILL TO LOW SPOT IN BACK YARD BY FOUNDATION . Add dirt where foundation is …" at bounding box center [525, 444] width 396 height 54
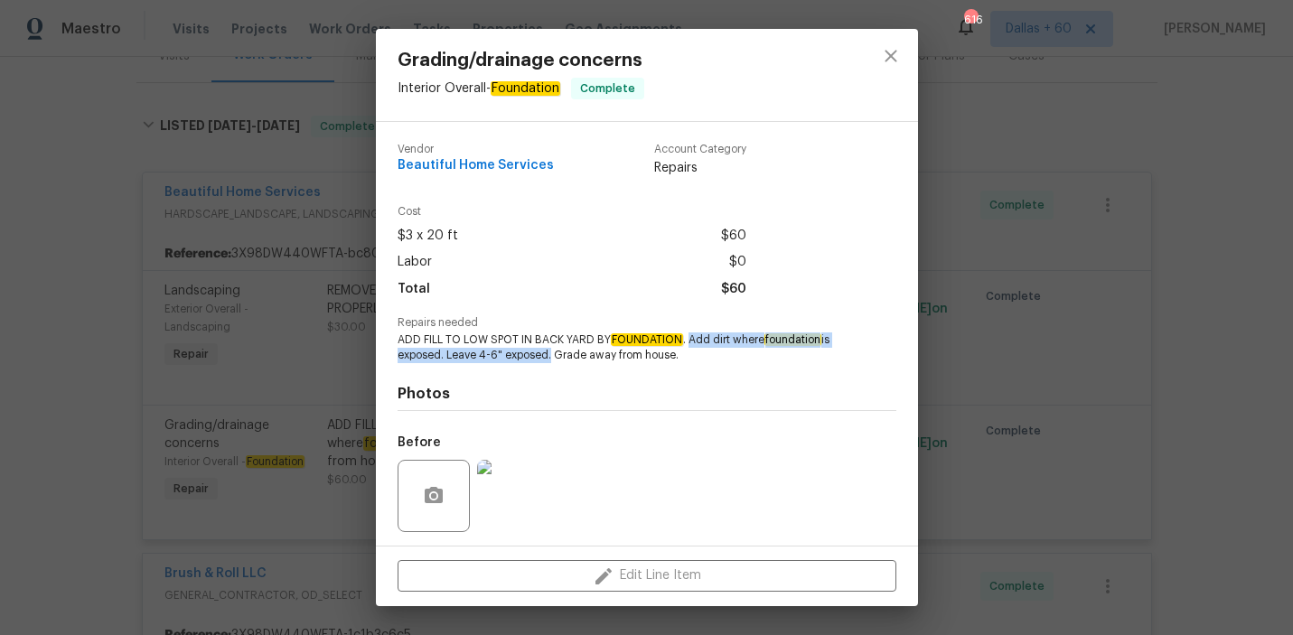
drag, startPoint x: 688, startPoint y: 340, endPoint x: 544, endPoint y: 353, distance: 145.2
click at [544, 353] on span "ADD FILL TO LOW SPOT IN BACK YARD BY FOUNDATION . Add dirt where foundation is …" at bounding box center [622, 347] width 449 height 31
copy span "Add dirt where foundation is exposed. Leave 4-6" exposed"
click at [107, 252] on div "Grading/drainage concerns Interior Overall - Foundation Complete Vendor Beautif…" at bounding box center [646, 317] width 1293 height 635
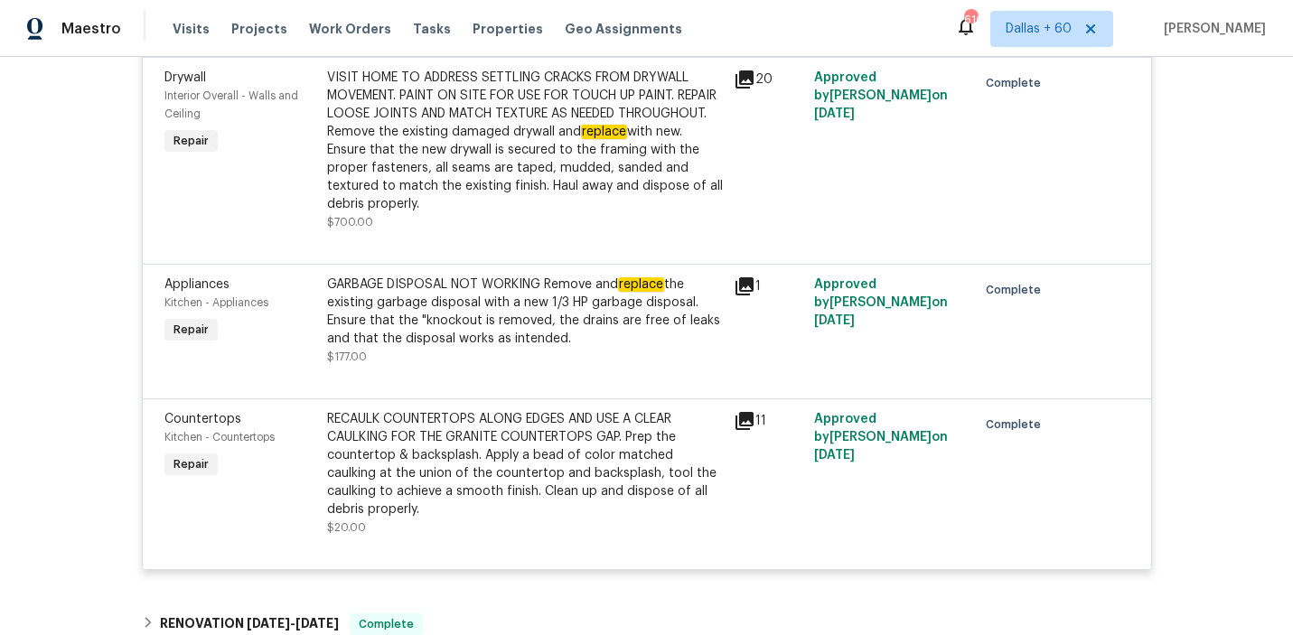
scroll to position [838, 0]
click at [462, 312] on div "GARBAGE DISPOSAL NOT WORKING Remove and replace the existing garbage disposal w…" at bounding box center [525, 312] width 396 height 72
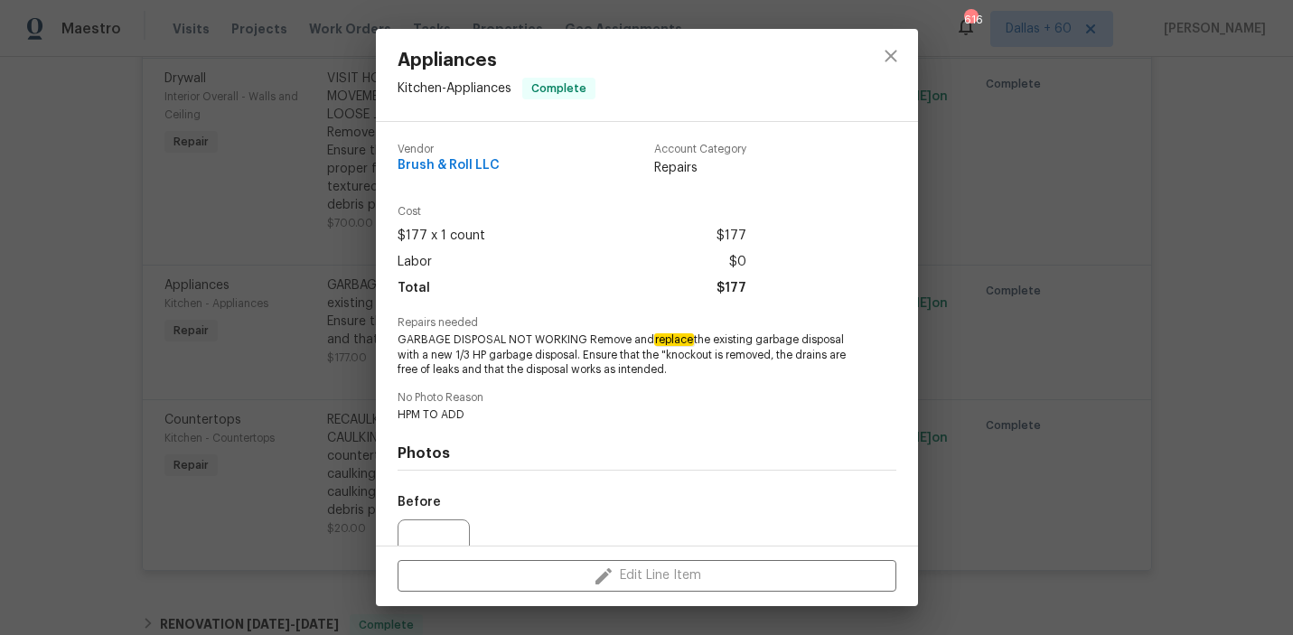
scroll to position [182, 0]
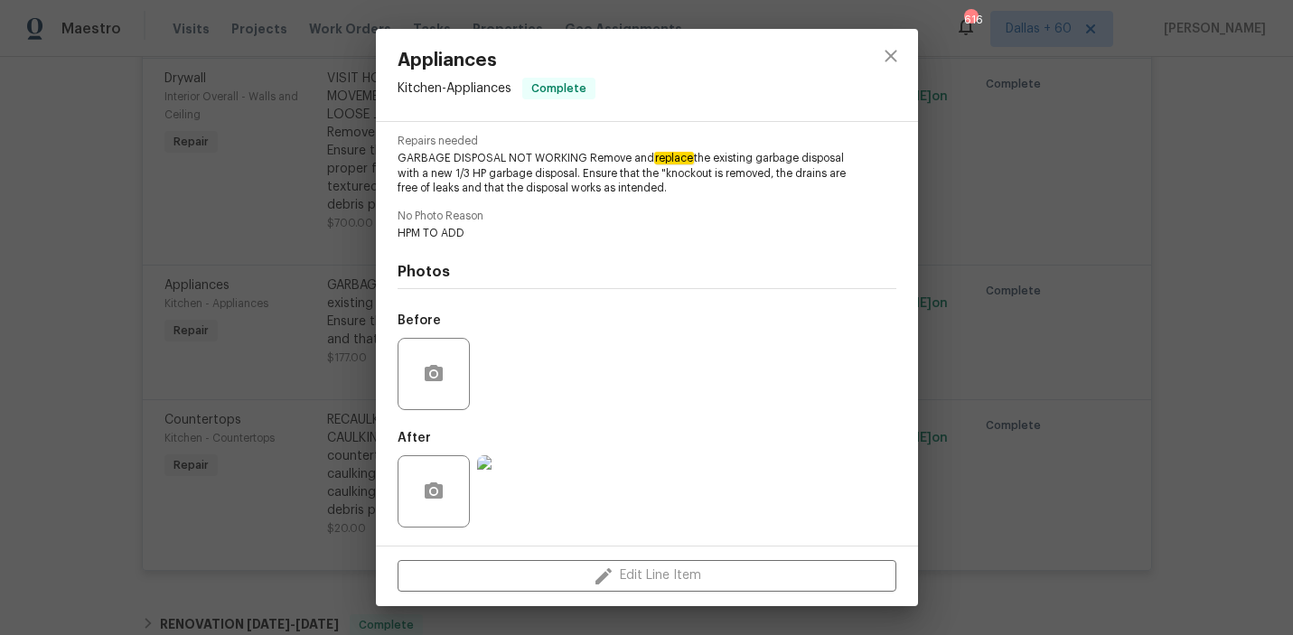
click at [1148, 334] on div "Appliances Kitchen - Appliances Complete Vendor Brush & Roll LLC Account Catego…" at bounding box center [646, 317] width 1293 height 635
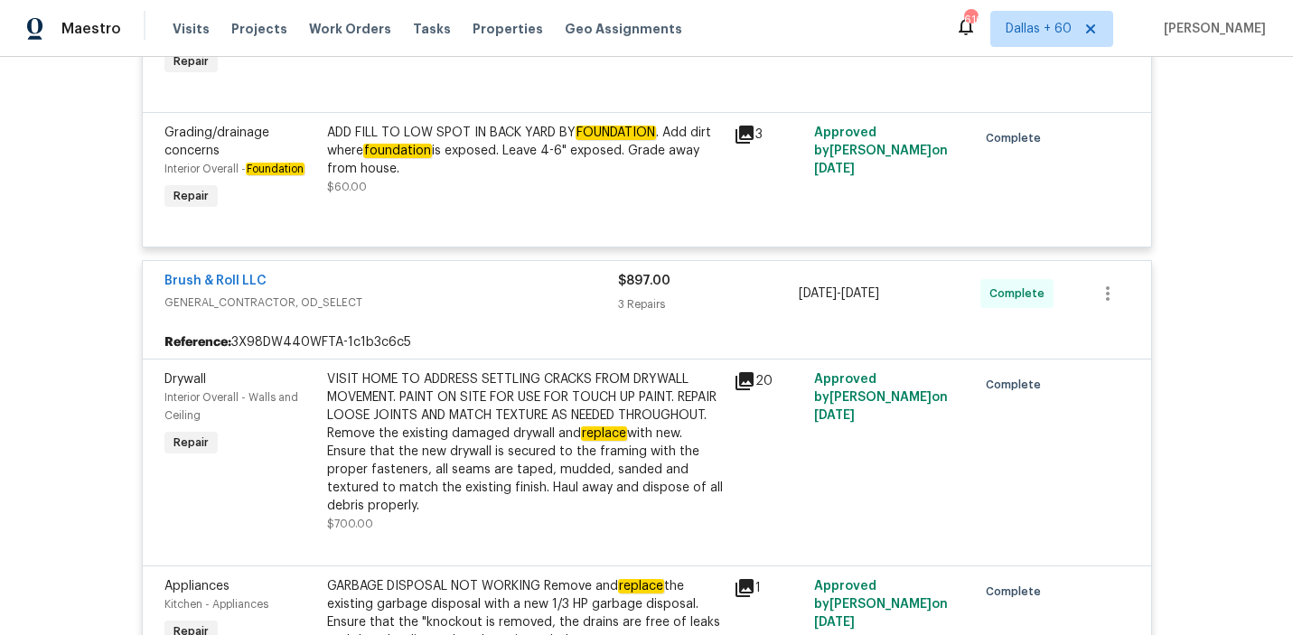
scroll to position [403, 0]
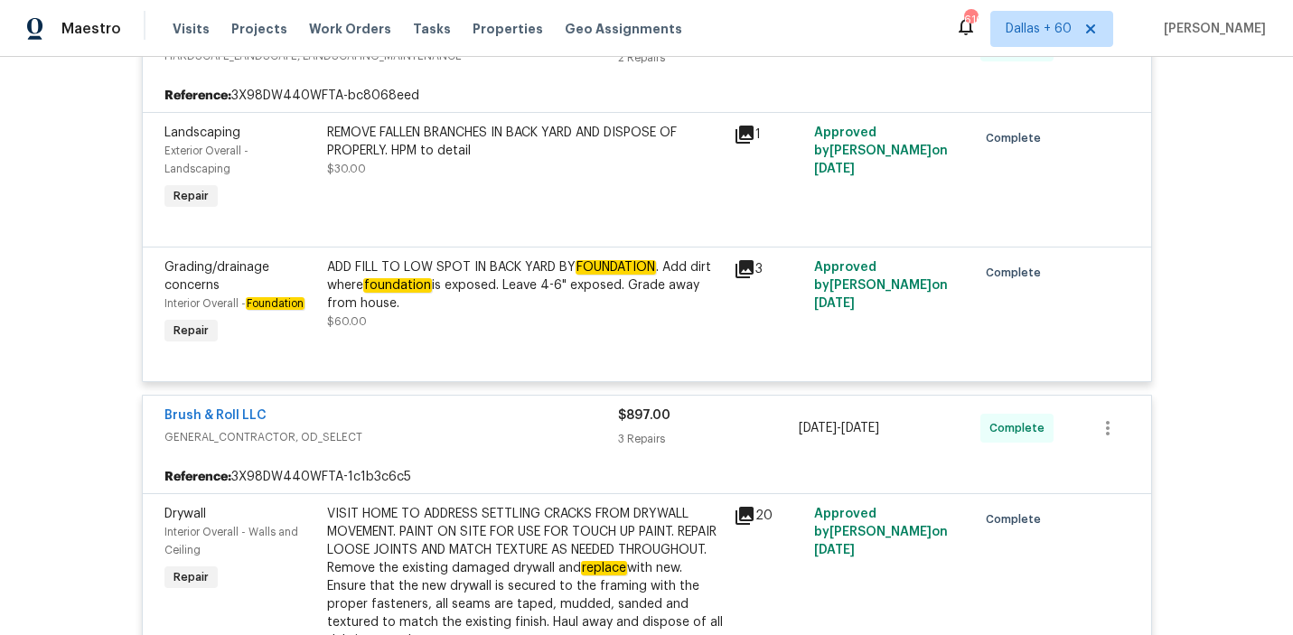
click at [535, 297] on div "ADD FILL TO LOW SPOT IN BACK YARD BY FOUNDATION . Add dirt where foundation is …" at bounding box center [525, 285] width 396 height 54
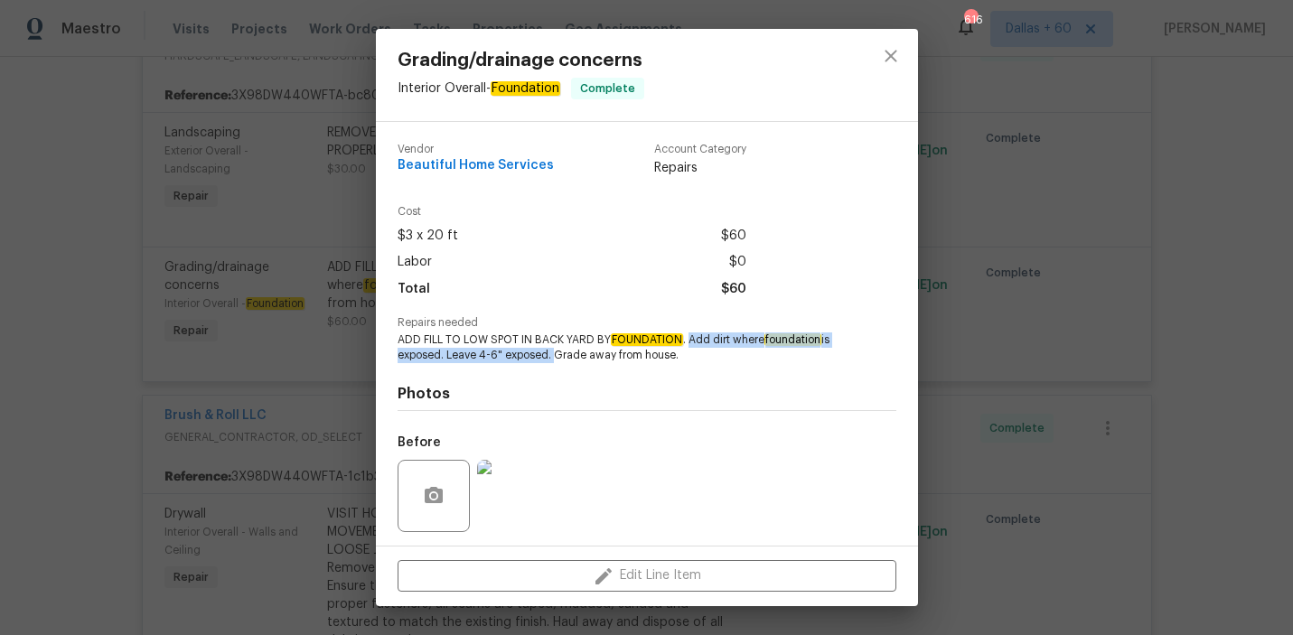
drag, startPoint x: 688, startPoint y: 340, endPoint x: 548, endPoint y: 355, distance: 140.9
click at [548, 354] on span "ADD FILL TO LOW SPOT IN BACK YARD BY FOUNDATION . Add dirt where foundation is …" at bounding box center [622, 347] width 449 height 31
copy span "Add dirt where foundation is exposed. Leave 4-6" exposed."
click at [41, 249] on div "Grading/drainage concerns Interior Overall - Foundation Complete Vendor Beautif…" at bounding box center [646, 317] width 1293 height 635
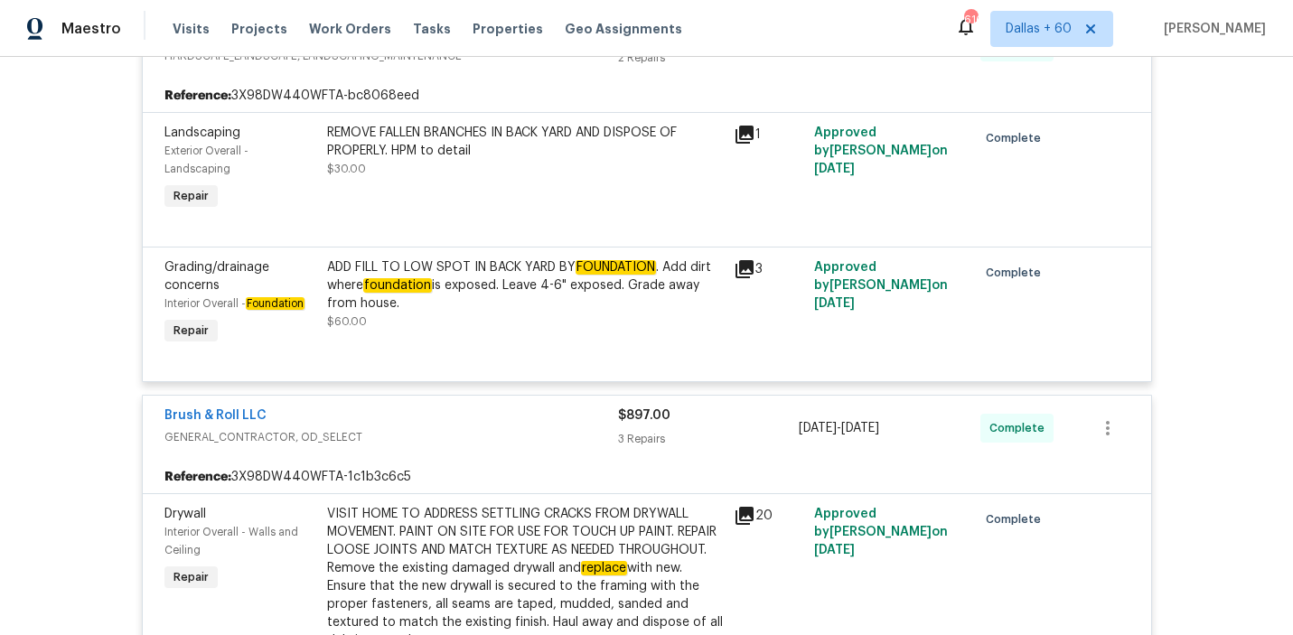
scroll to position [0, 0]
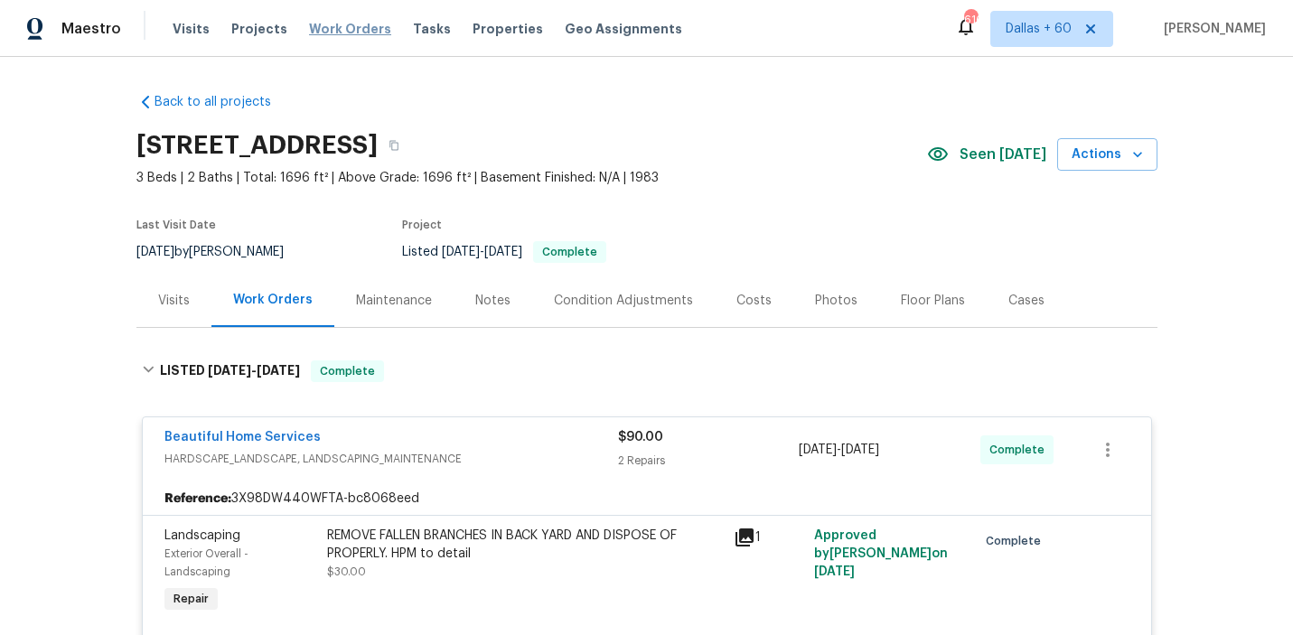
click at [345, 23] on span "Work Orders" at bounding box center [350, 29] width 82 height 18
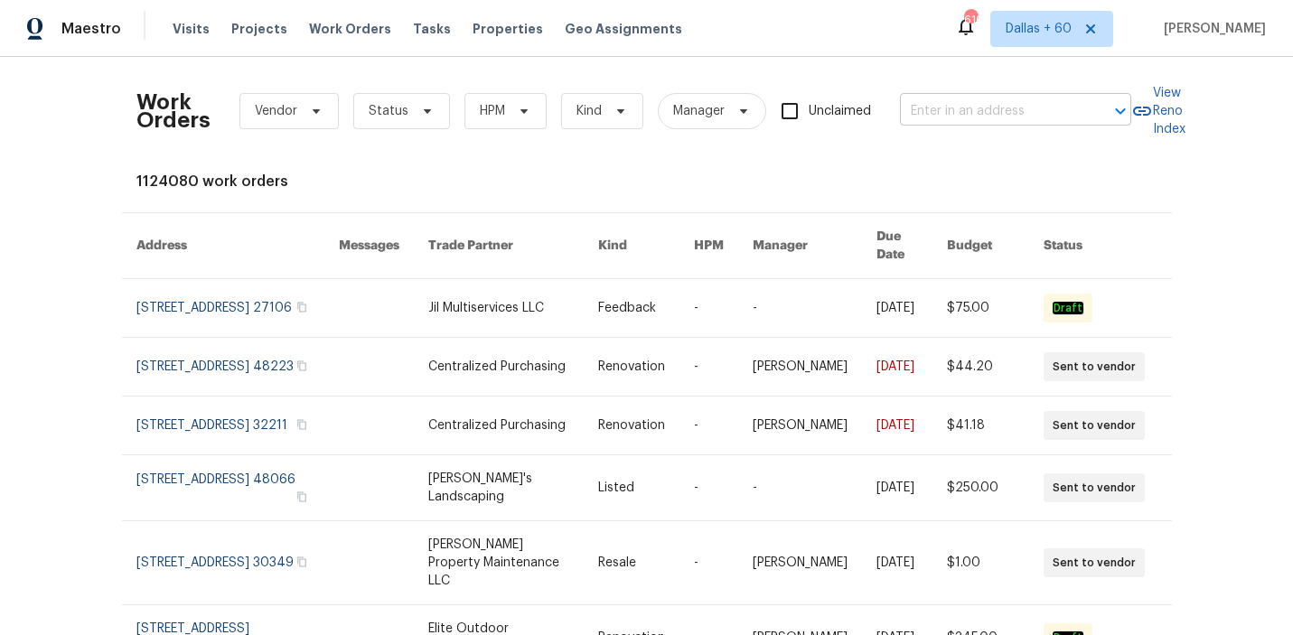
click at [1009, 110] on input "text" at bounding box center [990, 112] width 181 height 28
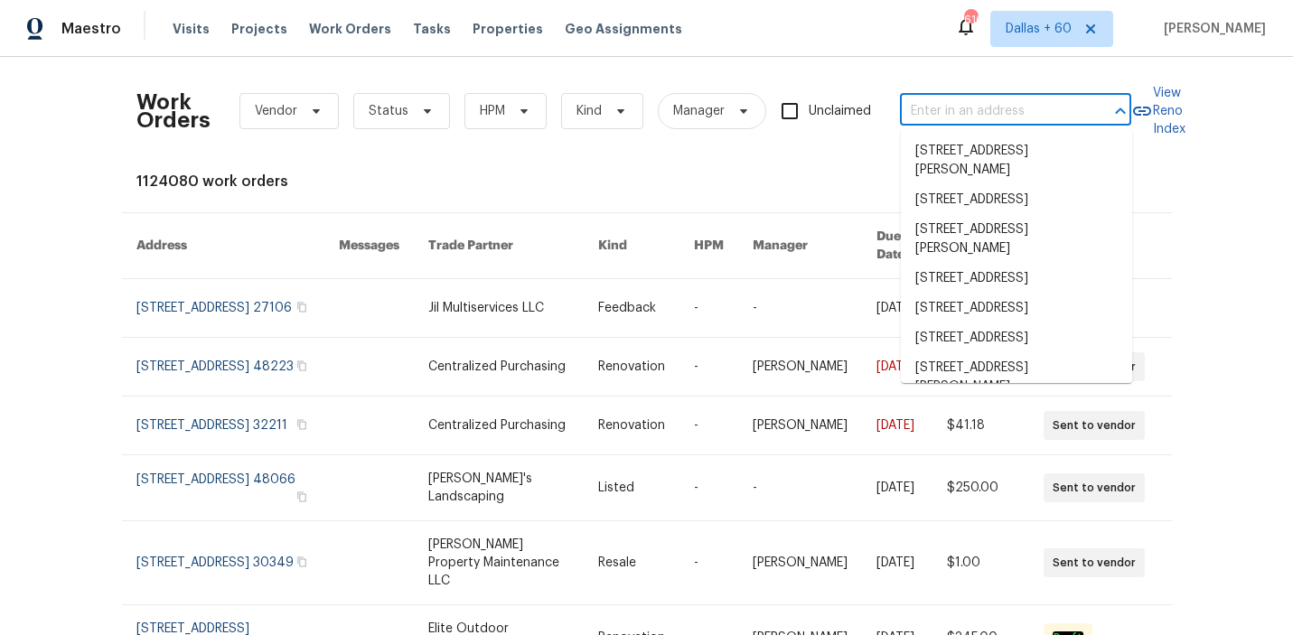
paste input "[STREET_ADDRESS]"
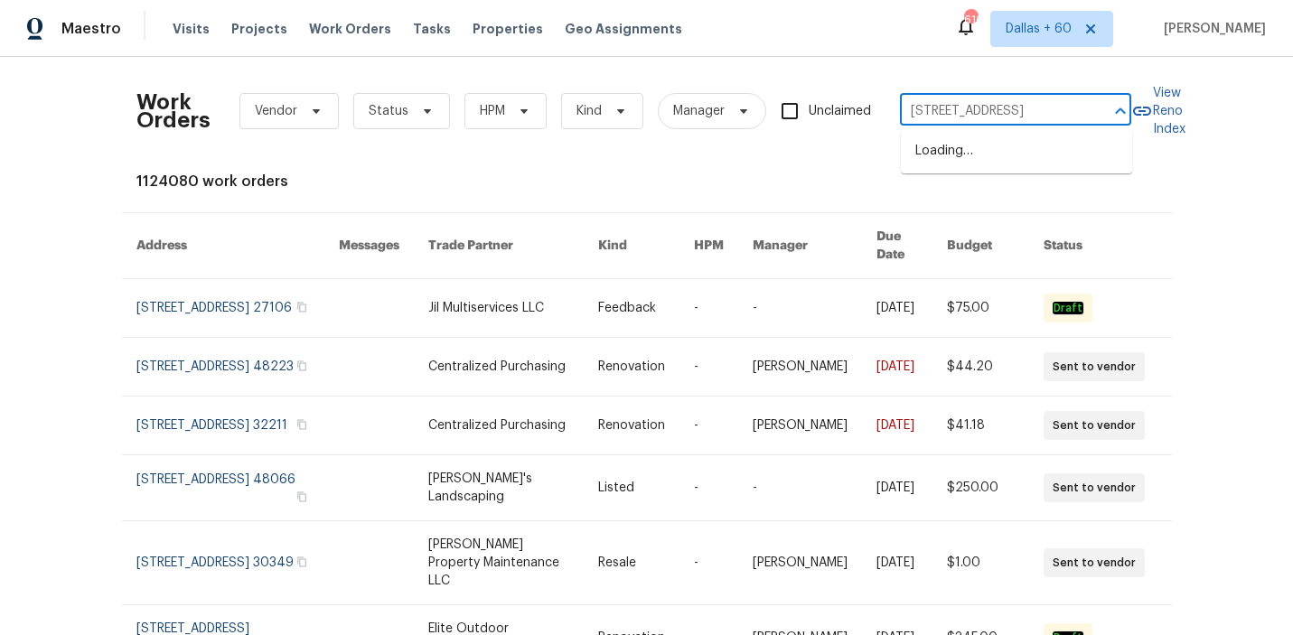
type input "[STREET_ADDRESS]"
click at [1039, 161] on li "[STREET_ADDRESS]" at bounding box center [1016, 151] width 231 height 30
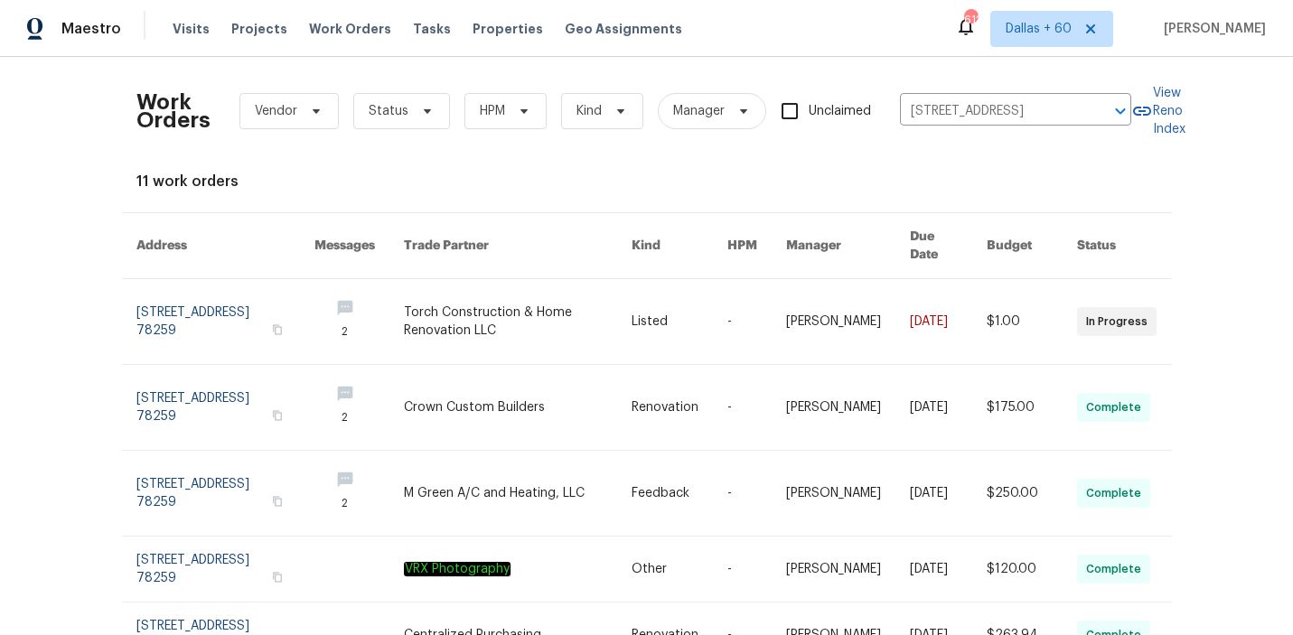
click at [585, 295] on link at bounding box center [518, 321] width 228 height 85
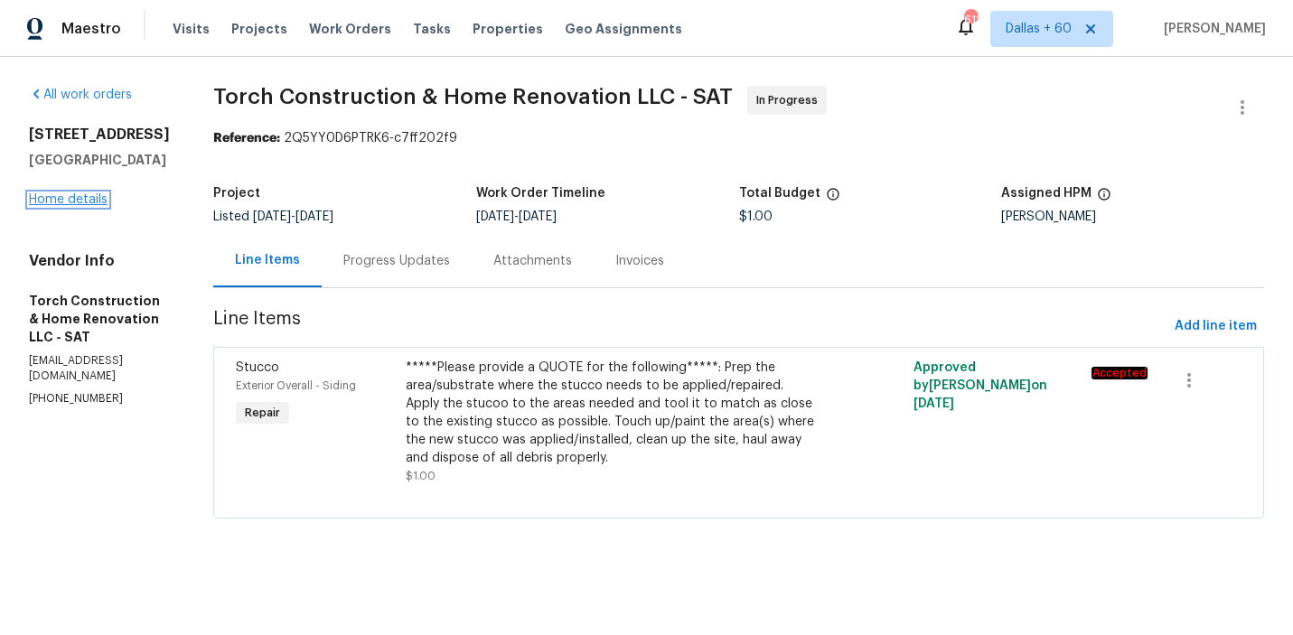
click at [73, 197] on link "Home details" at bounding box center [68, 199] width 79 height 13
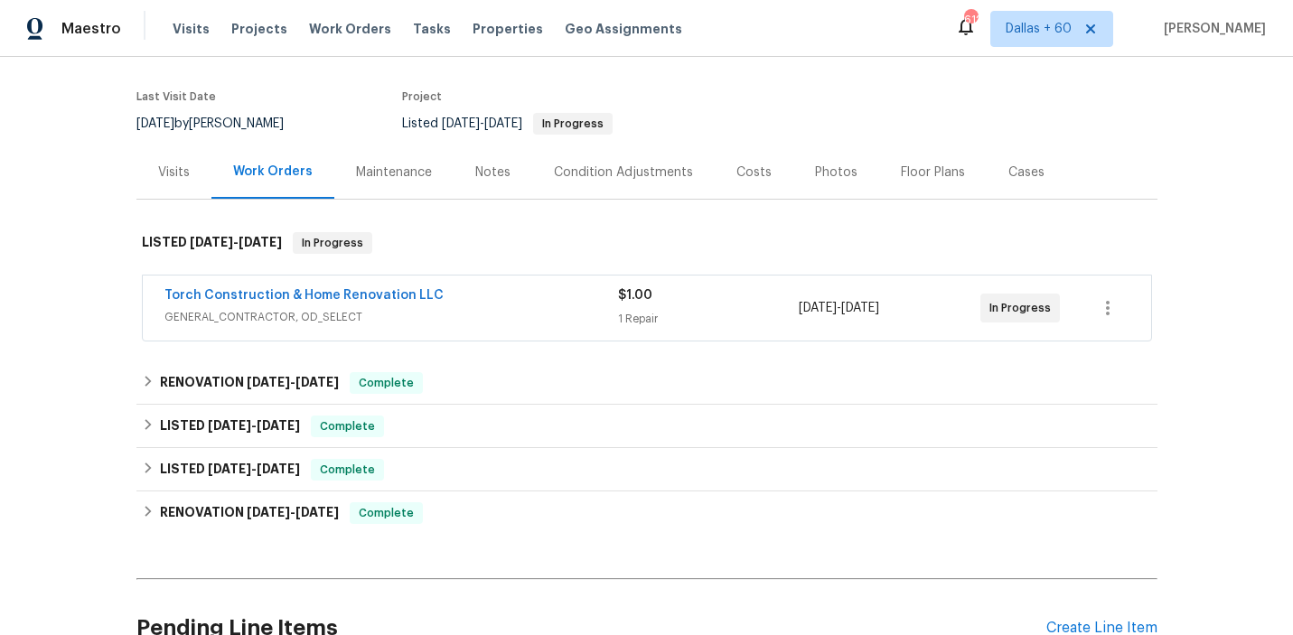
click at [527, 310] on span "GENERAL_CONTRACTOR, OD_SELECT" at bounding box center [391, 317] width 454 height 18
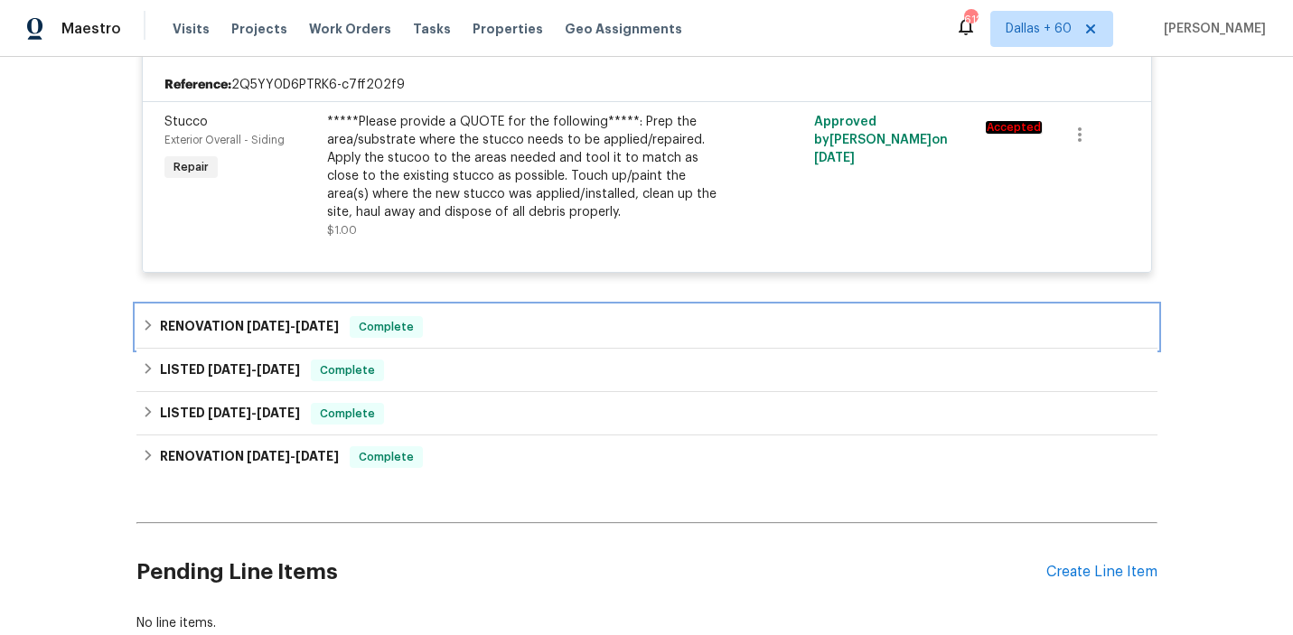
click at [527, 310] on div "RENOVATION [DATE] - [DATE] Complete" at bounding box center [646, 326] width 1021 height 43
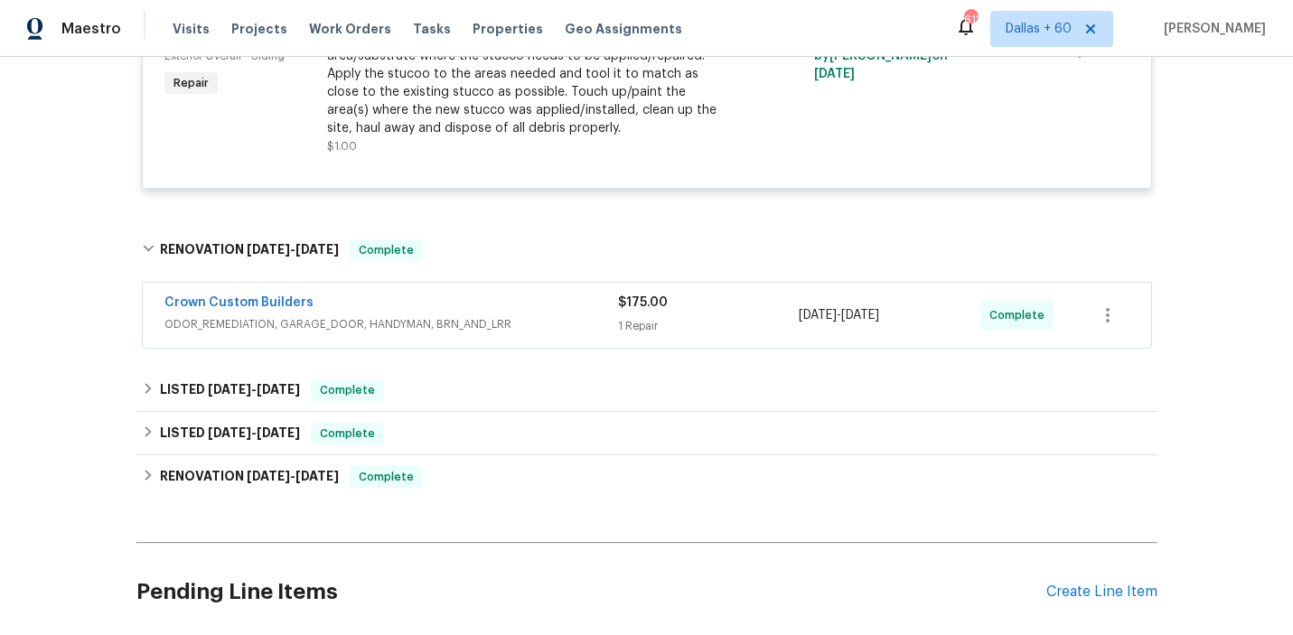
click at [527, 310] on div "Crown Custom Builders" at bounding box center [391, 305] width 454 height 22
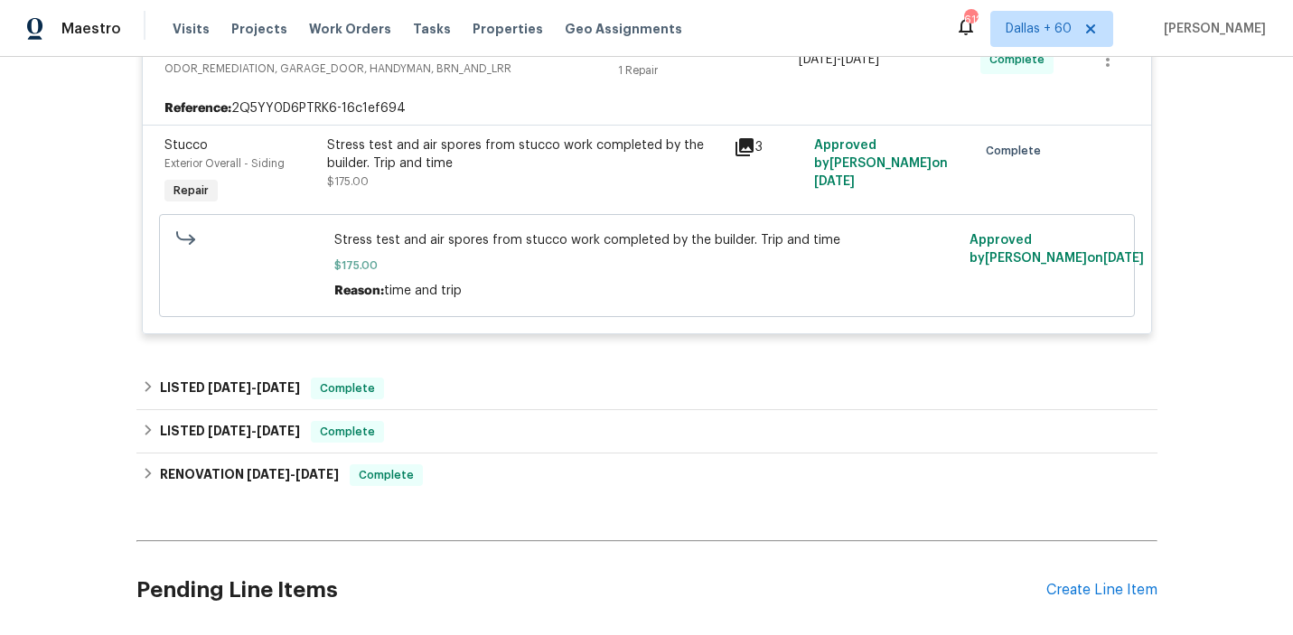
scroll to position [770, 0]
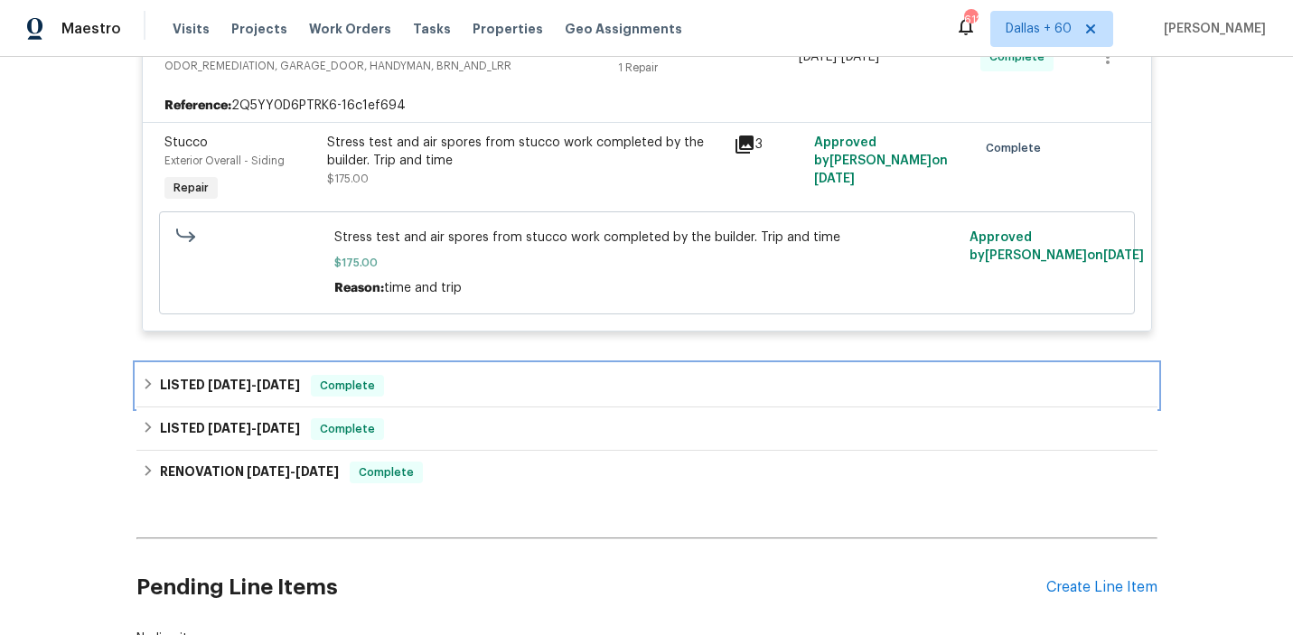
click at [522, 380] on div "LISTED [DATE] - [DATE] Complete" at bounding box center [647, 386] width 1010 height 22
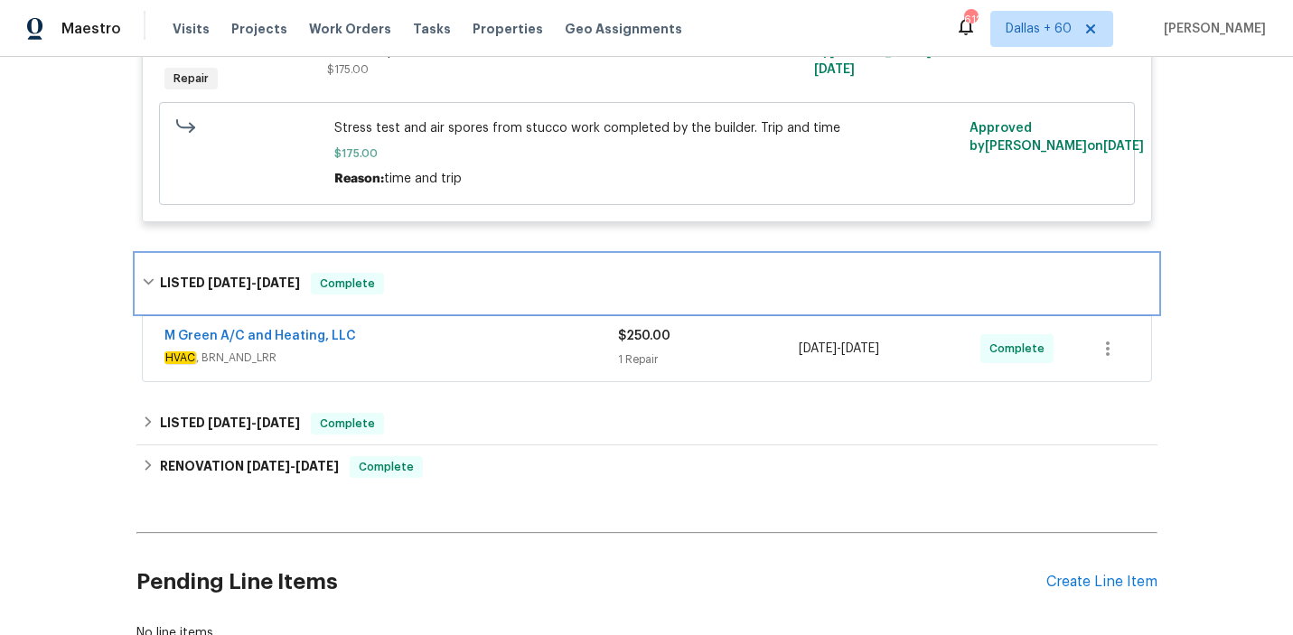
scroll to position [882, 0]
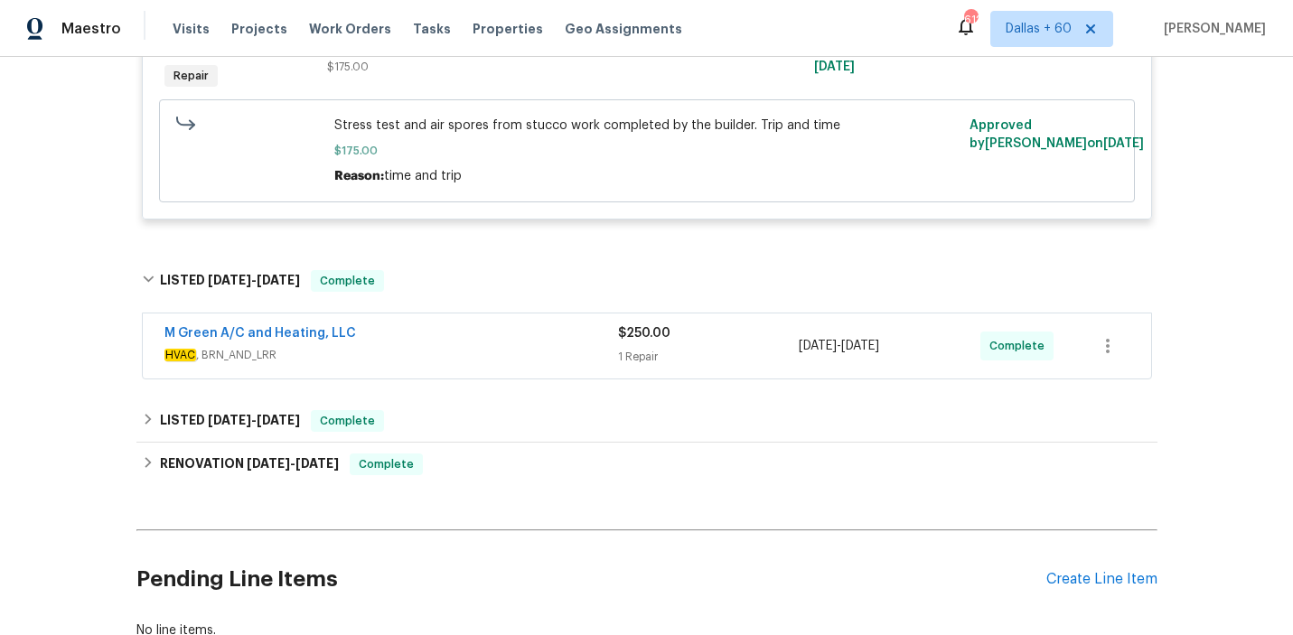
click at [490, 333] on div "M Green A/C and Heating, LLC" at bounding box center [391, 335] width 454 height 22
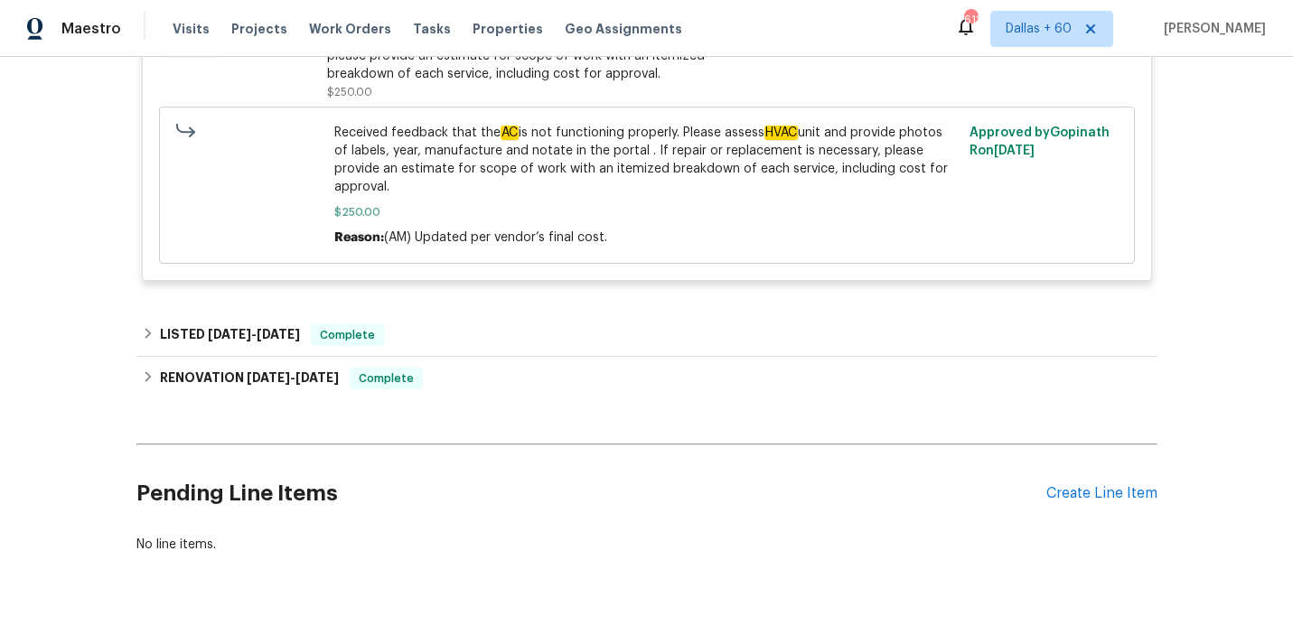
scroll to position [1327, 0]
click at [347, 27] on span "Work Orders" at bounding box center [350, 29] width 82 height 18
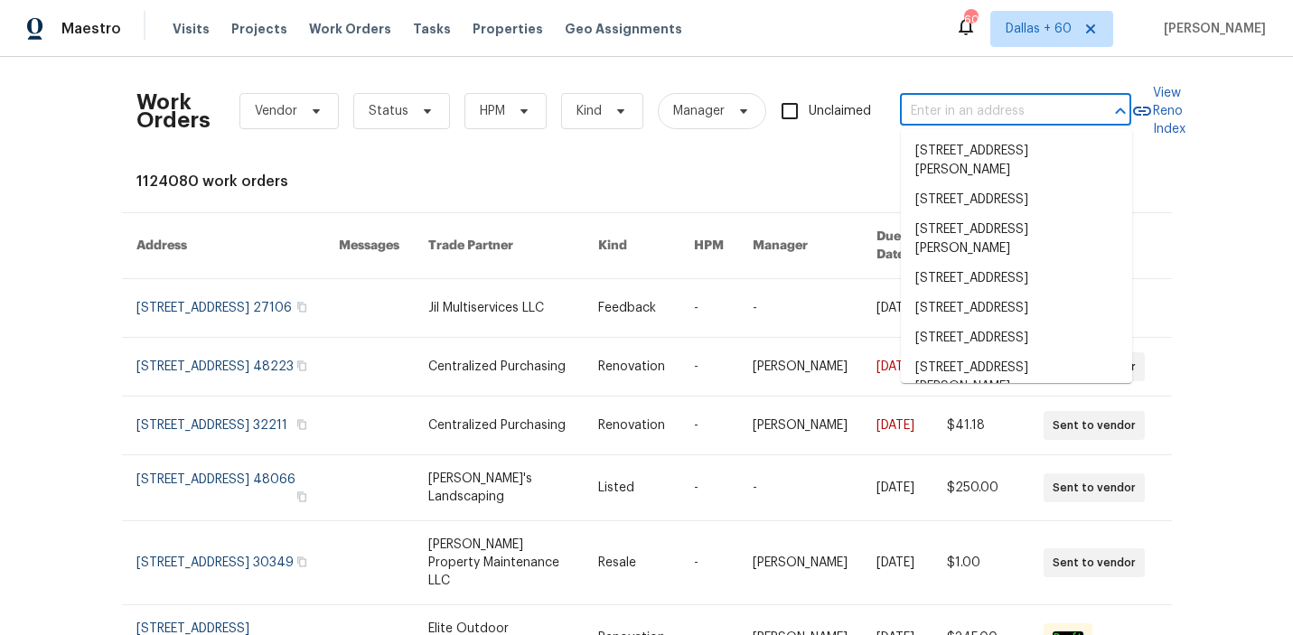
click at [984, 118] on input "text" at bounding box center [990, 112] width 181 height 28
paste input "[STREET_ADDRESS][PERSON_NAME]"
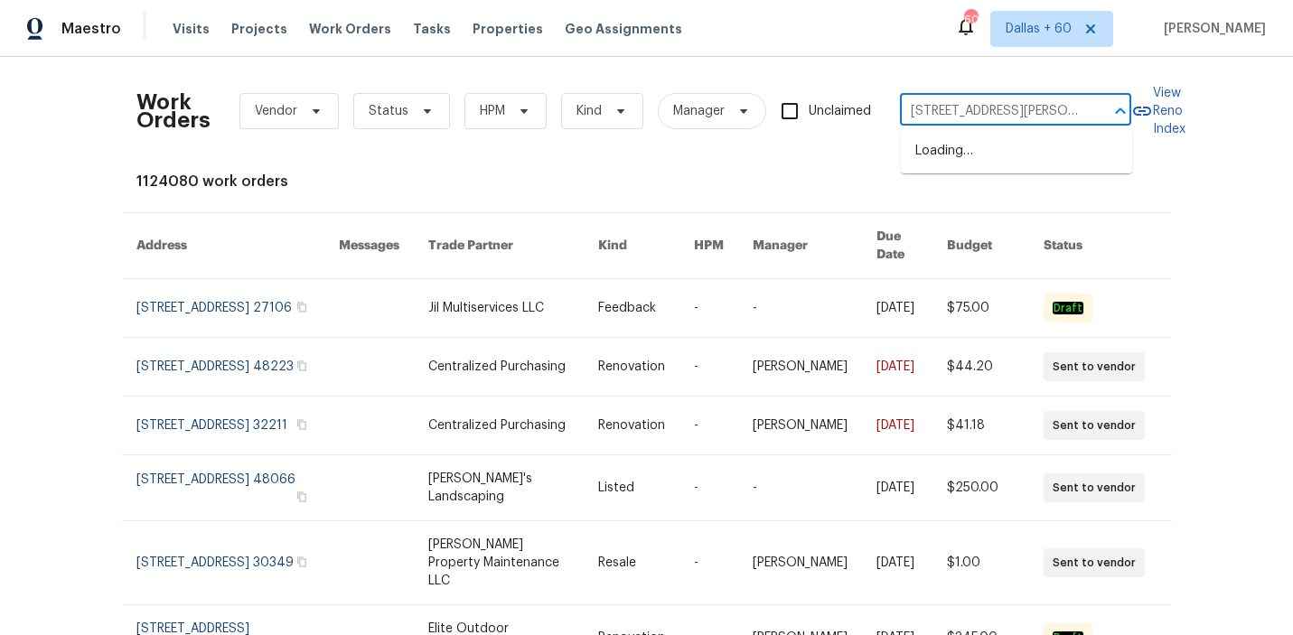
scroll to position [0, 37]
type input "[STREET_ADDRESS][PERSON_NAME]"
click at [1003, 154] on li "[STREET_ADDRESS][PERSON_NAME]" at bounding box center [1016, 160] width 231 height 49
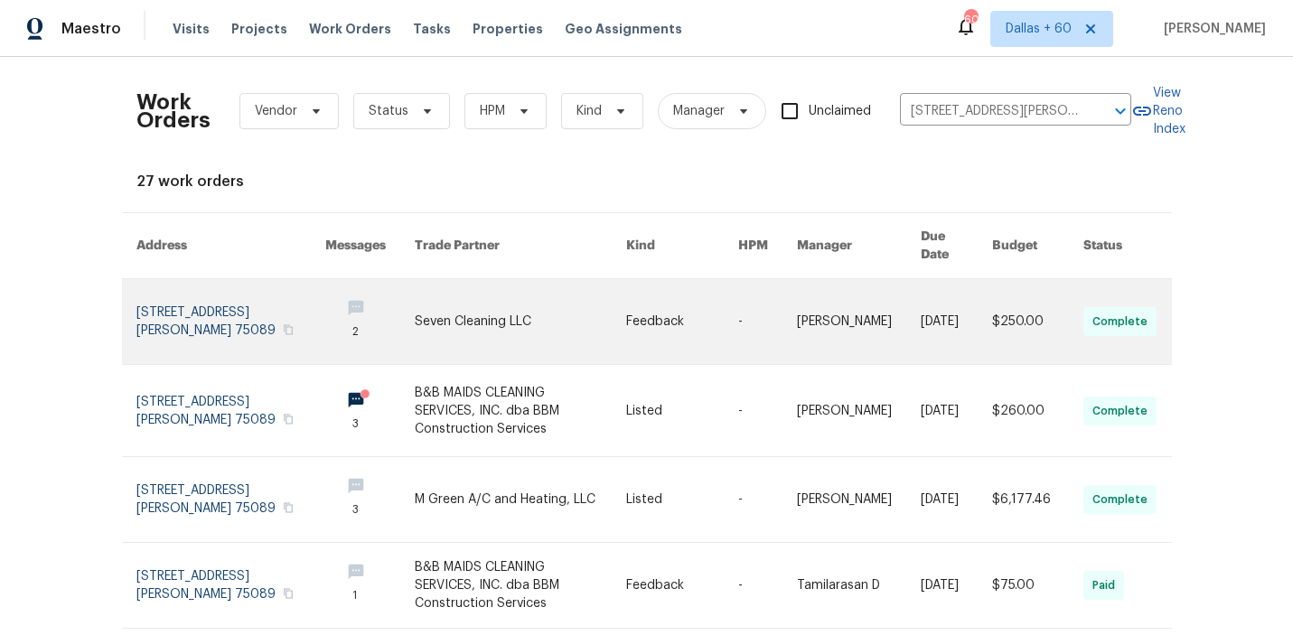
click at [551, 309] on link at bounding box center [520, 321] width 211 height 85
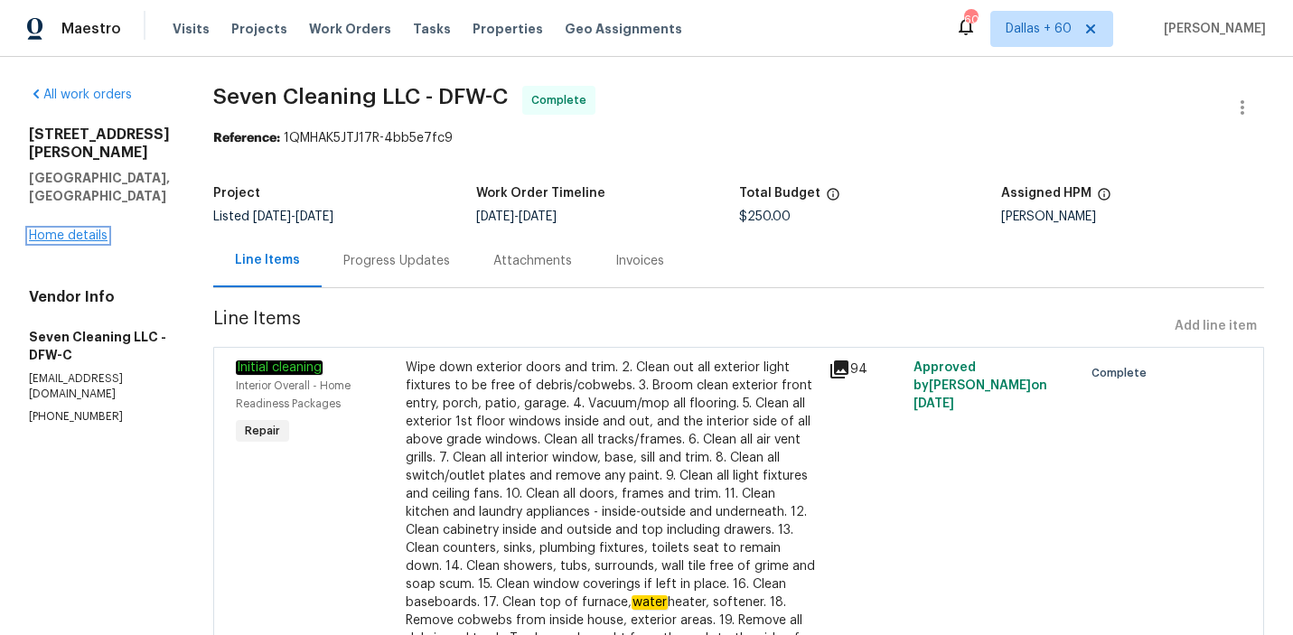
click at [89, 229] on link "Home details" at bounding box center [68, 235] width 79 height 13
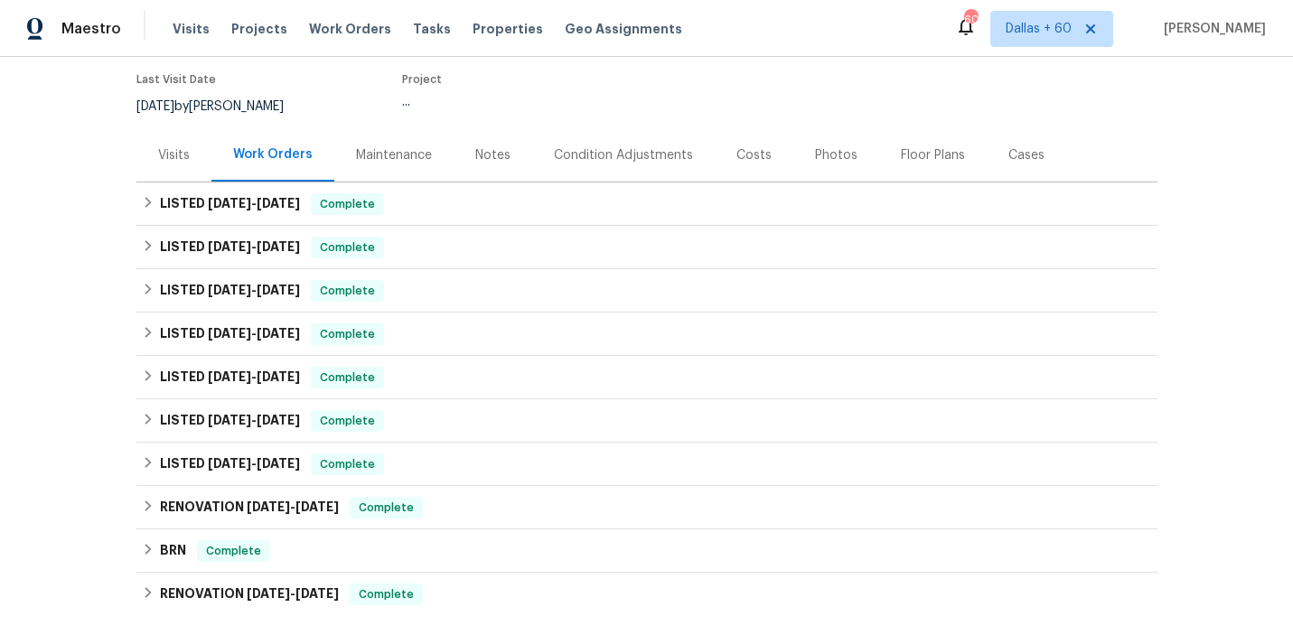
scroll to position [149, 0]
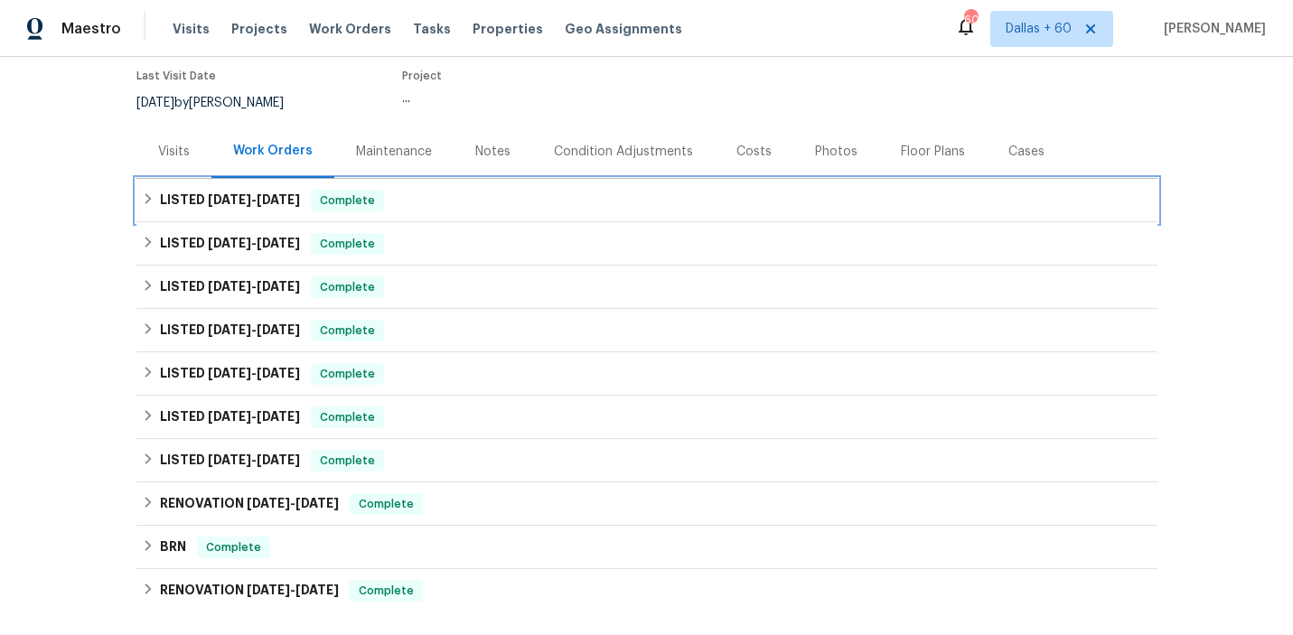
click at [511, 206] on div "LISTED [DATE] - [DATE] Complete" at bounding box center [647, 201] width 1010 height 22
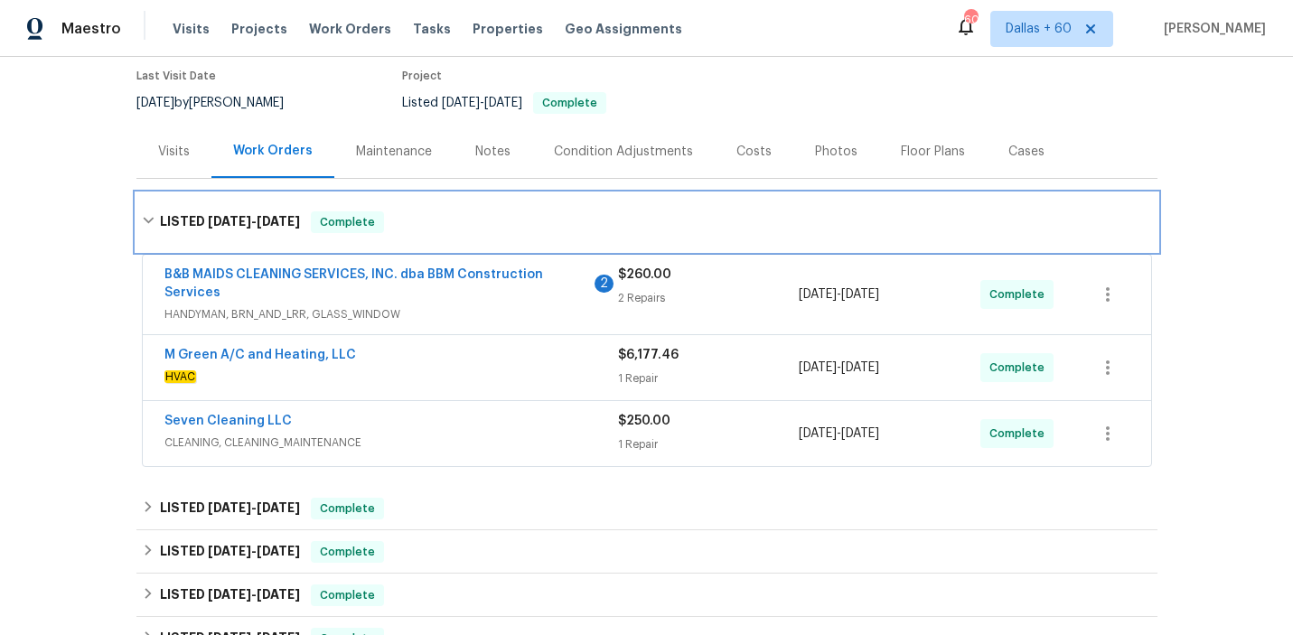
scroll to position [201, 0]
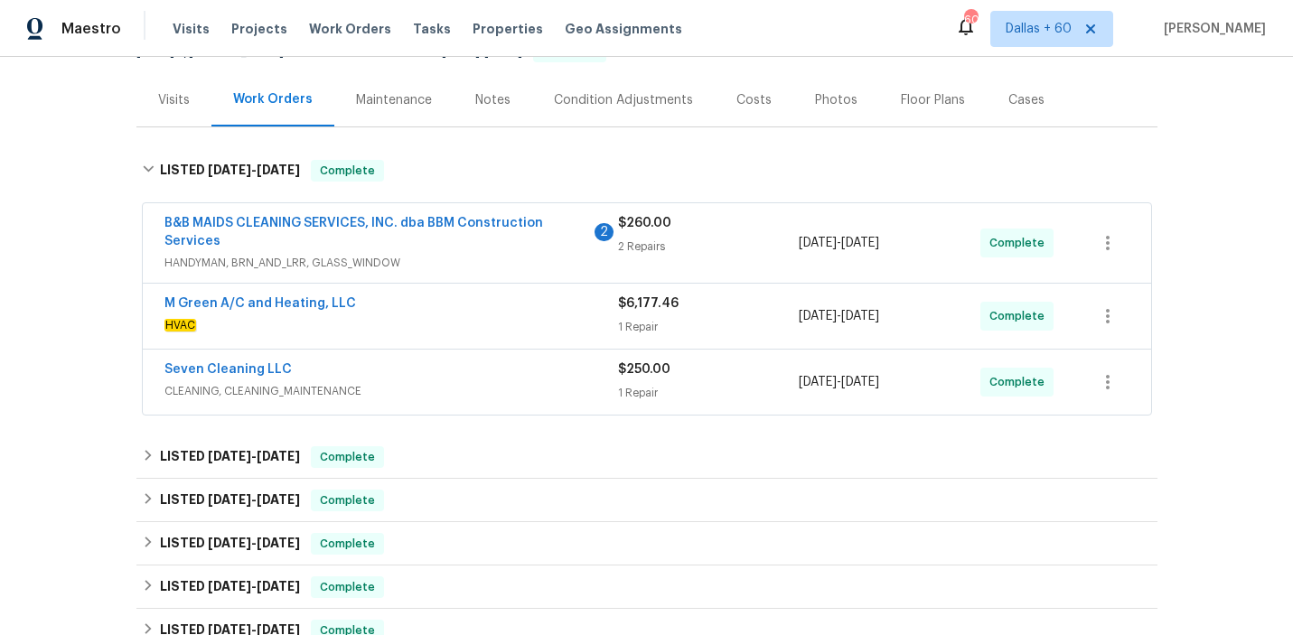
click at [504, 398] on span "CLEANING, CLEANING_MAINTENANCE" at bounding box center [391, 391] width 454 height 18
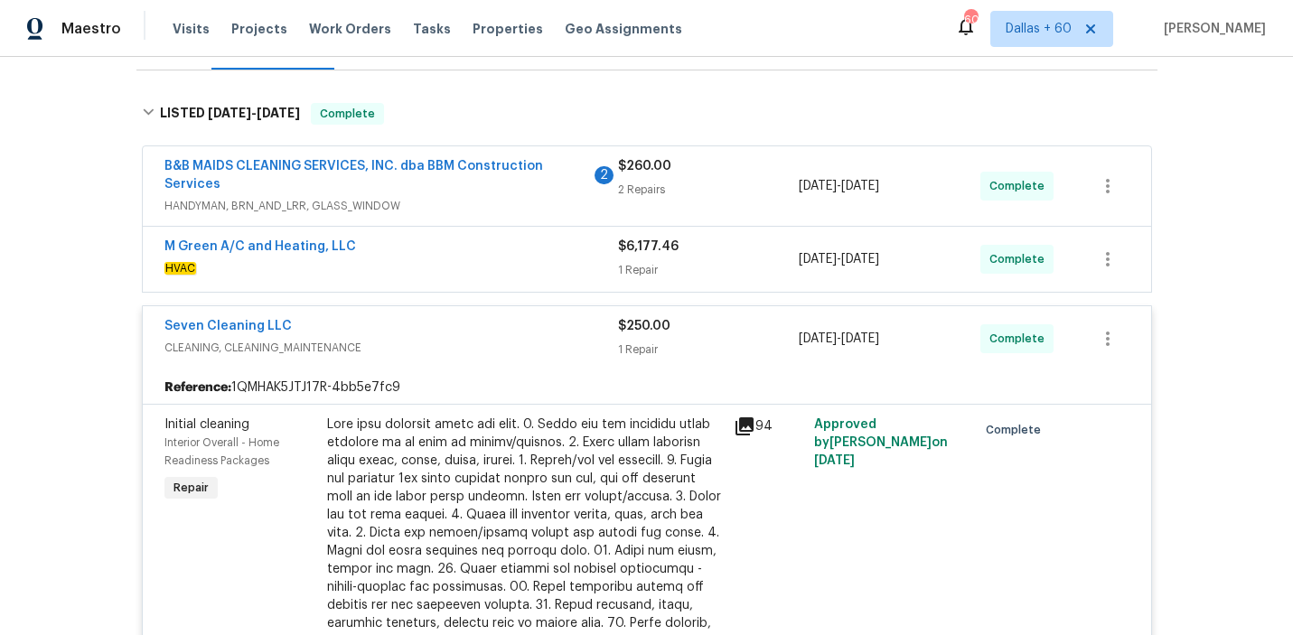
scroll to position [259, 0]
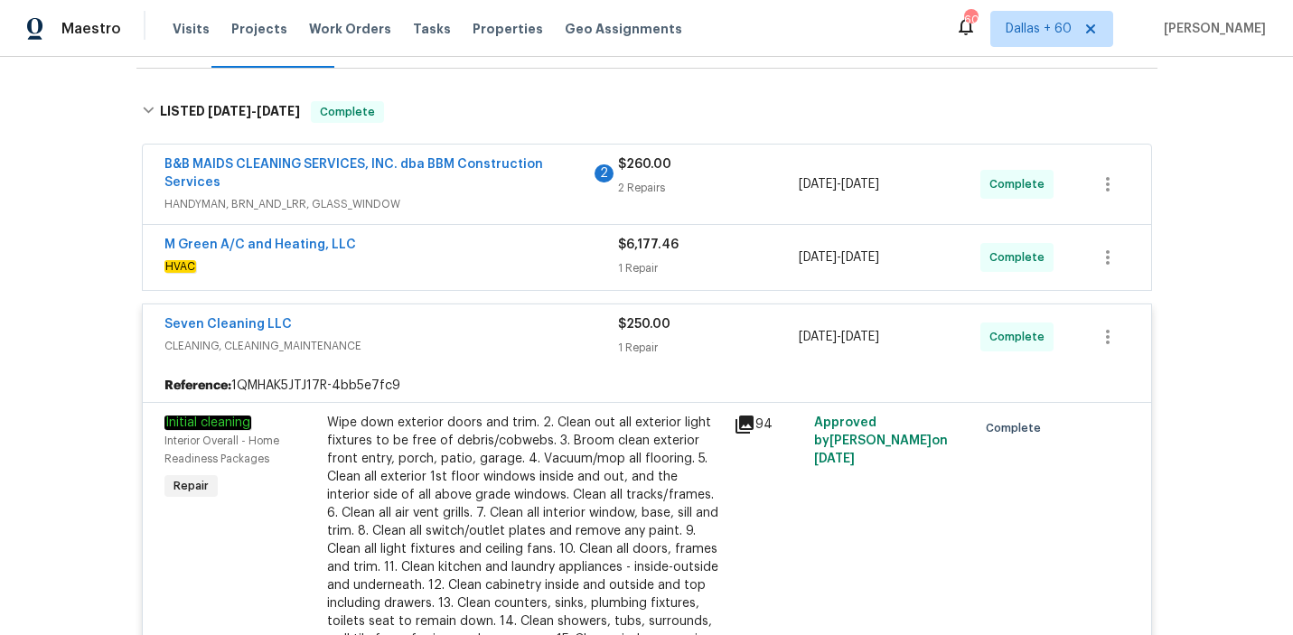
click at [476, 271] on span "HVAC" at bounding box center [391, 266] width 454 height 18
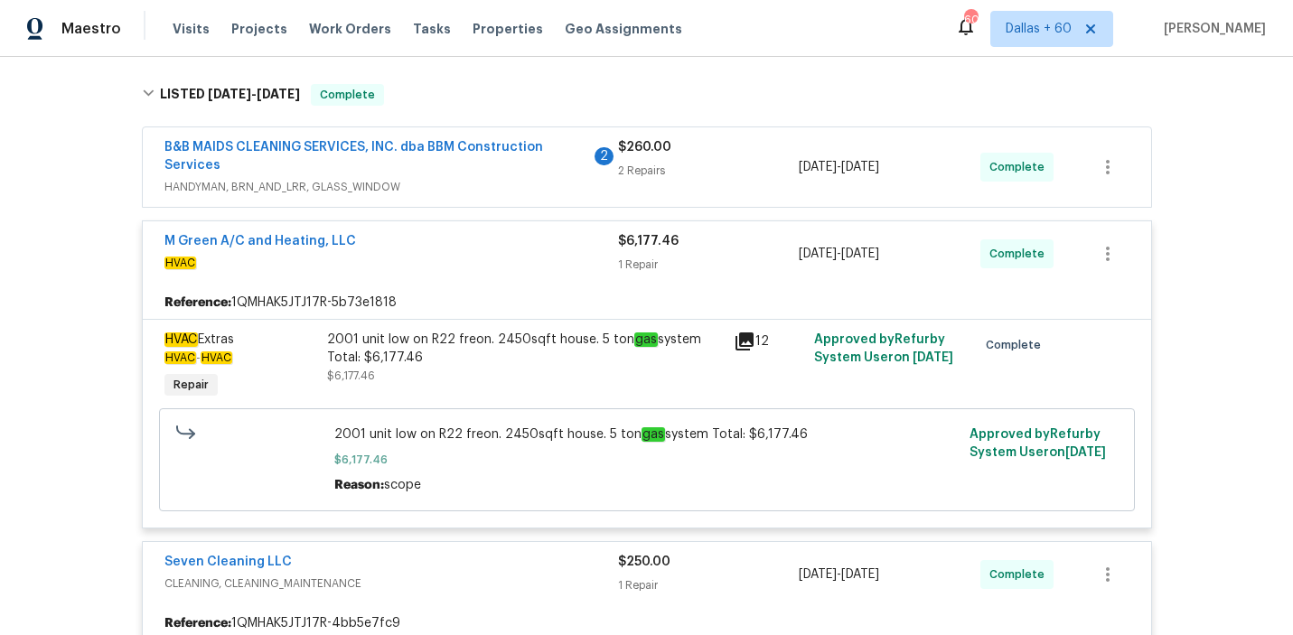
scroll to position [267, 0]
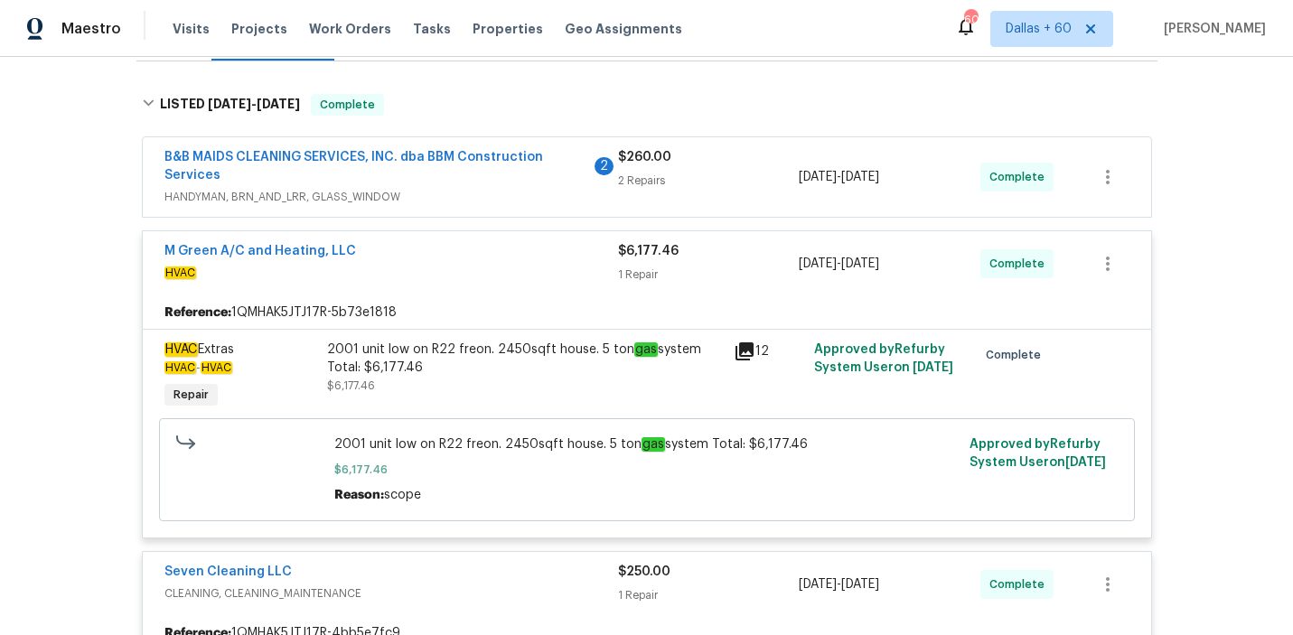
click at [479, 183] on span "B&B MAIDS CLEANING SERVICES, INC. dba BBM Construction Services" at bounding box center [377, 166] width 426 height 36
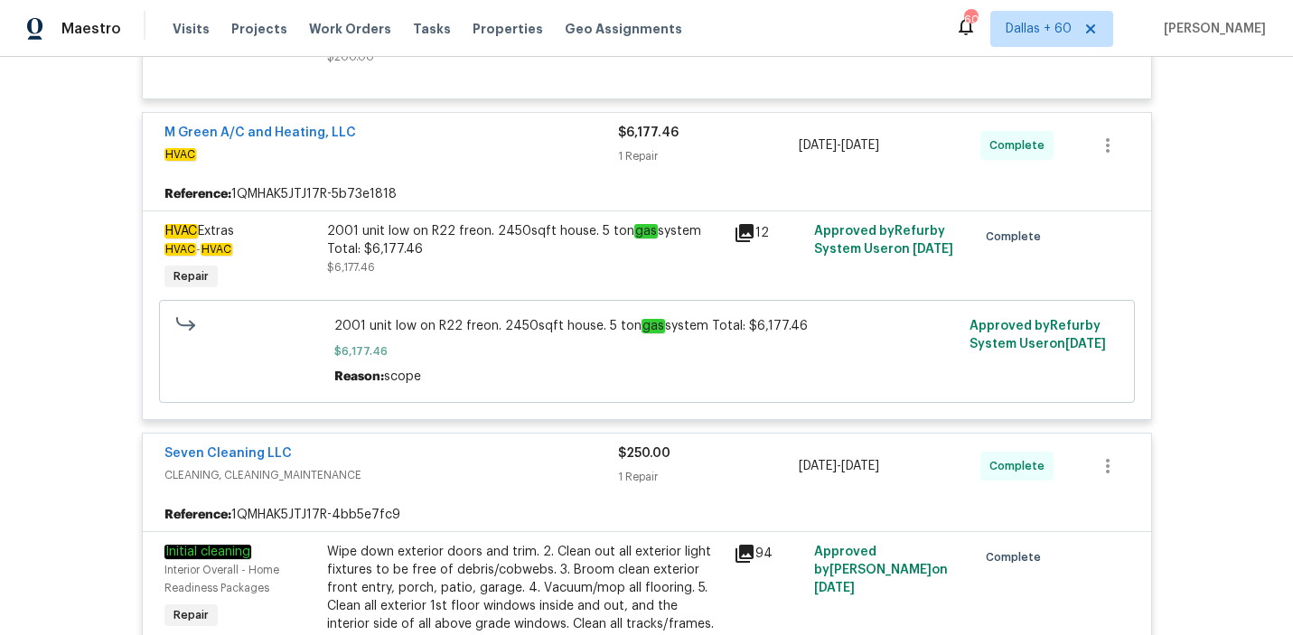
scroll to position [785, 0]
